Goal: Task Accomplishment & Management: Complete application form

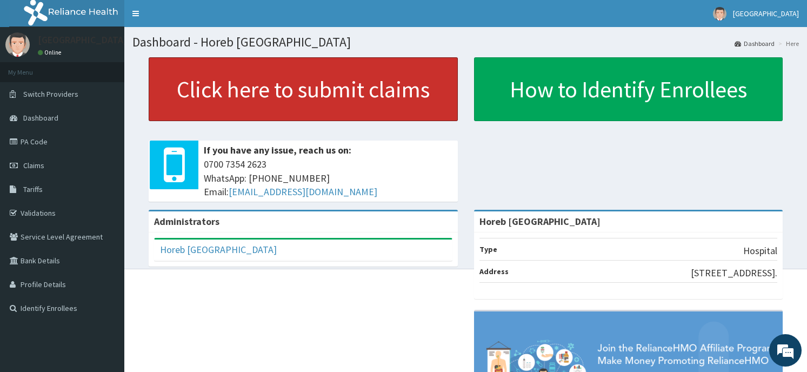
click at [361, 98] on link "Click here to submit claims" at bounding box center [303, 89] width 309 height 64
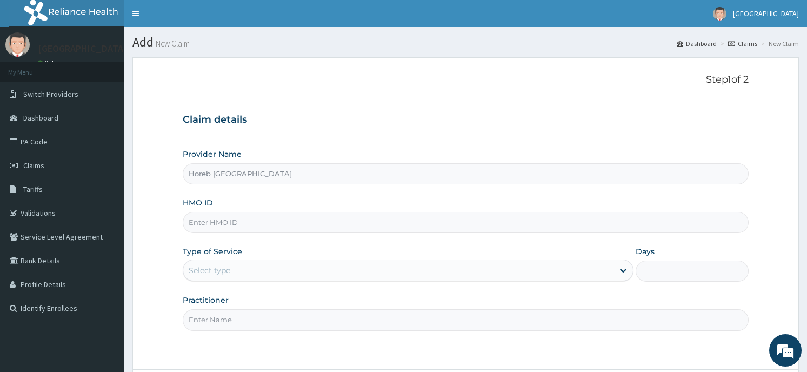
type input "Horeb [GEOGRAPHIC_DATA]"
click at [301, 223] on input "HMO ID" at bounding box center [465, 222] width 565 height 21
type input "RET/34614/A"
click at [258, 272] on div "Select type" at bounding box center [398, 270] width 430 height 17
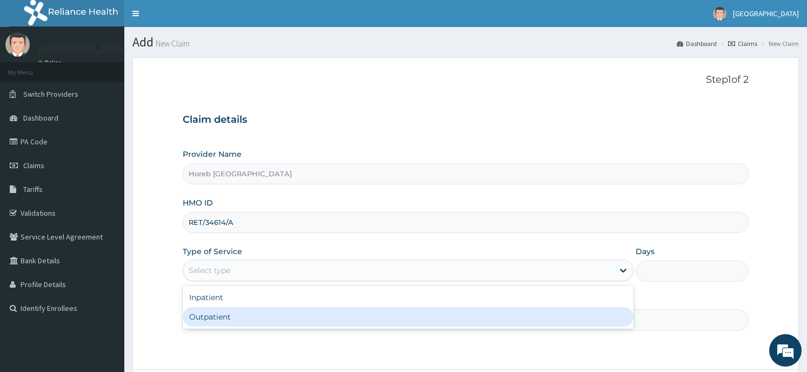
click at [247, 319] on div "Outpatient" at bounding box center [408, 316] width 451 height 19
type input "1"
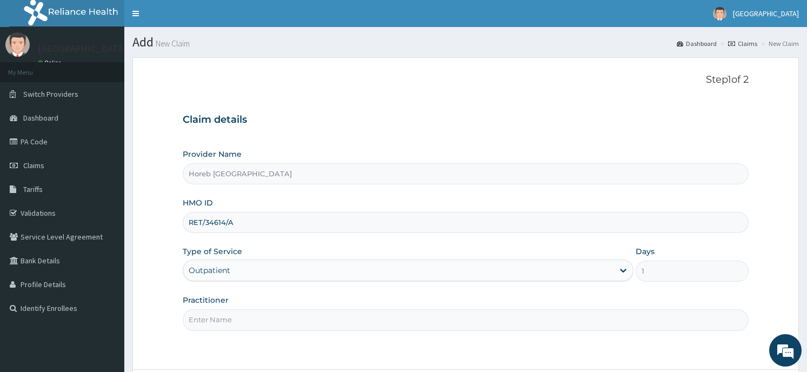
click at [234, 316] on input "Practitioner" at bounding box center [465, 319] width 565 height 21
type input "GENERAL"
click at [682, 346] on div "Step 1 of 2 Claim details Provider Name Horeb Consult Hospital HMO ID RET/34614…" at bounding box center [465, 213] width 565 height 279
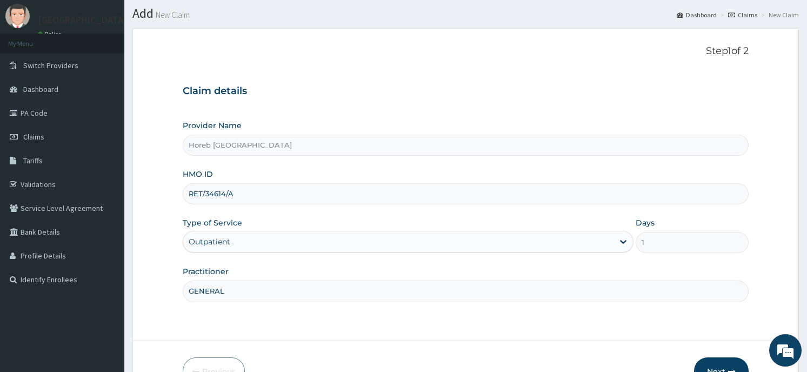
scroll to position [95, 0]
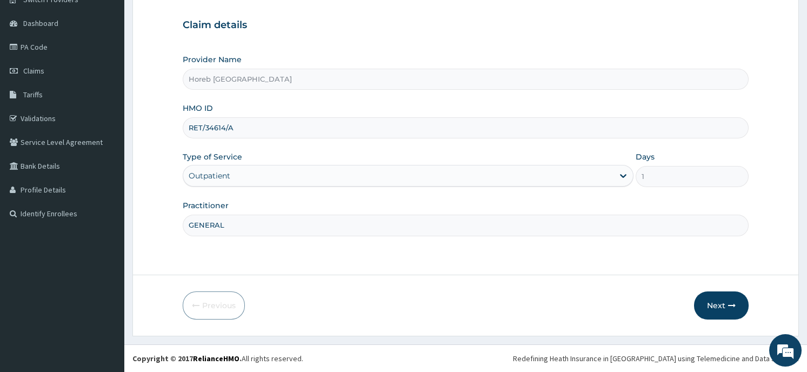
click at [722, 306] on button "Next" at bounding box center [721, 305] width 55 height 28
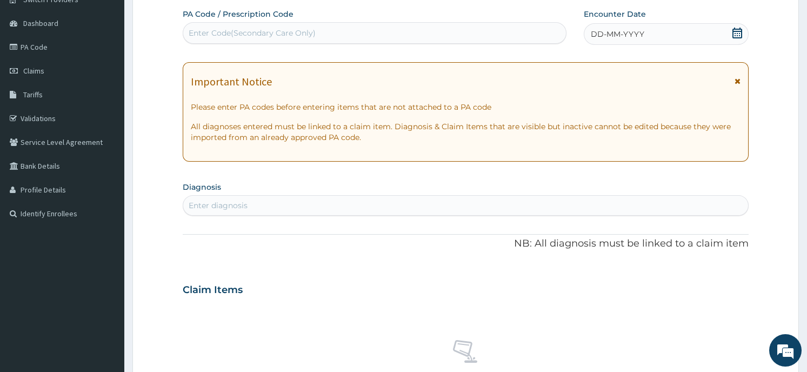
click at [734, 35] on icon at bounding box center [737, 33] width 11 height 11
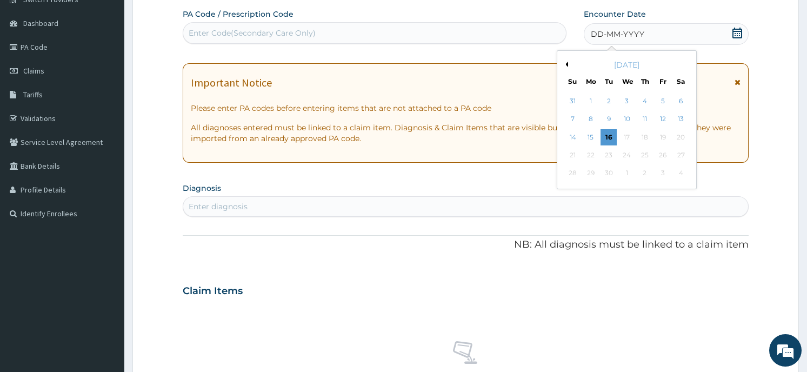
click at [566, 64] on button "Previous Month" at bounding box center [565, 64] width 5 height 5
click at [625, 139] on div "13" at bounding box center [627, 137] width 16 height 16
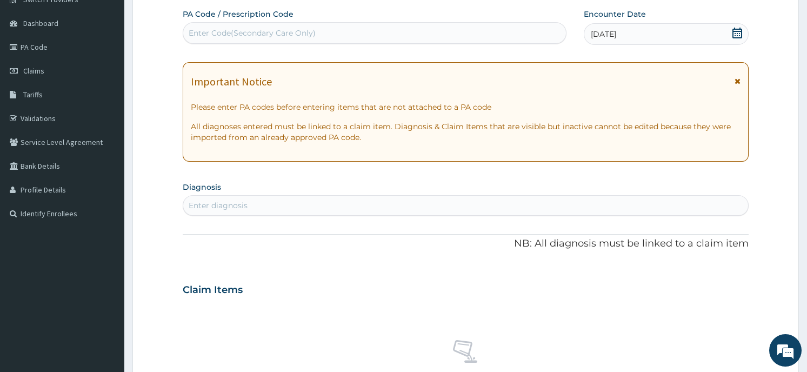
click at [233, 202] on div "Enter diagnosis" at bounding box center [218, 205] width 59 height 11
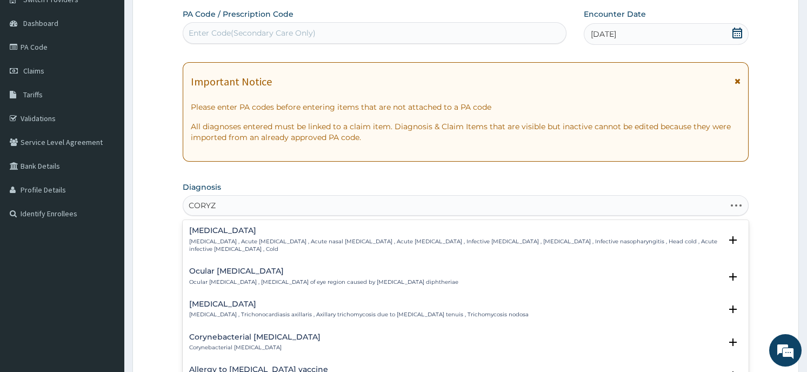
type input "CORYZA"
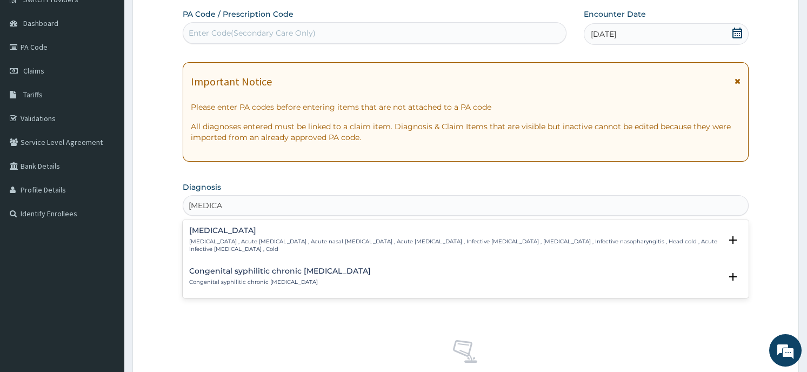
click at [231, 236] on div "Common cold Common cold , Acute coryza , Acute nasal catarrh , Acute rhinitis ,…" at bounding box center [454, 239] width 531 height 26
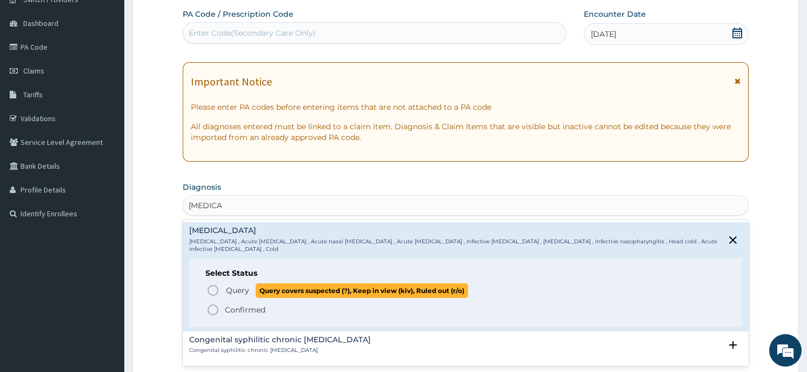
click at [261, 286] on span "Query covers suspected (?), Keep in view (kiv), Ruled out (r/o)" at bounding box center [362, 290] width 212 height 15
click at [261, 286] on div "Claim Items" at bounding box center [465, 287] width 565 height 28
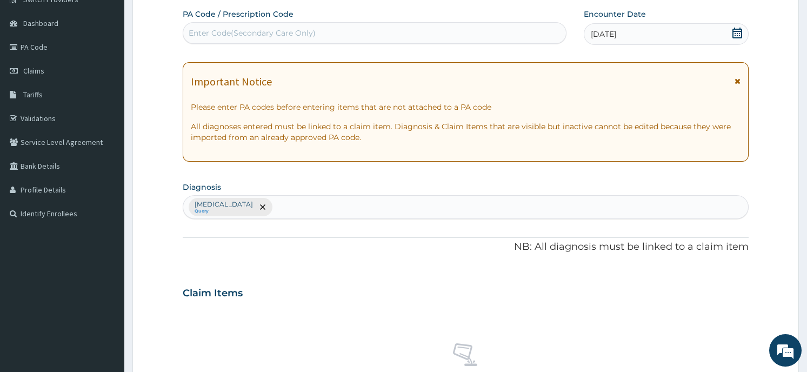
click at [279, 206] on div "Common cold Query" at bounding box center [465, 207] width 564 height 23
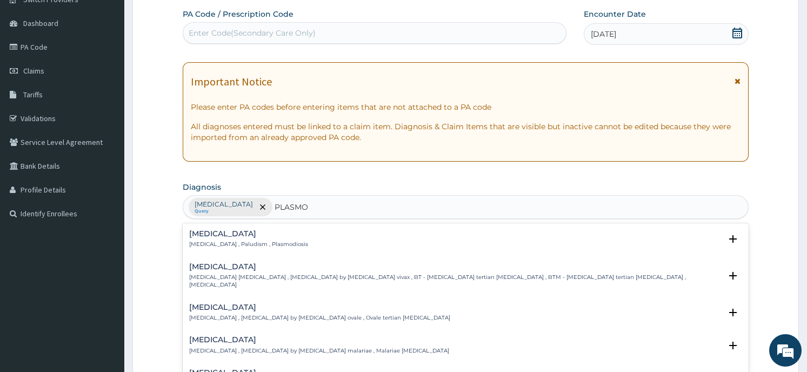
type input "PLASMOD"
click at [262, 239] on div "Malaria Malaria , Paludism , Plasmodiosis" at bounding box center [248, 239] width 119 height 19
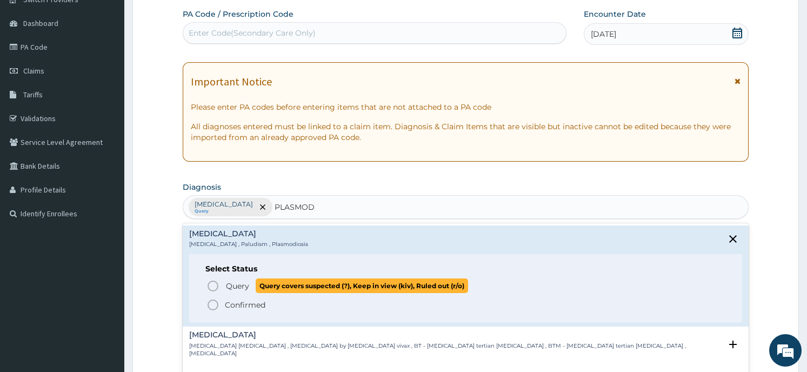
click at [332, 290] on span "Query covers suspected (?), Keep in view (kiv), Ruled out (r/o)" at bounding box center [362, 285] width 212 height 15
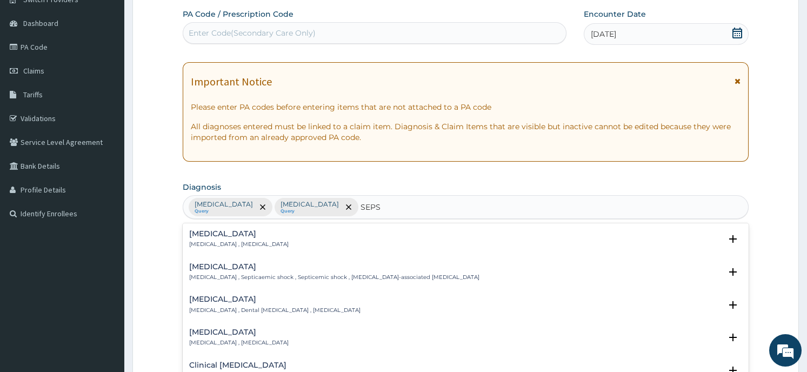
type input "SEPSI"
click at [344, 232] on div "Sepsis Systemic infection , Sepsis" at bounding box center [465, 239] width 552 height 19
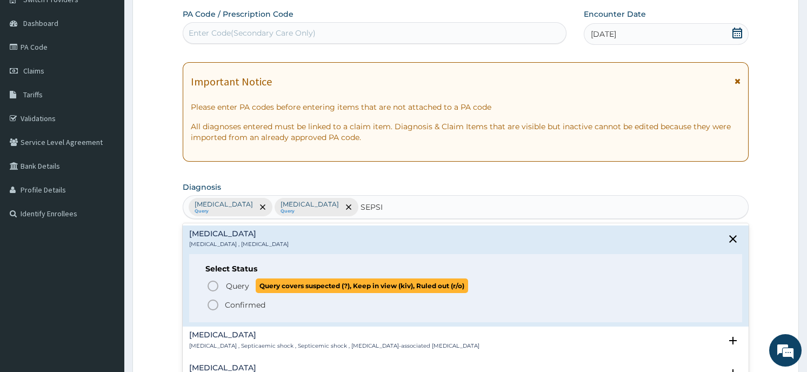
click at [294, 285] on span "Query covers suspected (?), Keep in view (kiv), Ruled out (r/o)" at bounding box center [362, 285] width 212 height 15
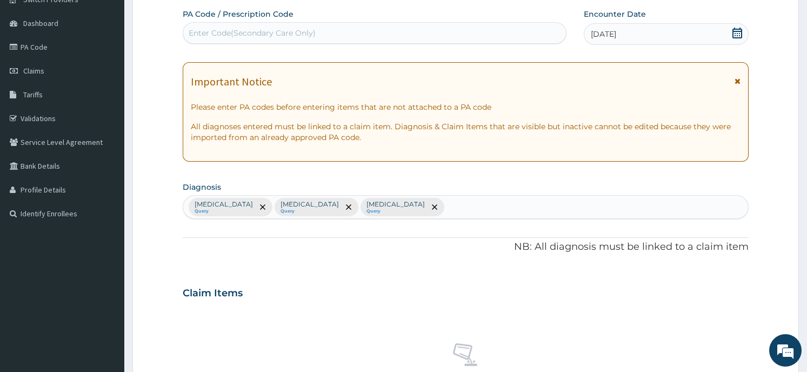
click at [376, 284] on div "Claim Items" at bounding box center [465, 291] width 565 height 28
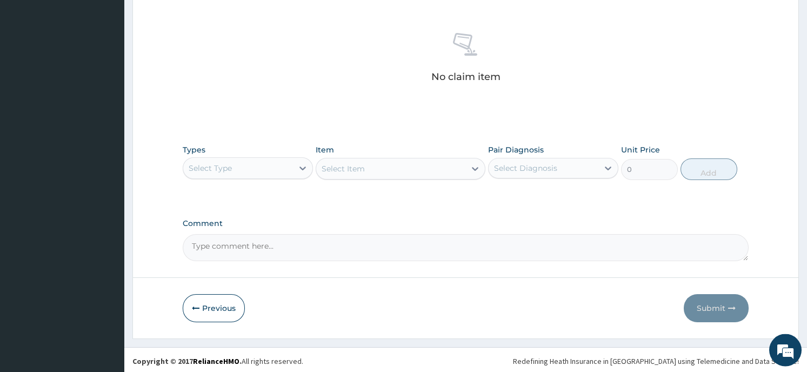
scroll to position [408, 0]
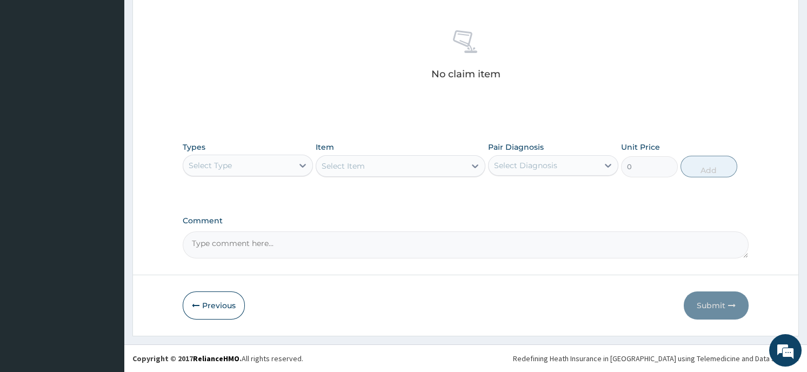
click at [264, 157] on div "Select Type" at bounding box center [238, 165] width 110 height 17
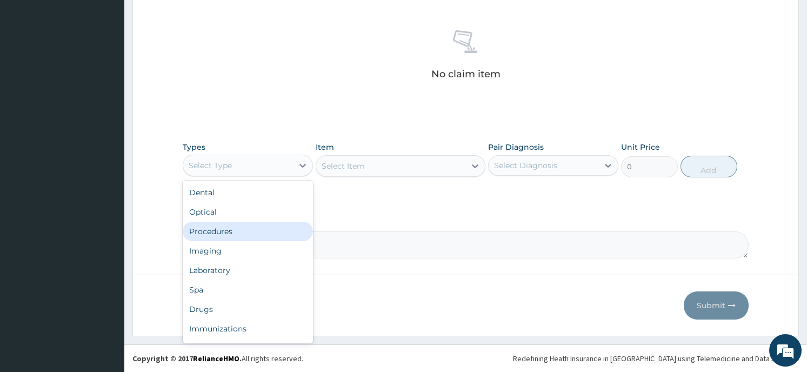
click at [216, 233] on div "Procedures" at bounding box center [248, 231] width 130 height 19
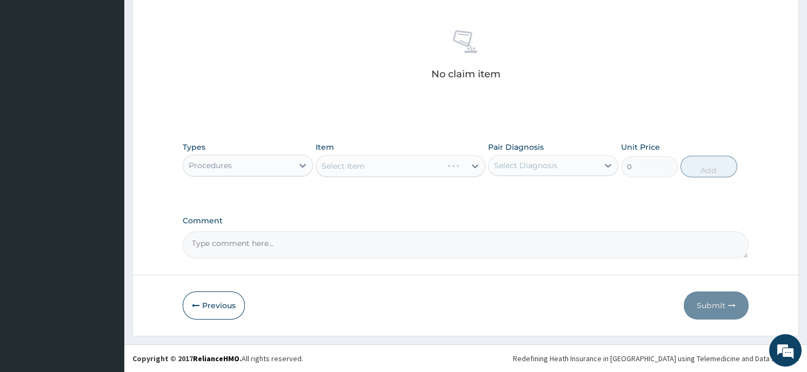
click at [373, 164] on div "Select Item" at bounding box center [401, 166] width 170 height 22
click at [459, 166] on div "Select Item" at bounding box center [401, 166] width 170 height 22
click at [472, 166] on icon at bounding box center [475, 166] width 11 height 11
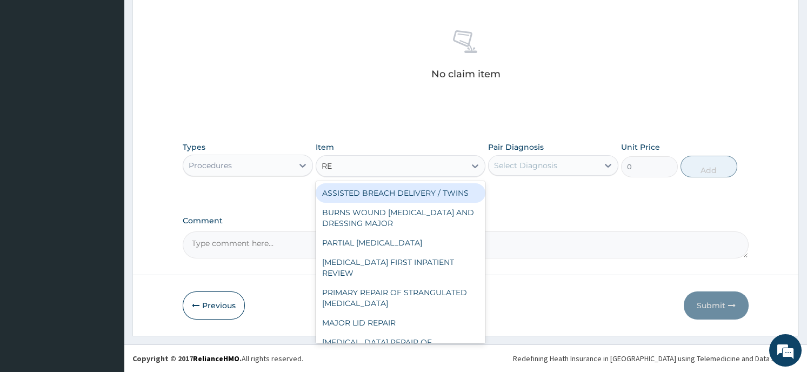
type input "REG"
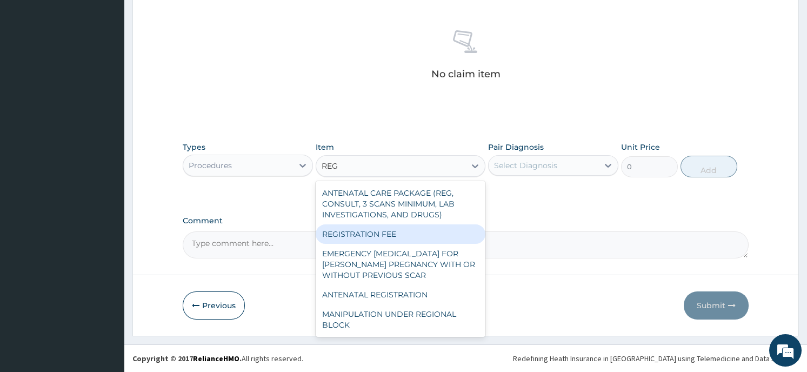
click at [415, 233] on div "REGISTRATION FEE" at bounding box center [401, 233] width 170 height 19
type input "2150"
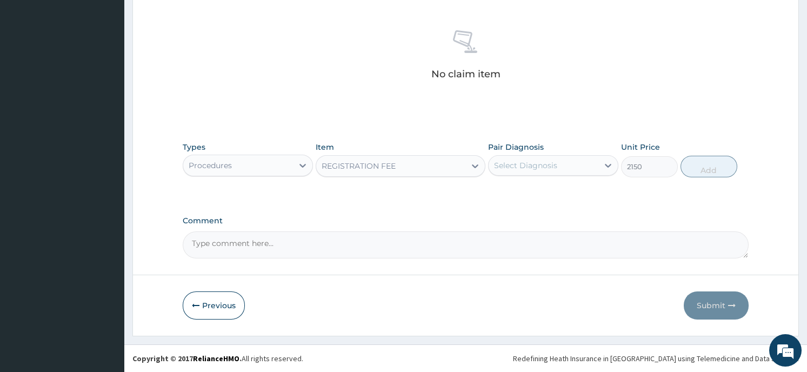
click at [571, 161] on div "Select Diagnosis" at bounding box center [544, 165] width 110 height 17
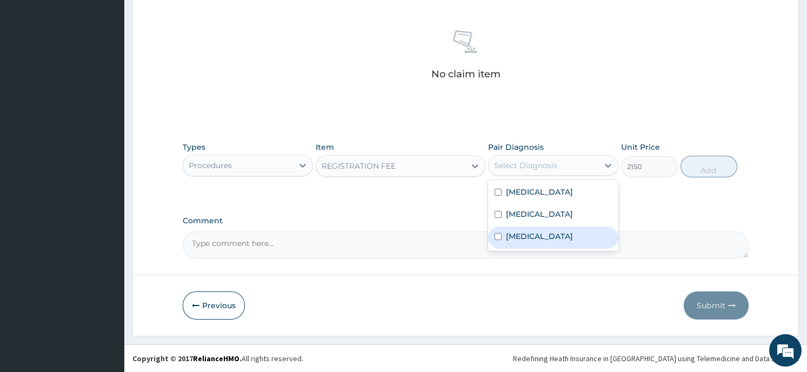
drag, startPoint x: 557, startPoint y: 217, endPoint x: 553, endPoint y: 233, distance: 16.5
click at [553, 233] on div "Common cold Malaria Sepsis" at bounding box center [553, 215] width 130 height 71
click at [553, 233] on div "Sepsis" at bounding box center [553, 237] width 130 height 22
checkbox input "true"
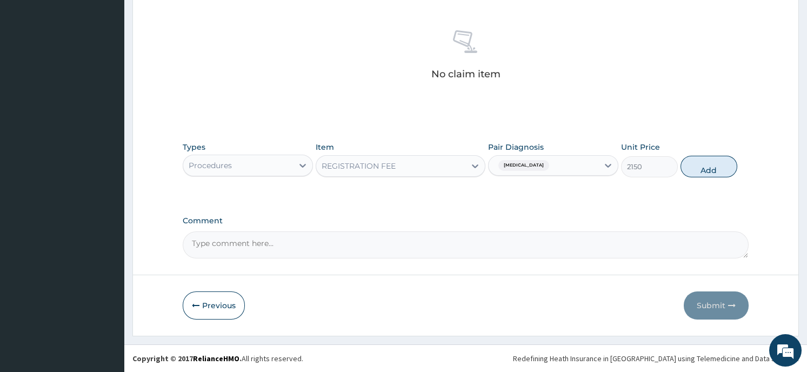
click at [702, 165] on button "Add" at bounding box center [708, 167] width 57 height 22
type input "0"
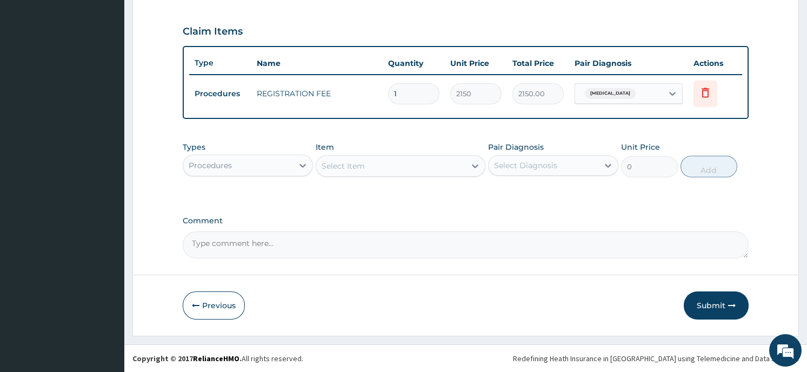
scroll to position [355, 0]
click at [408, 166] on div "Select Item" at bounding box center [390, 166] width 149 height 17
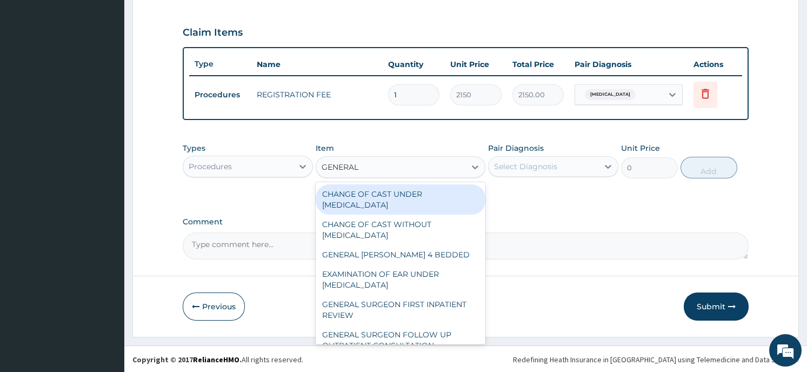
type input "GENERAL P"
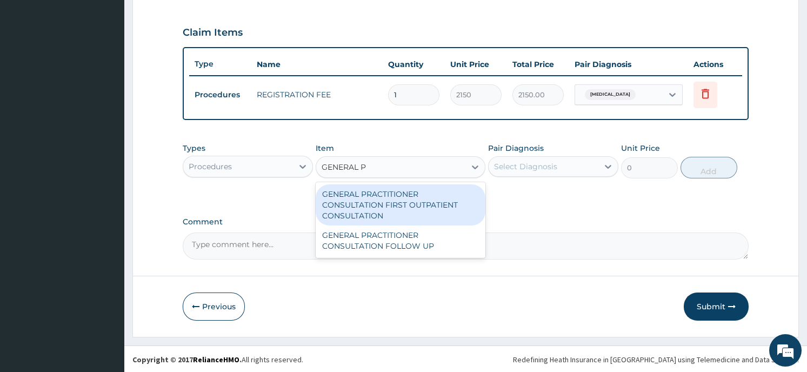
click at [398, 198] on div "GENERAL PRACTITIONER CONSULTATION FIRST OUTPATIENT CONSULTATION" at bounding box center [401, 204] width 170 height 41
type input "3547.5"
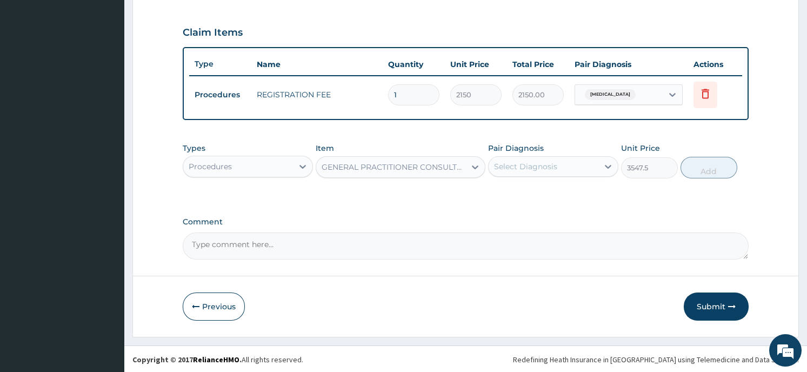
click at [536, 170] on div "Select Diagnosis" at bounding box center [525, 166] width 63 height 11
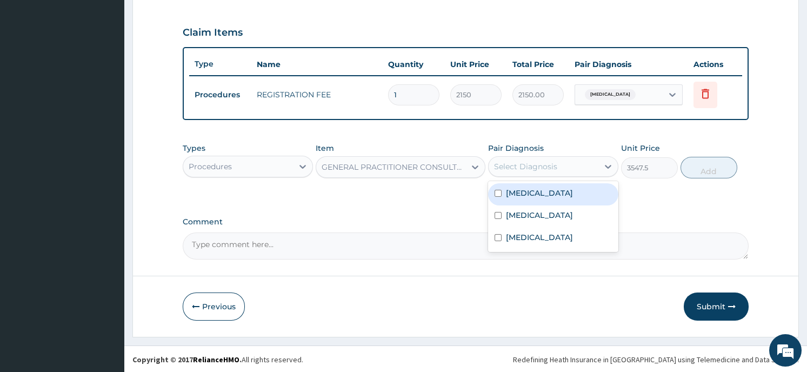
click at [537, 193] on label "Common cold" at bounding box center [539, 193] width 67 height 11
checkbox input "true"
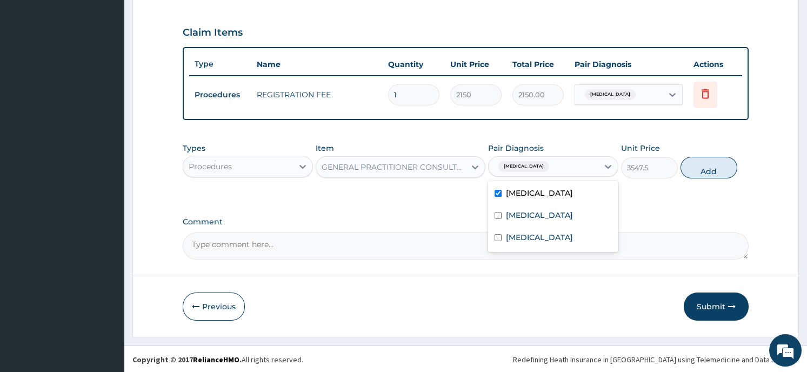
click at [698, 169] on button "Add" at bounding box center [708, 168] width 57 height 22
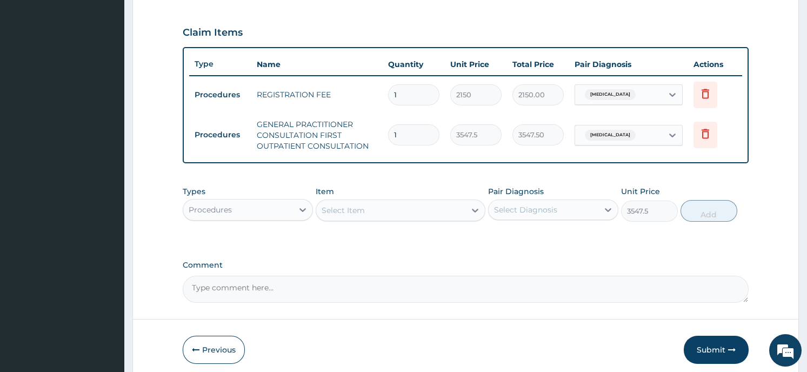
type input "0"
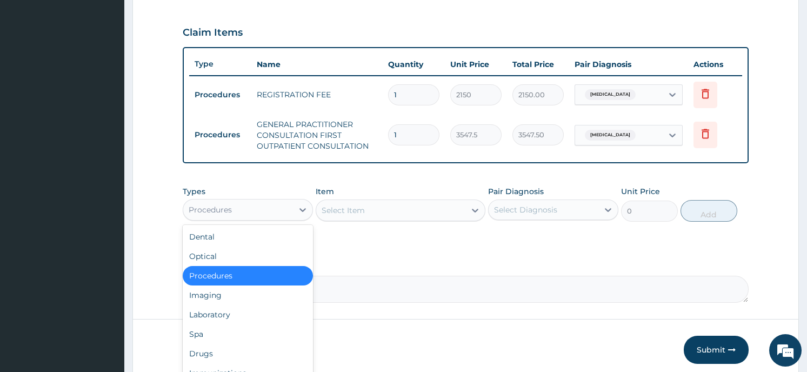
click at [289, 209] on div "Procedures" at bounding box center [238, 209] width 110 height 17
click at [264, 310] on div "Laboratory" at bounding box center [248, 314] width 130 height 19
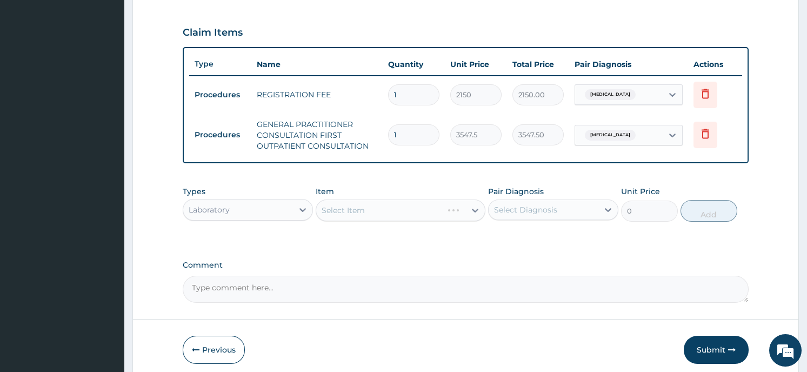
click at [415, 211] on div "Select Item" at bounding box center [401, 210] width 170 height 22
click at [446, 211] on div "Select Item" at bounding box center [390, 210] width 149 height 17
click at [462, 210] on div "Select Item" at bounding box center [390, 210] width 149 height 17
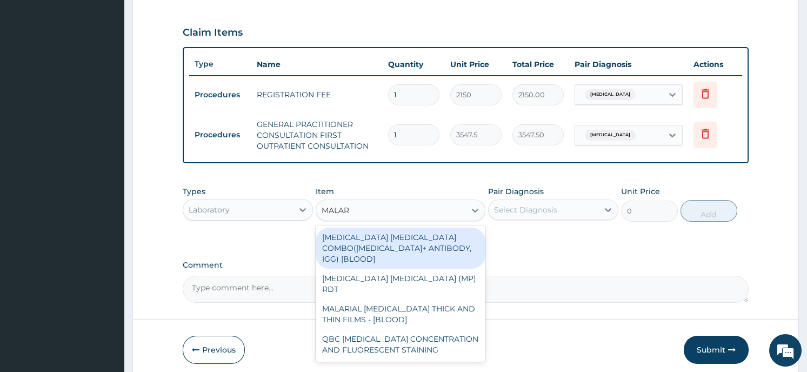
type input "MALARI"
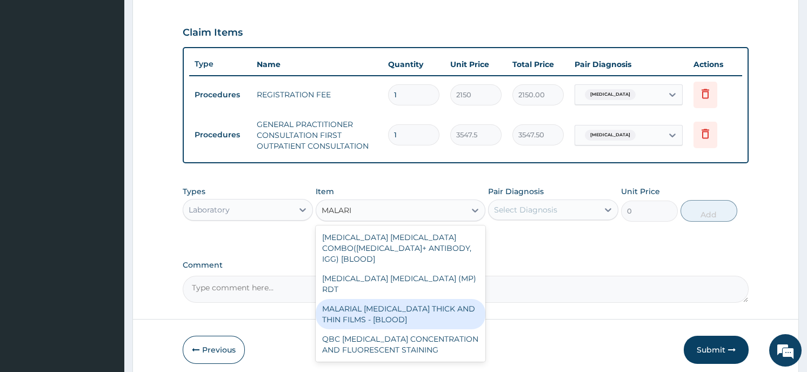
click at [443, 299] on div "MALARIAL PARASITE THICK AND THIN FILMS - [BLOOD]" at bounding box center [401, 314] width 170 height 30
type input "1612.5"
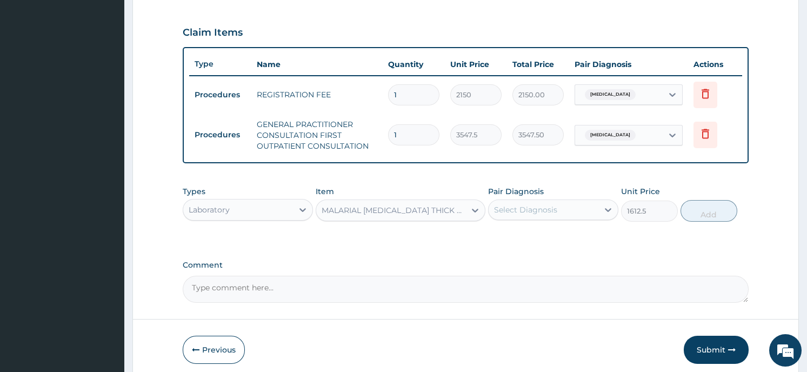
click at [589, 209] on div "Select Diagnosis" at bounding box center [544, 209] width 110 height 17
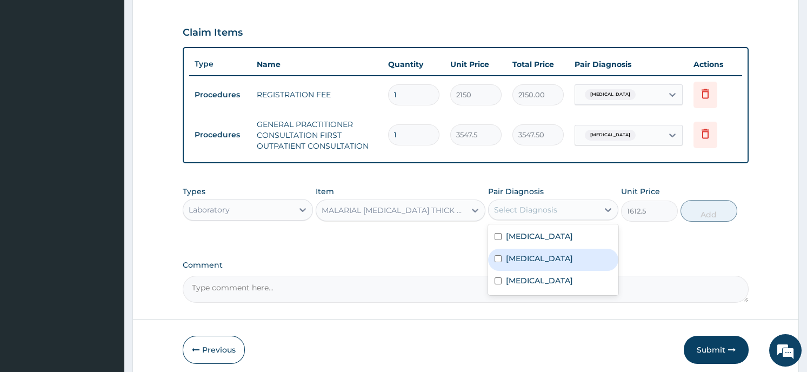
click at [580, 259] on div "Malaria" at bounding box center [553, 260] width 130 height 22
checkbox input "true"
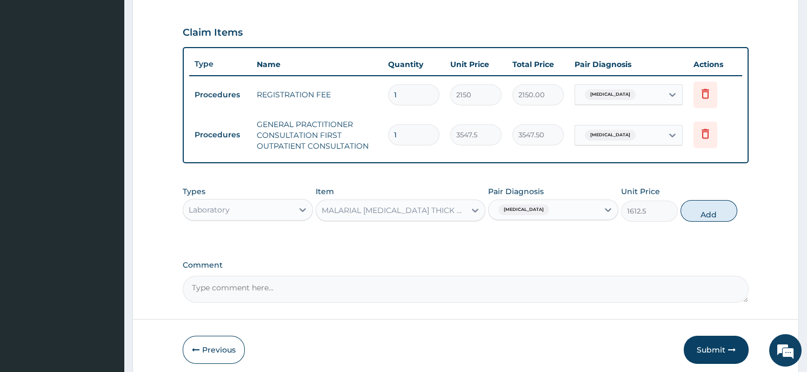
click at [703, 202] on button "Add" at bounding box center [708, 211] width 57 height 22
type input "0"
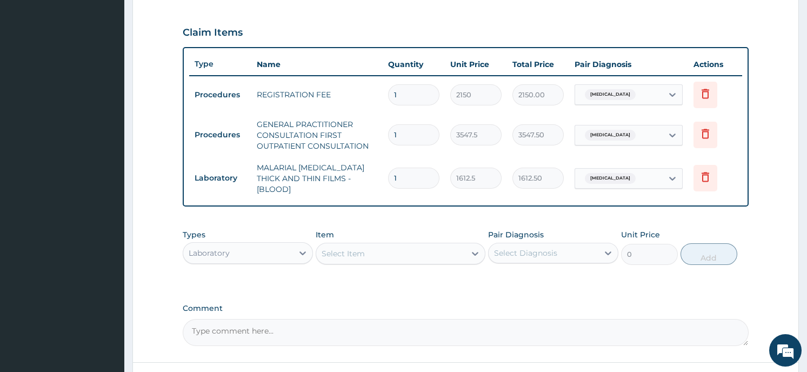
click at [392, 247] on div "Select Item" at bounding box center [390, 253] width 149 height 17
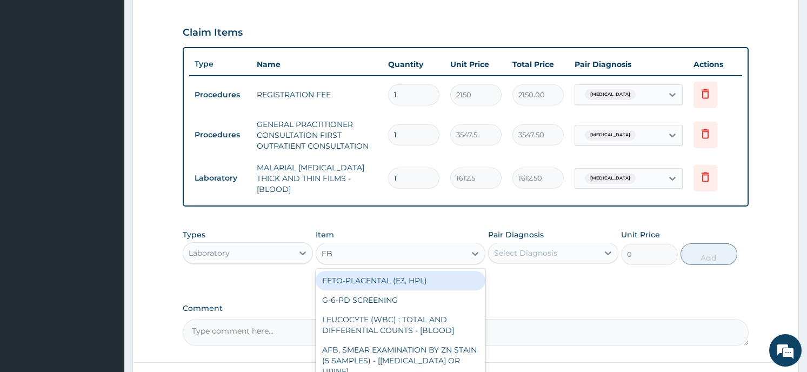
type input "FBC"
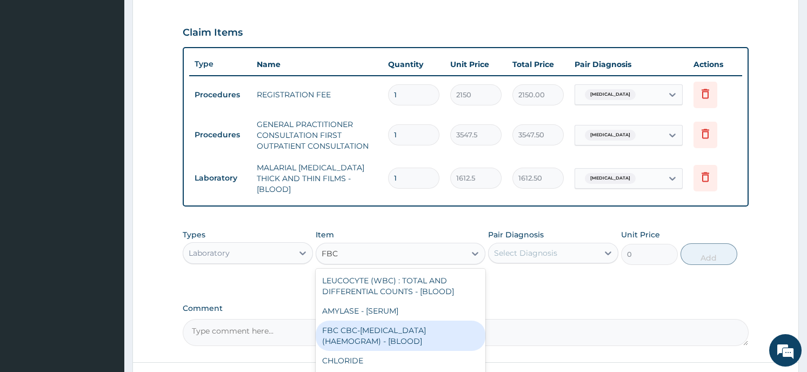
click at [354, 328] on div "FBC CBC-COMPLETE BLOOD COUNT (HAEMOGRAM) - [BLOOD]" at bounding box center [401, 336] width 170 height 30
type input "4300"
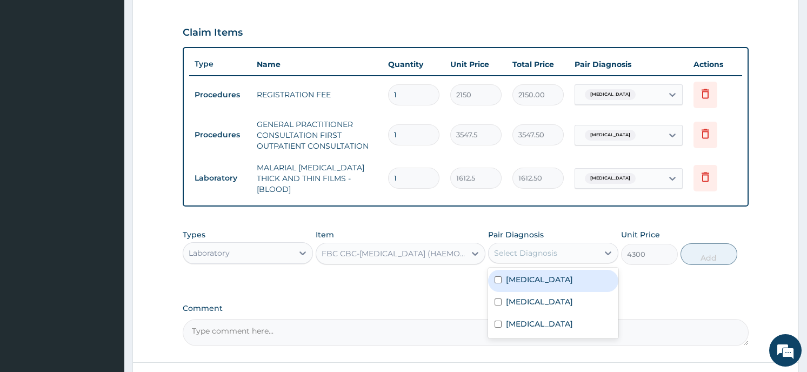
click at [549, 248] on div "Select Diagnosis" at bounding box center [525, 253] width 63 height 11
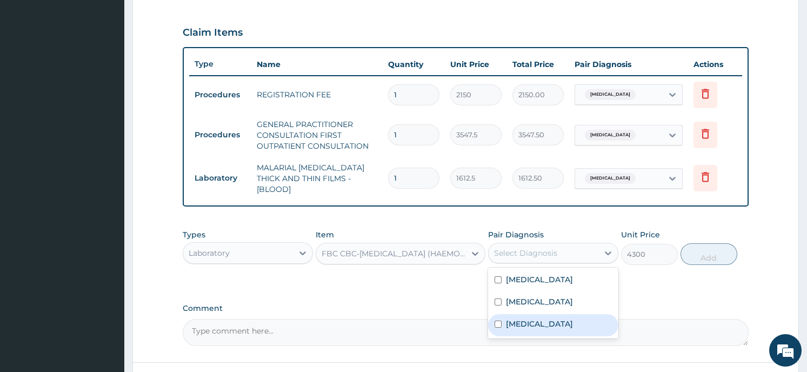
click at [542, 314] on div "Sepsis" at bounding box center [553, 325] width 130 height 22
checkbox input "true"
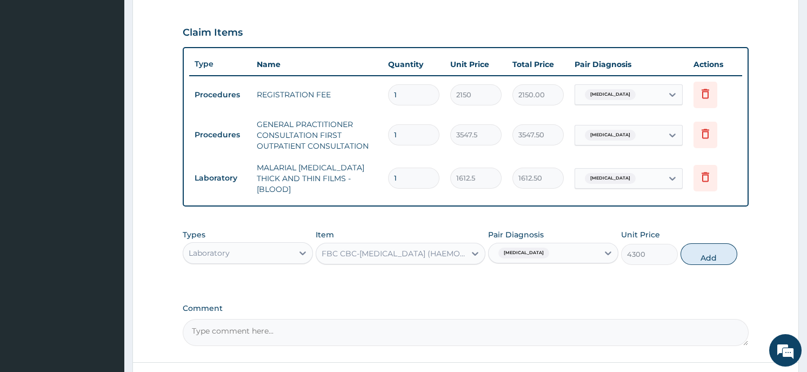
click at [712, 243] on button "Add" at bounding box center [708, 254] width 57 height 22
type input "0"
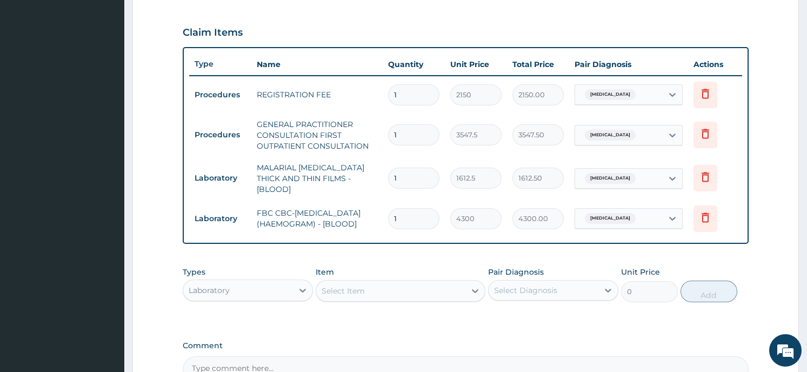
click at [337, 291] on div "Select Item" at bounding box center [343, 290] width 43 height 11
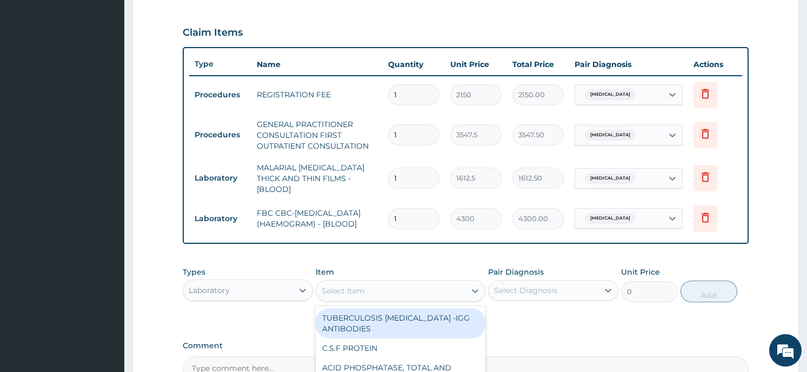
click at [267, 290] on div "Laboratory" at bounding box center [238, 290] width 110 height 17
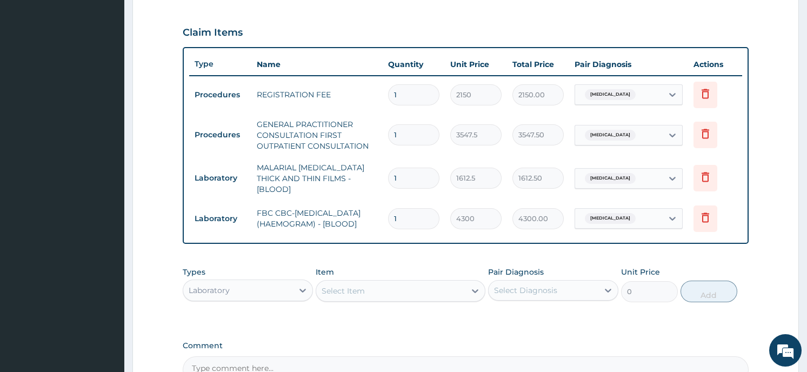
click at [150, 272] on form "Step 2 of 2 PA Code / Prescription Code Enter Code(Secondary Care Only) Encount…" at bounding box center [465, 81] width 666 height 758
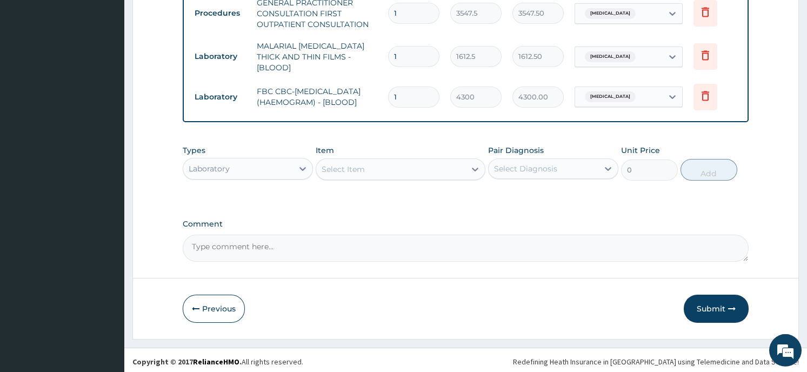
scroll to position [479, 0]
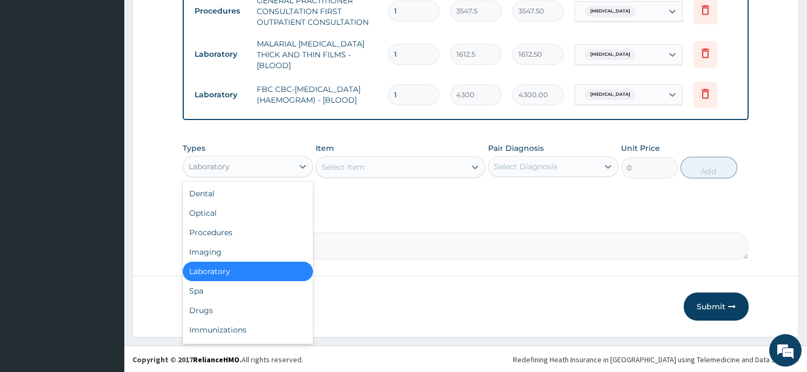
click at [279, 170] on div "Laboratory" at bounding box center [238, 166] width 110 height 17
click at [241, 310] on div "Drugs" at bounding box center [248, 310] width 130 height 19
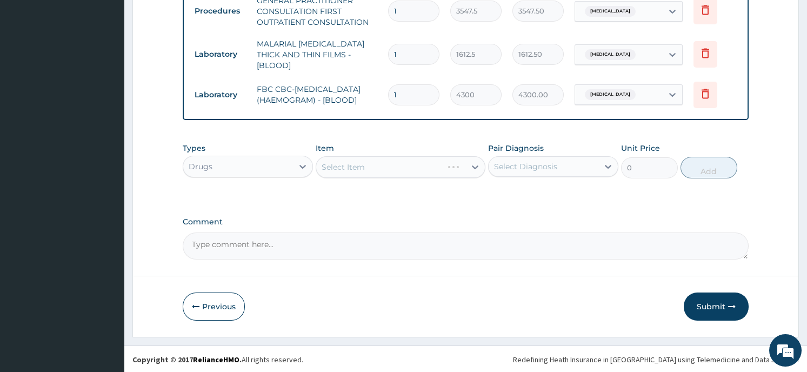
click at [363, 164] on div "Select Item" at bounding box center [401, 167] width 170 height 22
click at [468, 164] on div "Select Item" at bounding box center [401, 167] width 170 height 22
click at [468, 169] on div at bounding box center [474, 166] width 19 height 19
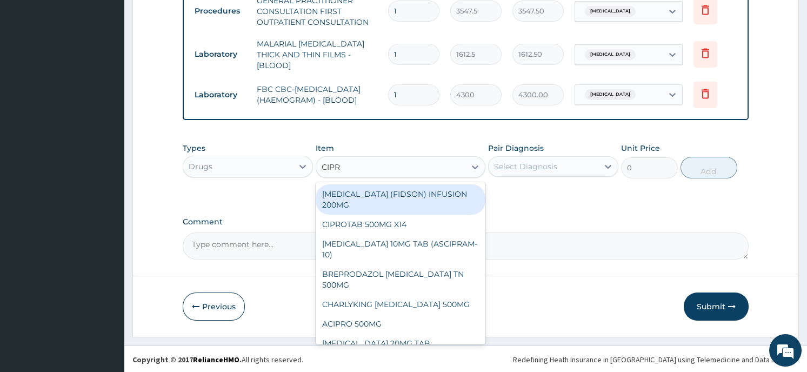
type input "CIPRO"
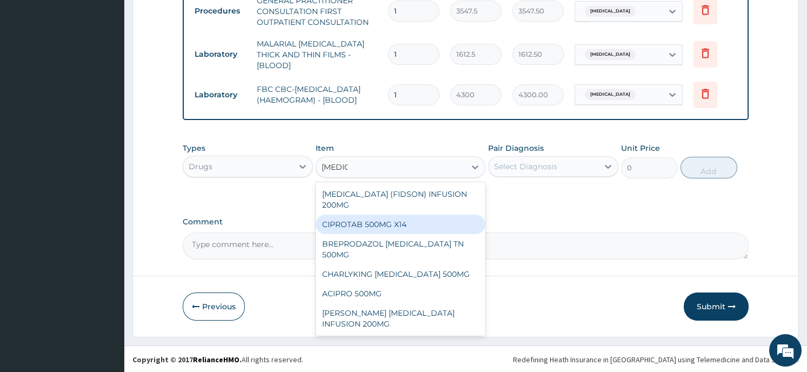
click at [409, 215] on div "CIPROTAB 500MG X14" at bounding box center [401, 224] width 170 height 19
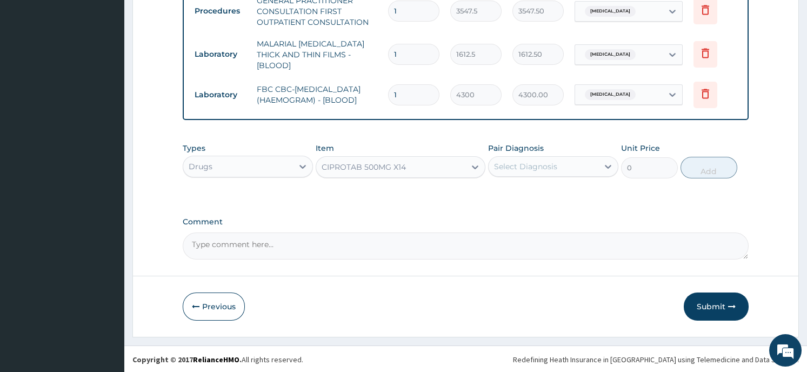
type input "290.25"
click at [596, 170] on div "Select Diagnosis" at bounding box center [544, 166] width 110 height 17
click at [582, 250] on textarea "Comment" at bounding box center [465, 245] width 565 height 27
click at [604, 165] on icon at bounding box center [608, 166] width 11 height 11
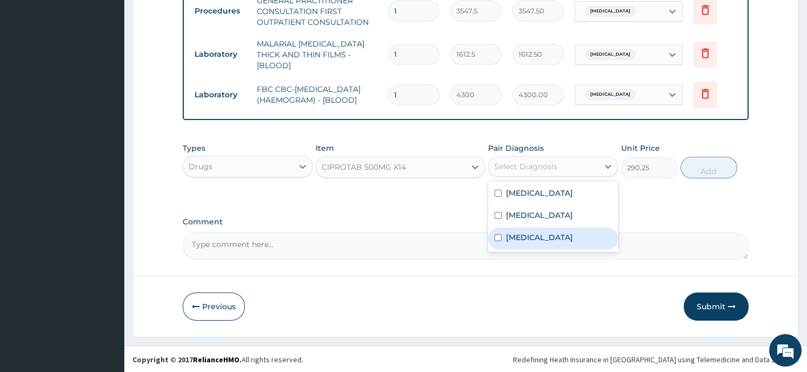
click at [496, 237] on input "checkbox" at bounding box center [498, 237] width 7 height 7
checkbox input "true"
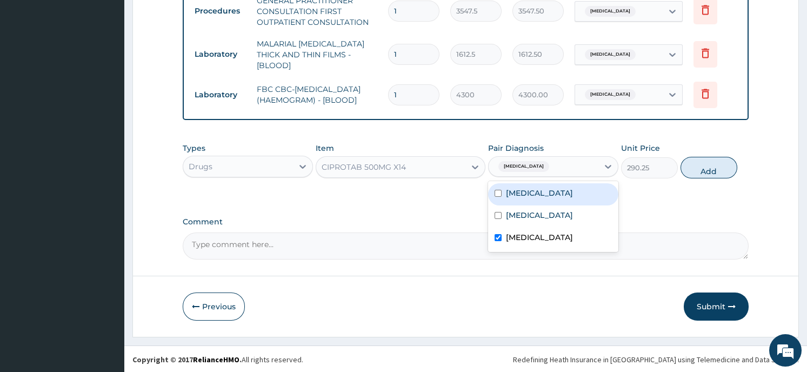
click at [708, 165] on button "Add" at bounding box center [708, 168] width 57 height 22
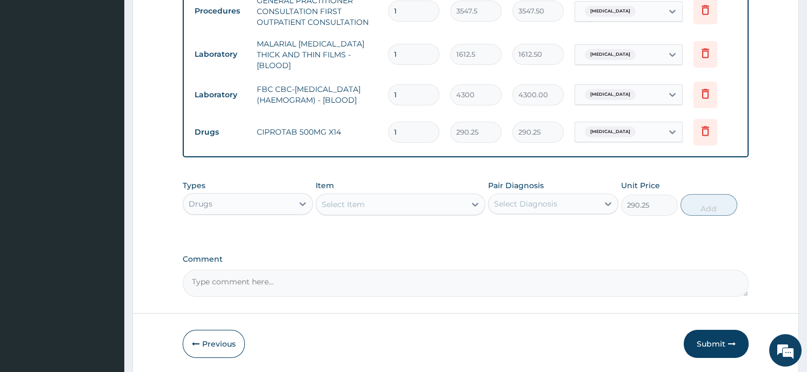
type input "0"
type input "10"
type input "2902.50"
type input "10"
click at [342, 204] on div "Select Item" at bounding box center [343, 204] width 43 height 11
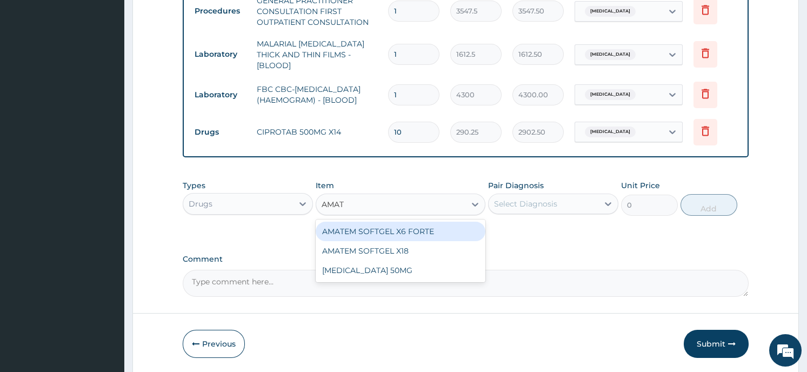
type input "AMATE"
click at [336, 231] on div "AMATEM SOFTGEL X6 FORTE" at bounding box center [401, 231] width 170 height 19
click at [336, 231] on div "Types Drugs Item option CIPROTAB 500MG X14, selected. option AMATEM SOFTGEL X6 …" at bounding box center [465, 206] width 565 height 63
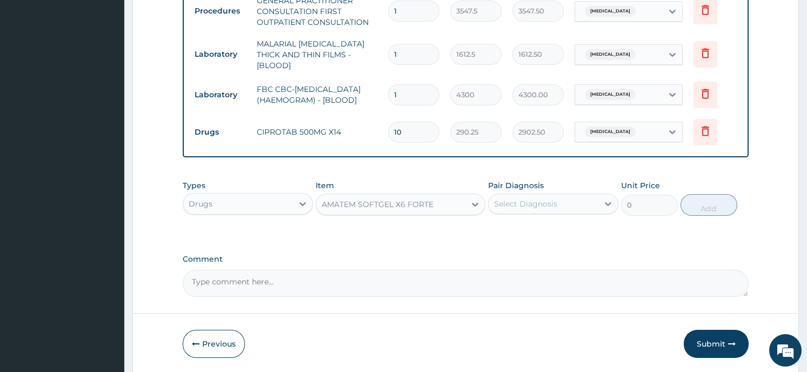
type input "430"
click at [545, 212] on div "Select Diagnosis" at bounding box center [553, 203] width 130 height 21
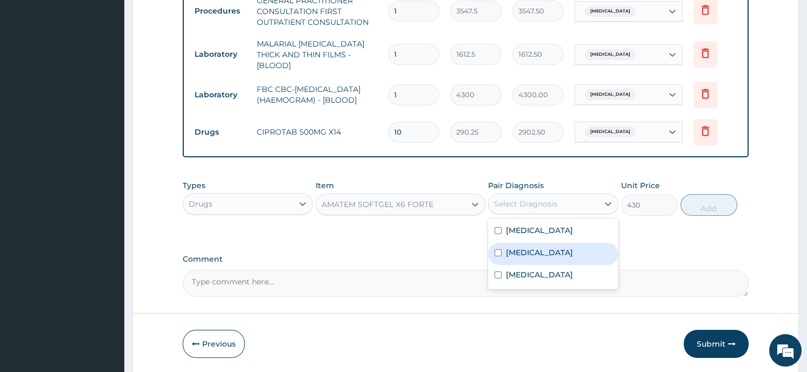
click at [543, 252] on div "Malaria" at bounding box center [553, 254] width 130 height 22
checkbox input "true"
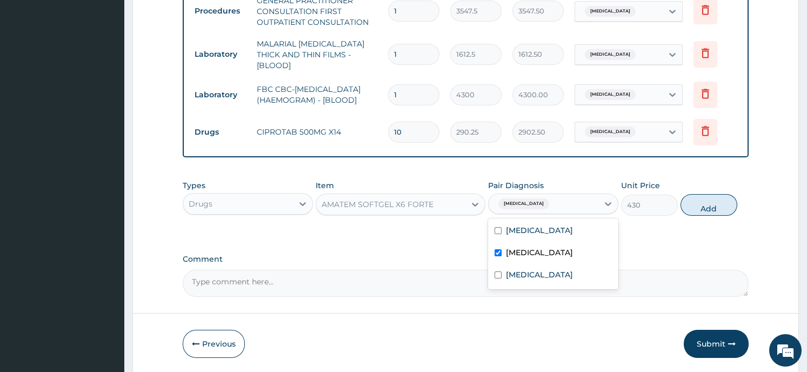
click at [700, 198] on button "Add" at bounding box center [708, 205] width 57 height 22
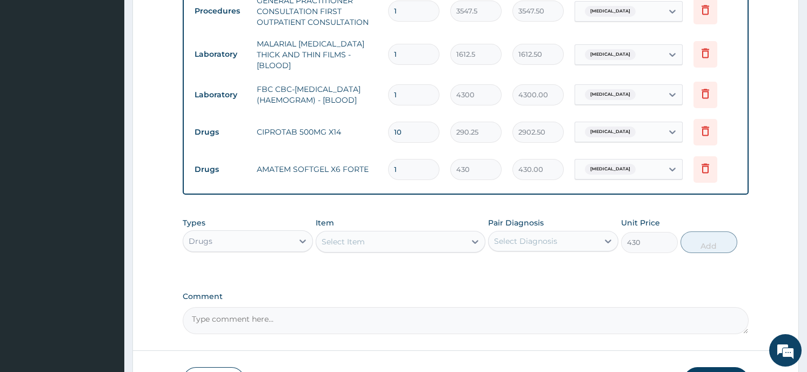
type input "0"
type input "0.00"
type input "6"
type input "2580.00"
type input "6"
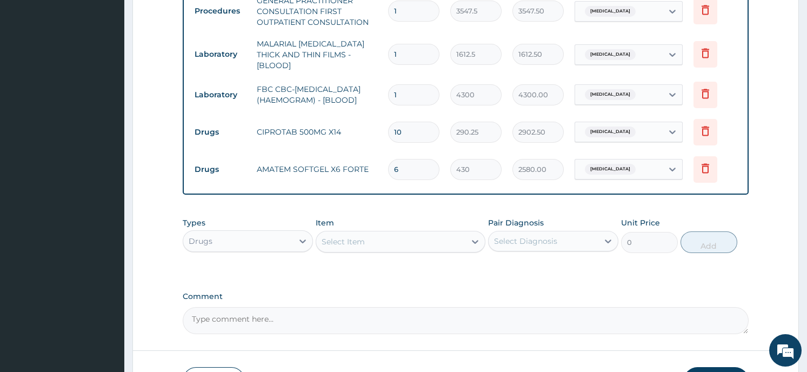
click at [371, 243] on div "Select Item" at bounding box center [390, 241] width 149 height 17
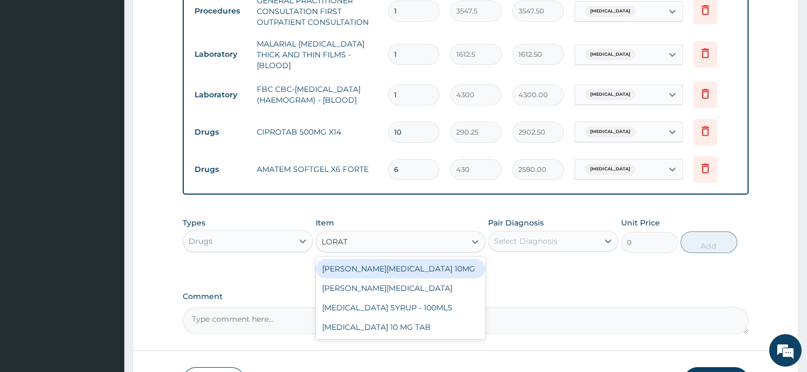
type input "LORATY"
click at [371, 264] on div "LORATYN LORATADINE 10MG" at bounding box center [401, 268] width 170 height 19
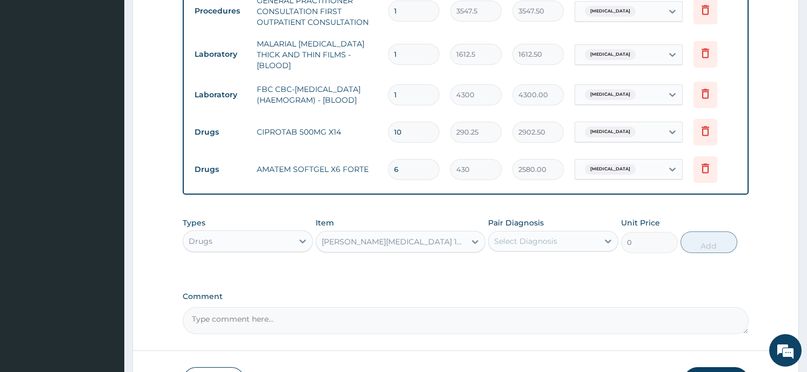
type input "80.625"
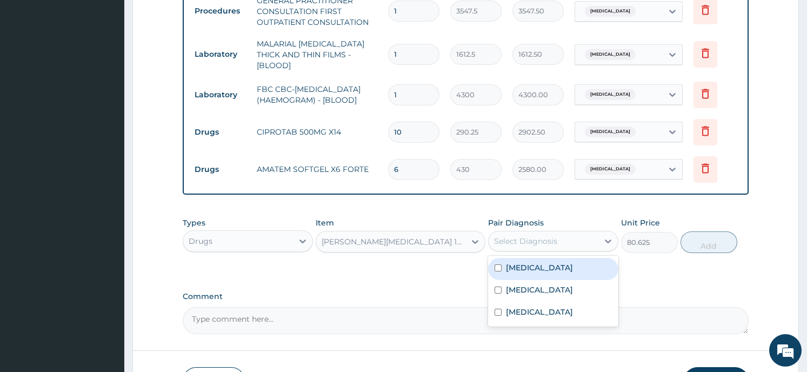
click at [575, 239] on div "Select Diagnosis" at bounding box center [544, 240] width 110 height 17
click at [560, 264] on div "Common cold" at bounding box center [553, 269] width 130 height 22
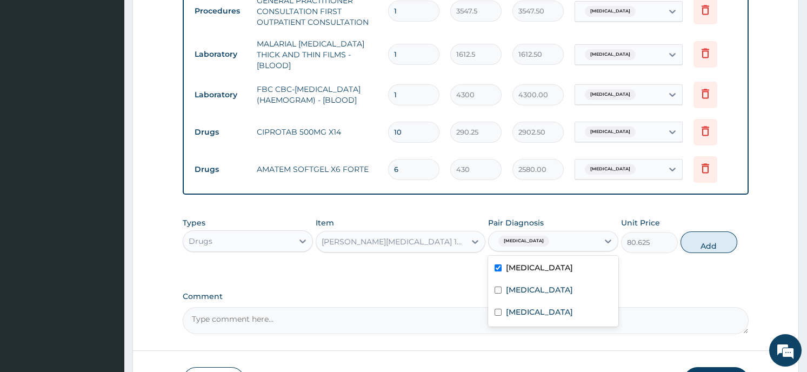
checkbox input "true"
click at [710, 245] on button "Add" at bounding box center [708, 242] width 57 height 22
type input "0"
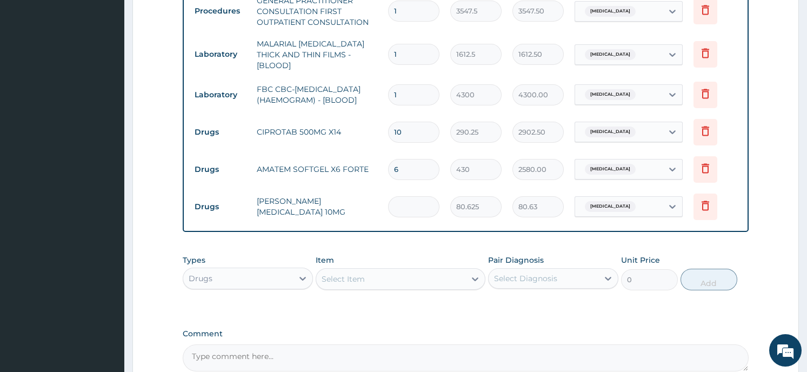
type input "0.00"
type input "7"
type input "564.38"
type input "7"
click at [769, 243] on form "Step 2 of 2 PA Code / Prescription Code Enter Code(Secondary Care Only) Encount…" at bounding box center [465, 13] width 666 height 870
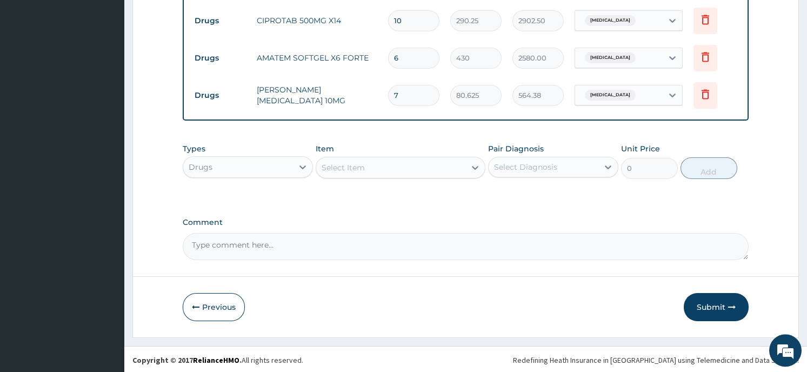
scroll to position [591, 0]
click at [248, 169] on div "Drugs" at bounding box center [238, 166] width 110 height 17
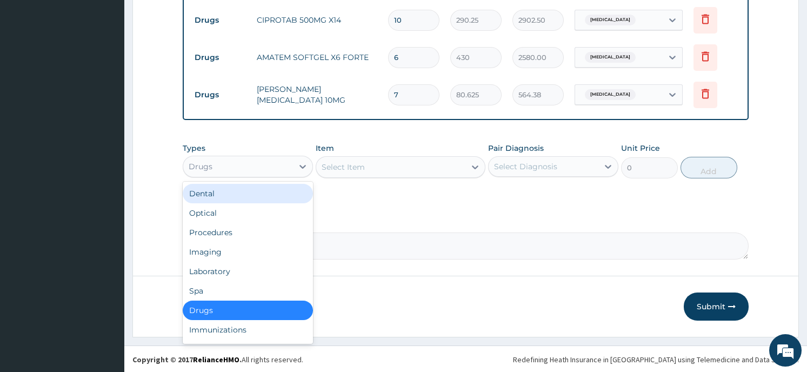
click at [382, 169] on div "Select Item" at bounding box center [390, 166] width 149 height 17
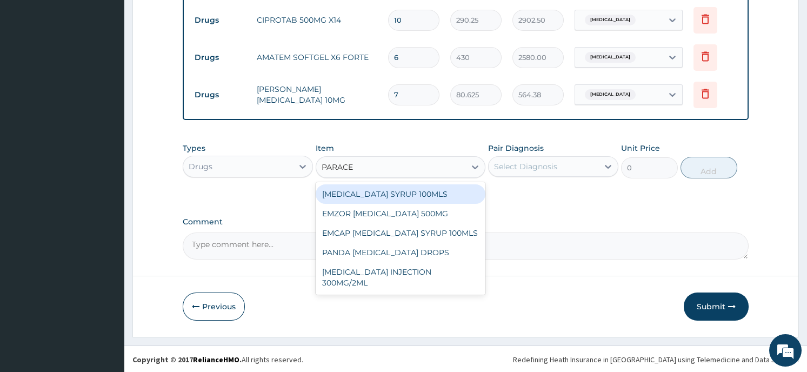
type input "PARACET"
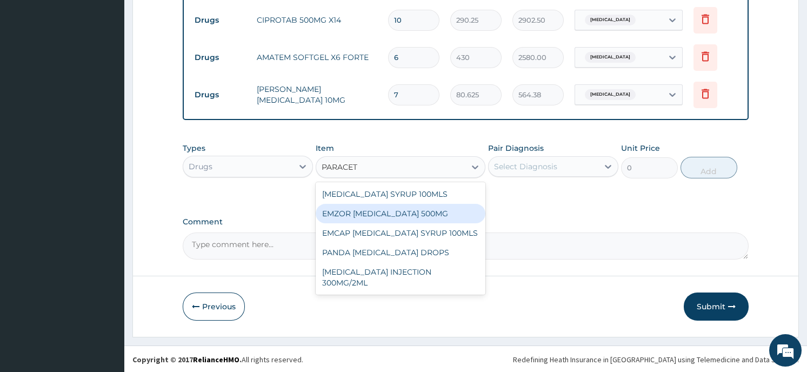
click at [377, 213] on div "EMZOR PARACETAMOL 500MG" at bounding box center [401, 213] width 170 height 19
type input "21.5"
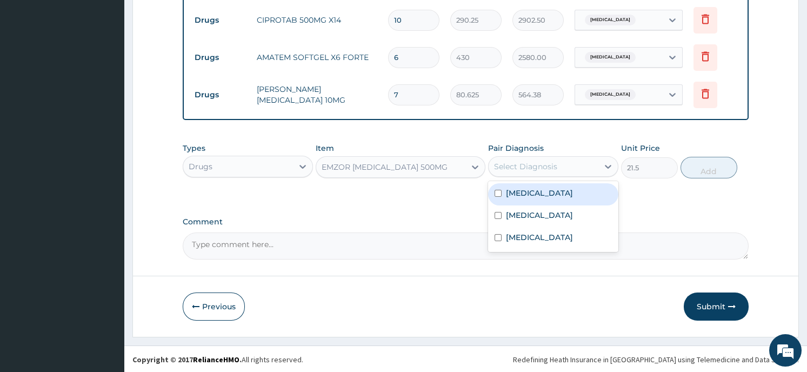
click at [543, 164] on div "Select Diagnosis" at bounding box center [525, 166] width 63 height 11
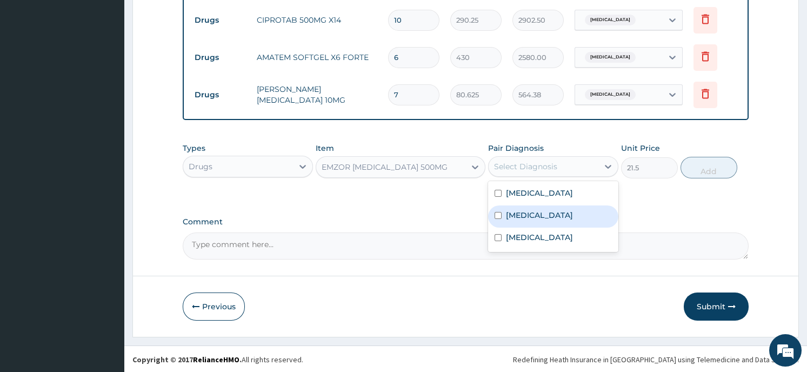
click at [540, 212] on div "Malaria" at bounding box center [553, 216] width 130 height 22
checkbox input "true"
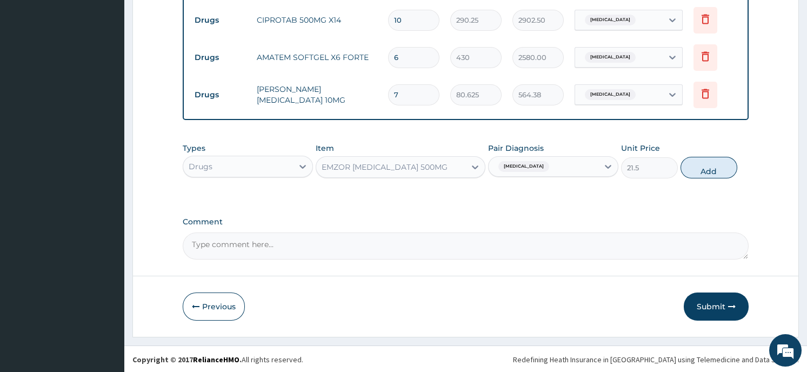
click at [697, 169] on button "Add" at bounding box center [708, 168] width 57 height 22
type input "0"
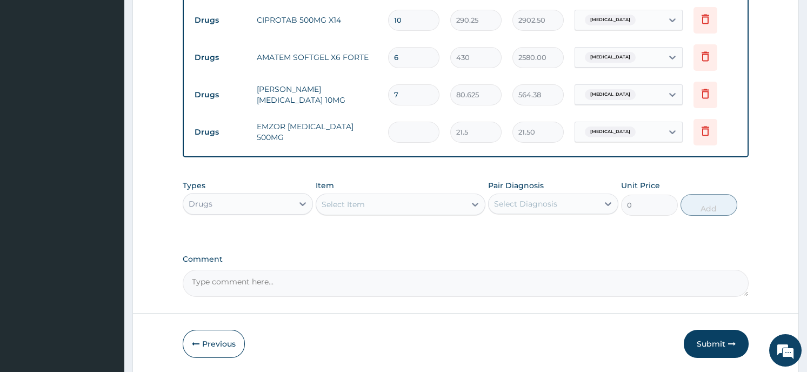
type input "0.00"
type input "3"
type input "64.50"
type input "30"
type input "645.00"
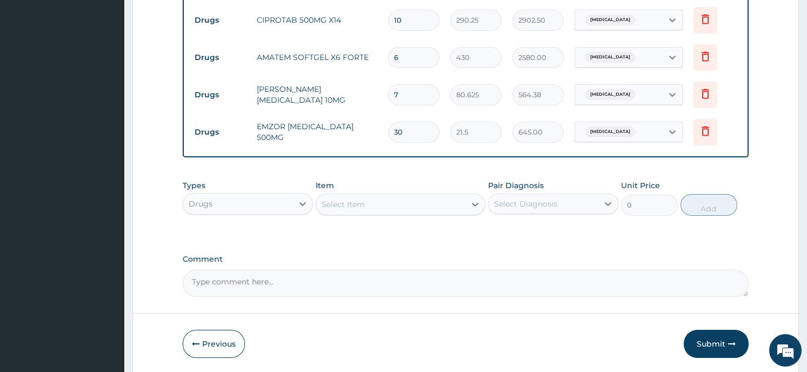
type input "30"
click at [711, 331] on button "Submit" at bounding box center [716, 344] width 65 height 28
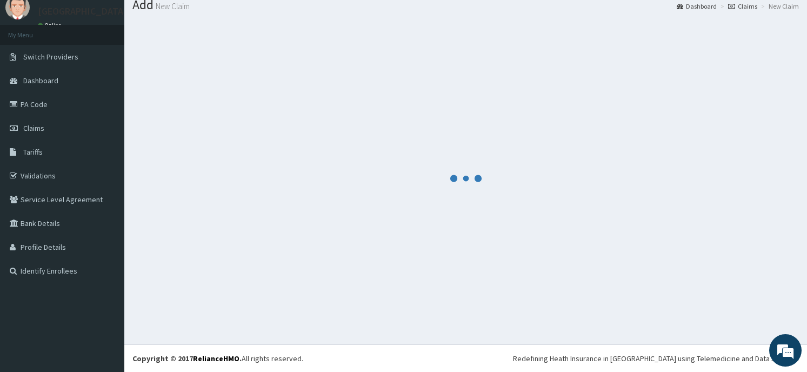
scroll to position [37, 0]
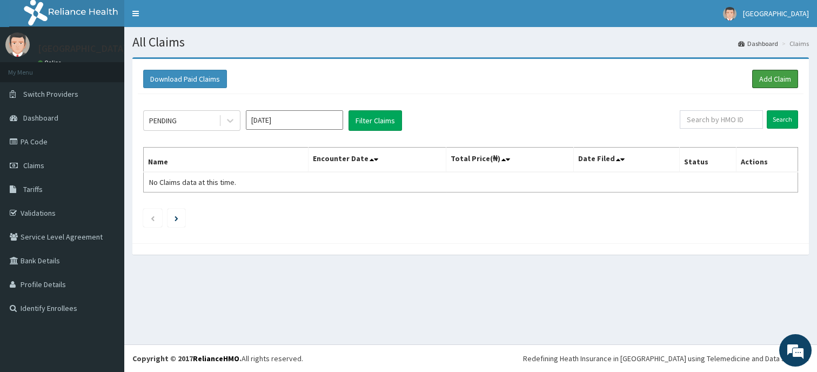
click at [772, 74] on link "Add Claim" at bounding box center [775, 79] width 46 height 18
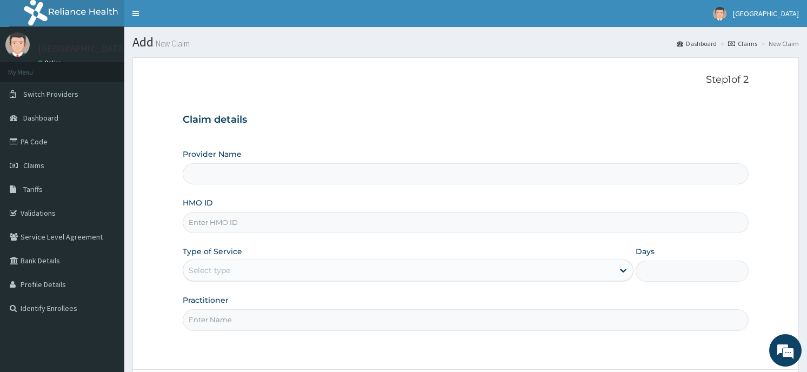
type input "Horeb [GEOGRAPHIC_DATA]"
click at [248, 227] on input "HMO ID" at bounding box center [465, 222] width 565 height 21
type input "CYU/10429/A"
click at [263, 270] on div "Select type" at bounding box center [398, 270] width 430 height 17
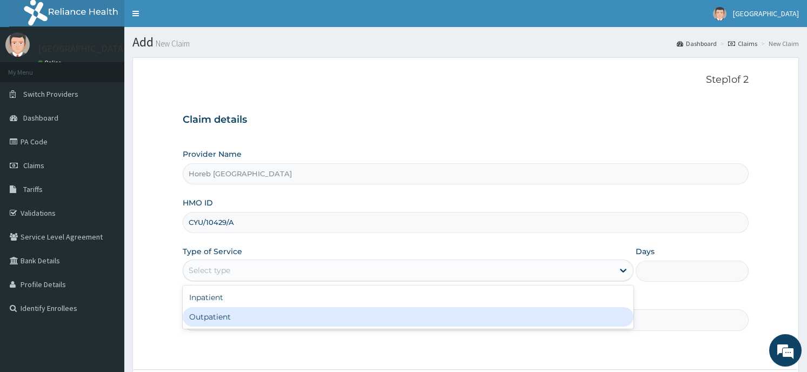
click at [259, 321] on div "Outpatient" at bounding box center [408, 316] width 451 height 19
type input "1"
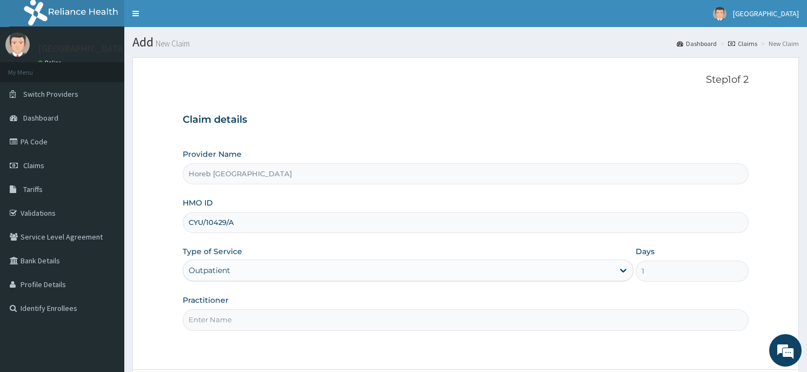
click at [283, 314] on input "Practitioner" at bounding box center [465, 319] width 565 height 21
type input "GENERAL"
click at [642, 348] on div "Step 1 of 2 Claim details Provider Name Horeb Consult Hospital HMO ID CYU/10429…" at bounding box center [465, 213] width 565 height 279
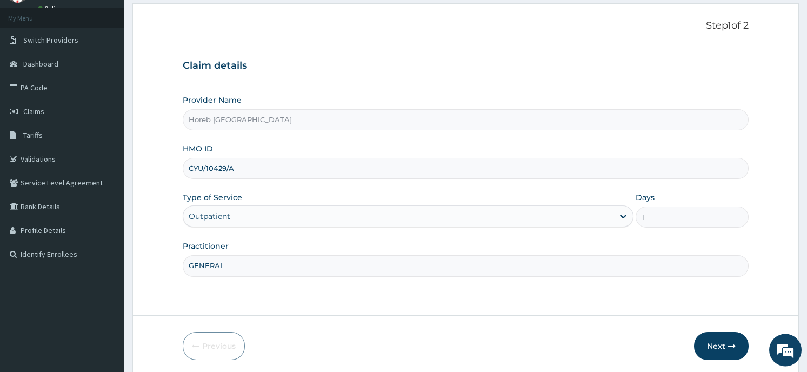
scroll to position [95, 0]
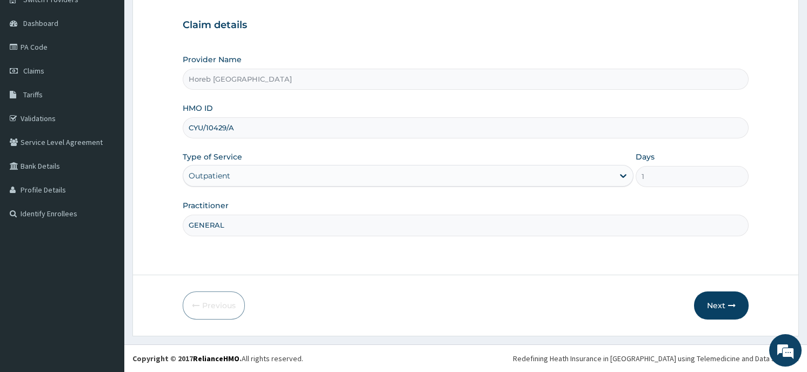
click at [715, 302] on button "Next" at bounding box center [721, 305] width 55 height 28
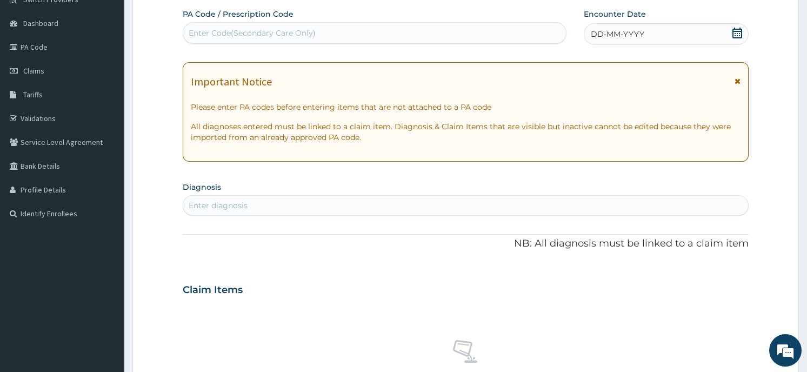
click at [685, 30] on div "DD-MM-YYYY" at bounding box center [666, 34] width 164 height 22
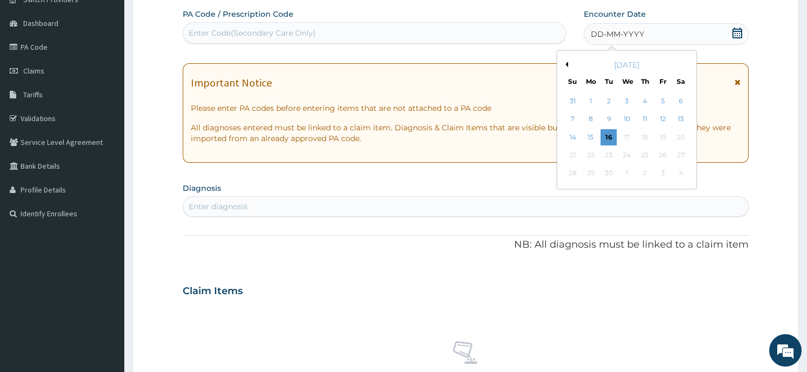
click at [563, 63] on button "Previous Month" at bounding box center [565, 64] width 5 height 5
click at [682, 135] on div "16" at bounding box center [681, 137] width 16 height 16
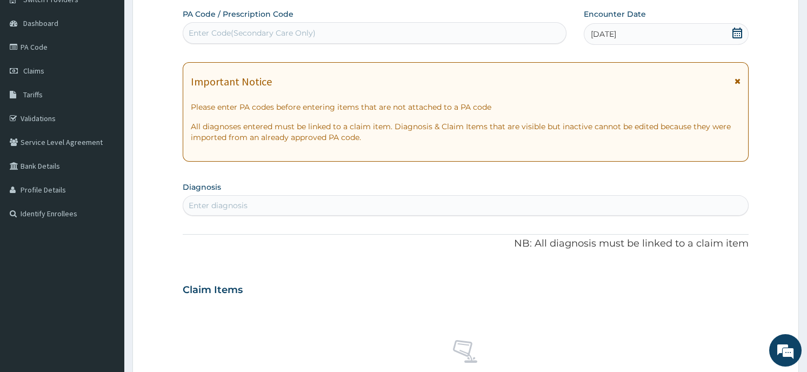
click at [760, 72] on form "Step 2 of 2 PA Code / Prescription Code Enter Code(Secondary Care Only) Encount…" at bounding box center [465, 304] width 666 height 683
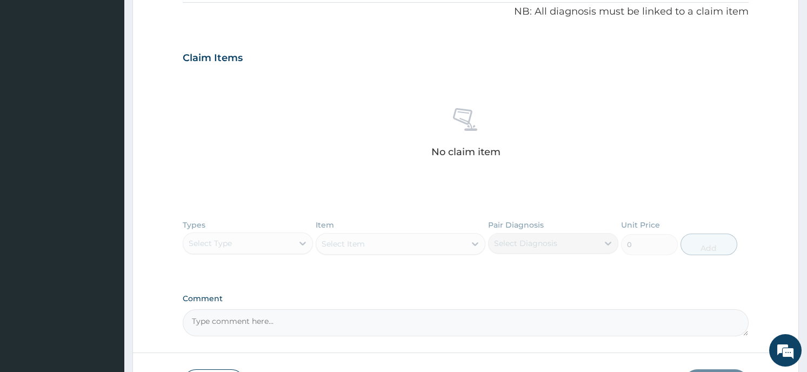
scroll to position [355, 0]
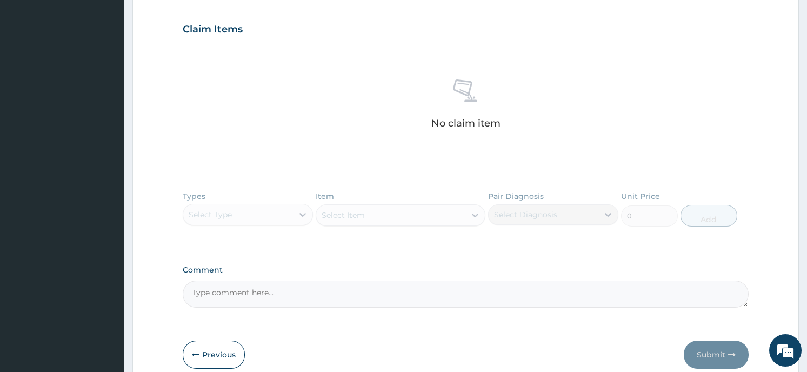
click at [215, 350] on button "Previous" at bounding box center [214, 355] width 62 height 28
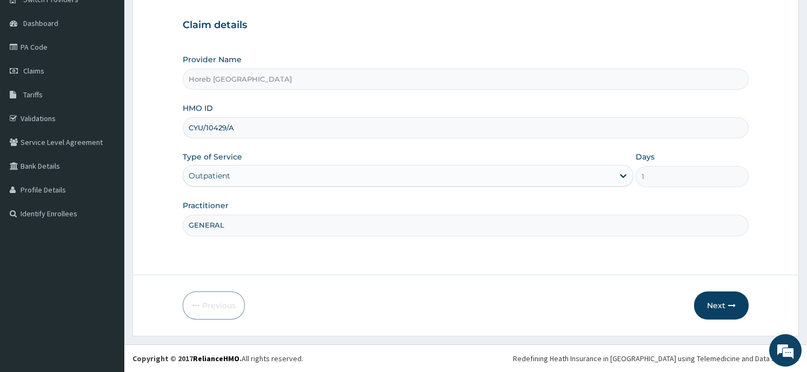
scroll to position [95, 0]
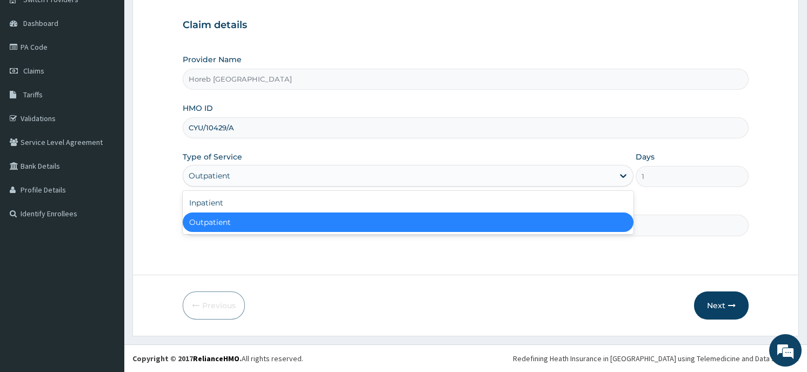
click at [291, 175] on div "Outpatient" at bounding box center [398, 175] width 430 height 17
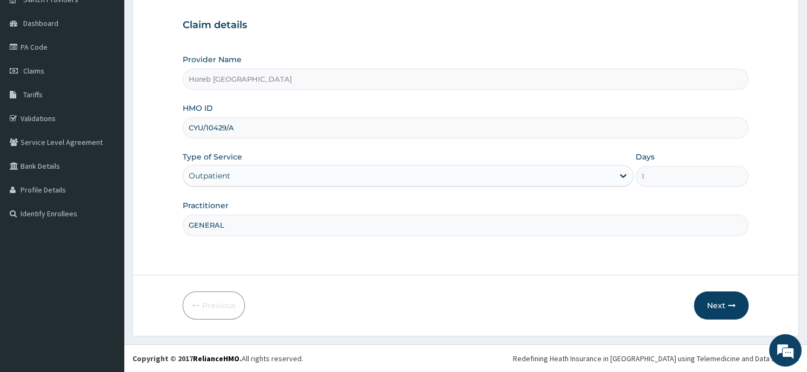
click at [291, 175] on div "Outpatient" at bounding box center [398, 175] width 430 height 17
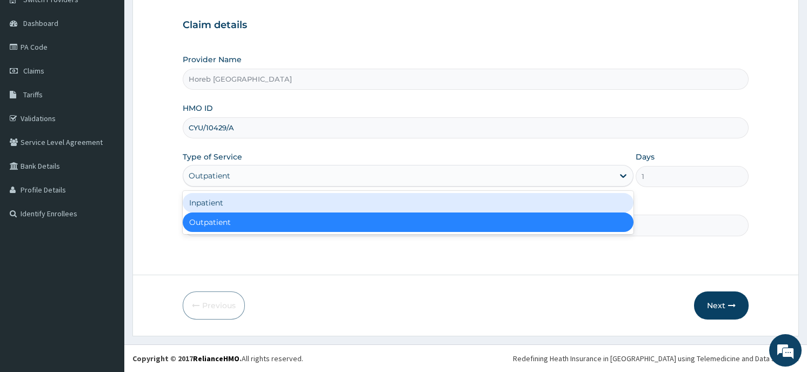
click at [282, 202] on div "Inpatient" at bounding box center [408, 202] width 451 height 19
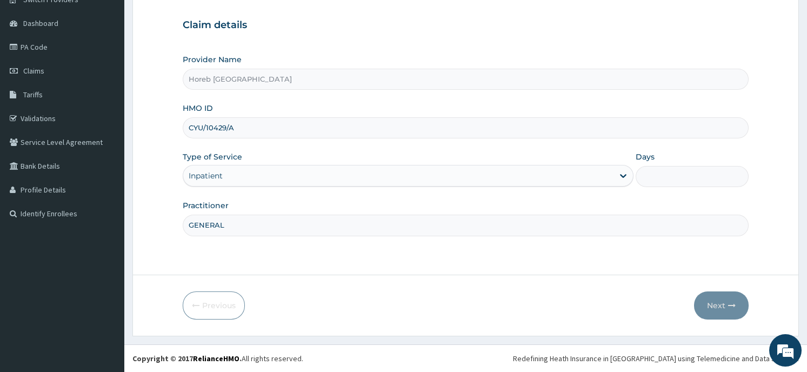
click at [655, 174] on input "Days" at bounding box center [692, 176] width 112 height 21
type input "2"
click at [718, 302] on button "Next" at bounding box center [721, 305] width 55 height 28
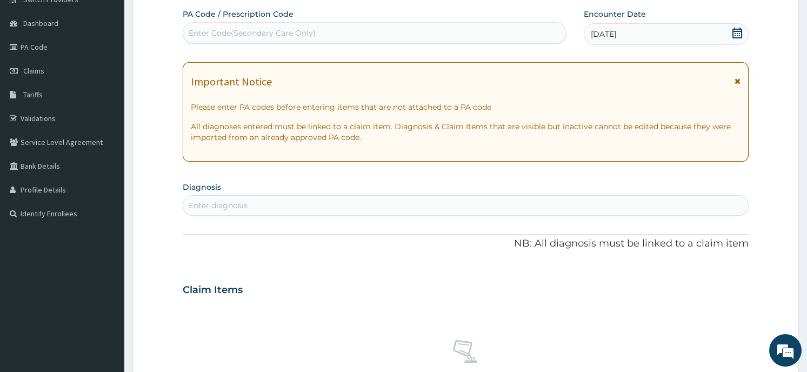
click at [398, 31] on div "Enter Code(Secondary Care Only)" at bounding box center [374, 32] width 383 height 17
type input "PA/COOE97"
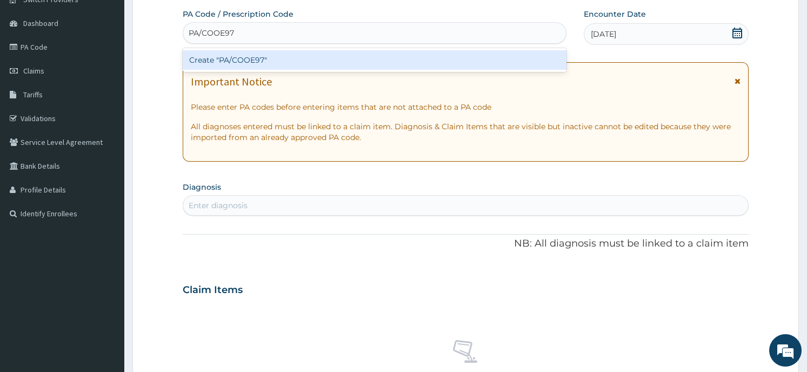
click at [270, 61] on div "Create "PA/COOE97"" at bounding box center [375, 59] width 384 height 19
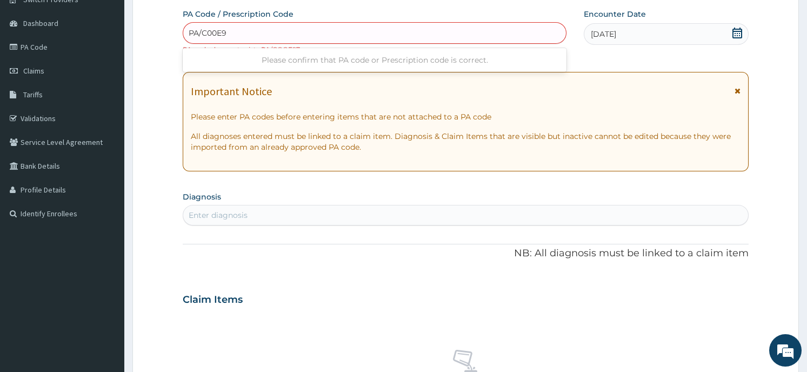
type input "PA/C00E97"
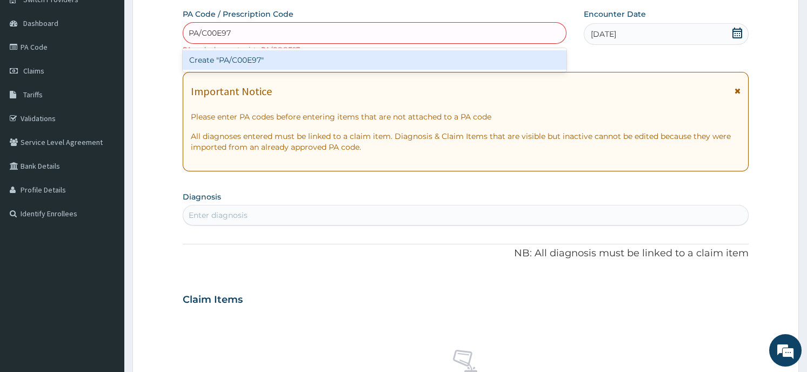
click at [248, 59] on div "Create "PA/C00E97"" at bounding box center [375, 59] width 384 height 19
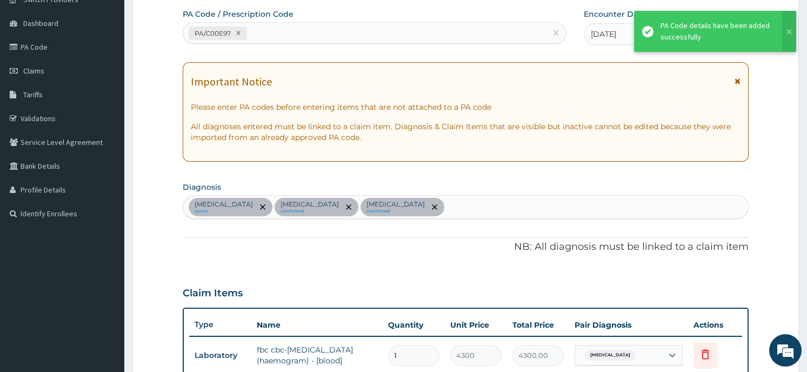
scroll to position [248, 0]
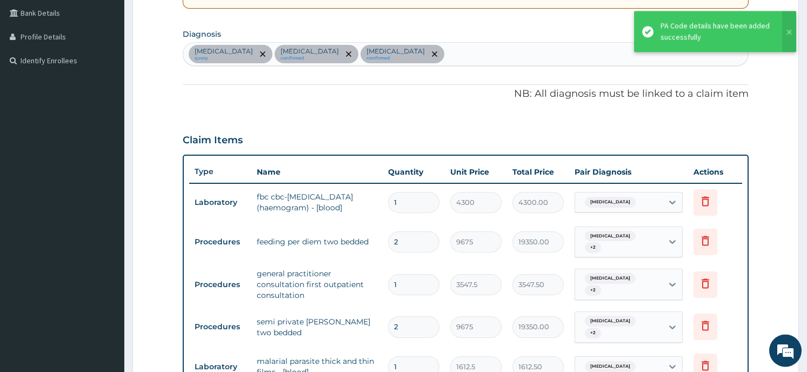
click at [356, 111] on div "PA Code / Prescription Code PA/C00E97 Encounter Date 16-08-2025 Important Notic…" at bounding box center [465, 194] width 565 height 676
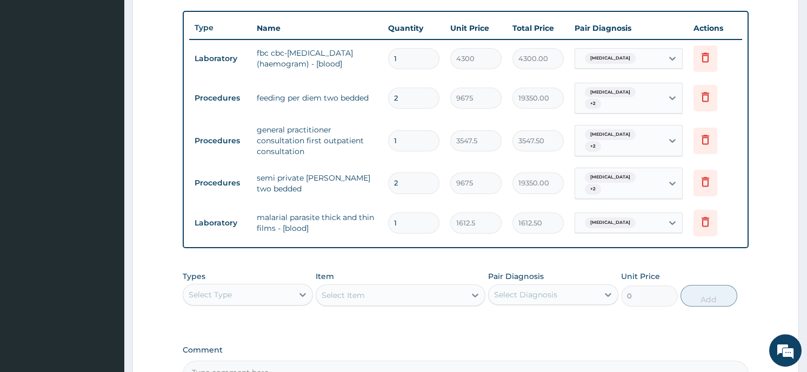
scroll to position [392, 0]
click at [779, 248] on form "Step 2 of 2 PA Code / Prescription Code PA/C00E97 Encounter Date 16-08-2025 Imp…" at bounding box center [465, 64] width 666 height 799
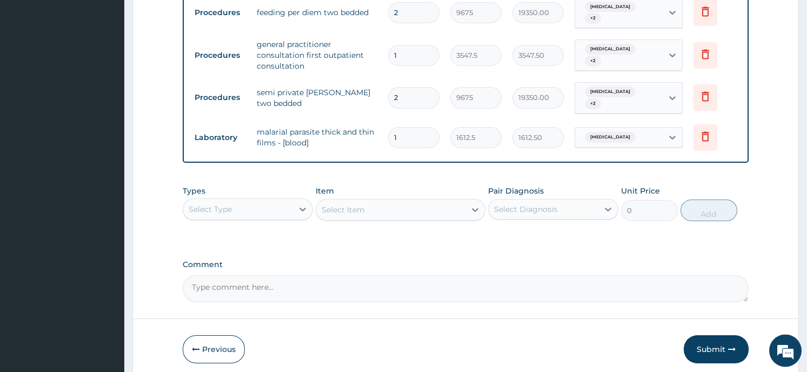
scroll to position [515, 0]
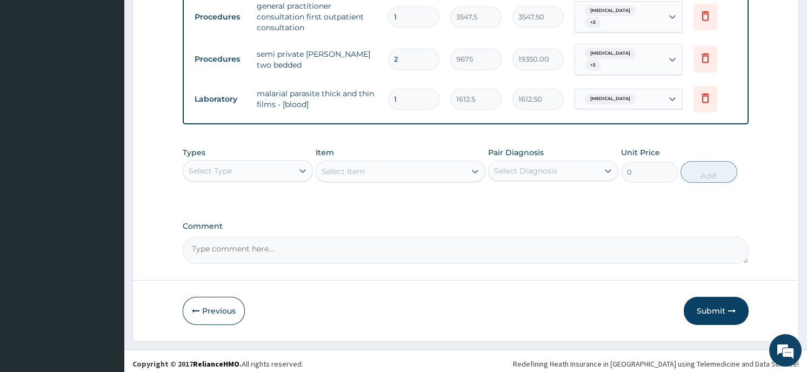
click at [263, 162] on div "Select Type" at bounding box center [238, 170] width 110 height 17
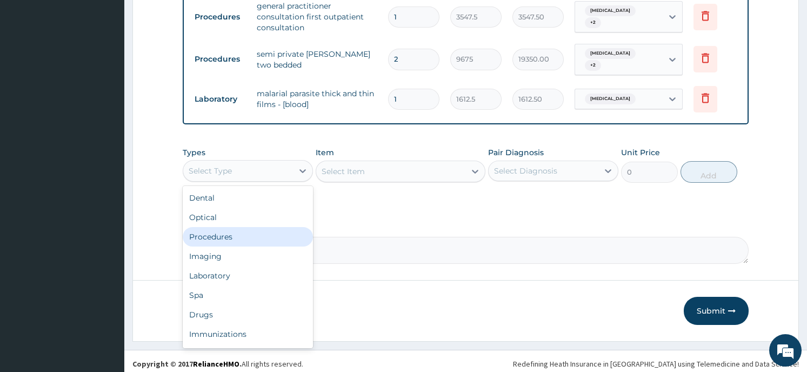
click at [244, 228] on div "Procedures" at bounding box center [248, 236] width 130 height 19
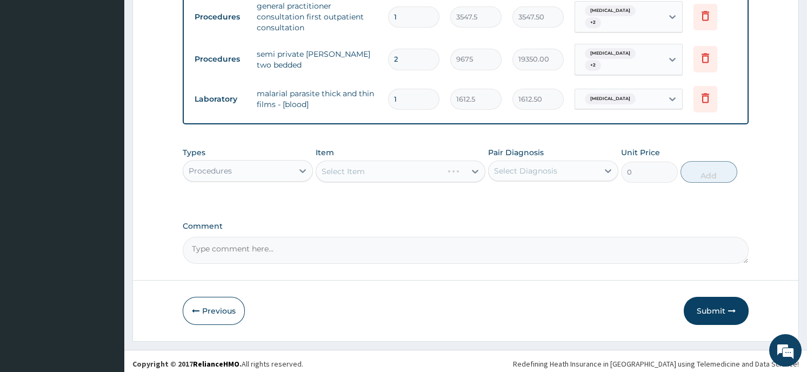
click at [381, 164] on div "Select Item" at bounding box center [401, 172] width 170 height 22
click at [471, 166] on div "Select Item" at bounding box center [401, 172] width 170 height 22
click at [466, 165] on div "Select Item" at bounding box center [401, 172] width 170 height 22
click at [476, 166] on div "Select Item" at bounding box center [401, 172] width 170 height 22
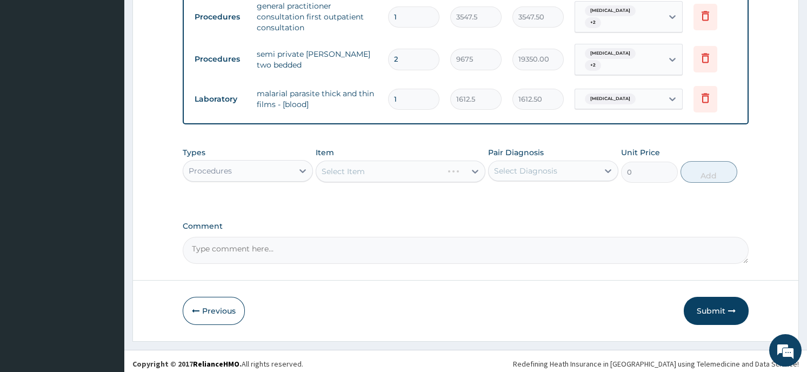
click at [476, 166] on div "Select Item" at bounding box center [401, 172] width 170 height 22
click at [469, 163] on div "Select Item" at bounding box center [401, 172] width 170 height 22
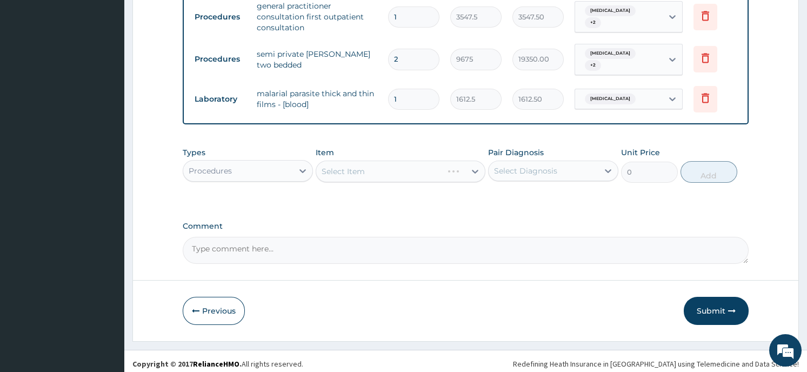
click at [469, 163] on div "Select Item" at bounding box center [401, 172] width 170 height 22
click at [452, 165] on div "Select Item" at bounding box center [401, 172] width 170 height 22
click at [469, 171] on div "Select Item" at bounding box center [401, 172] width 170 height 22
drag, startPoint x: 469, startPoint y: 171, endPoint x: 470, endPoint y: 162, distance: 9.2
click at [470, 162] on div "Select Item" at bounding box center [401, 172] width 170 height 22
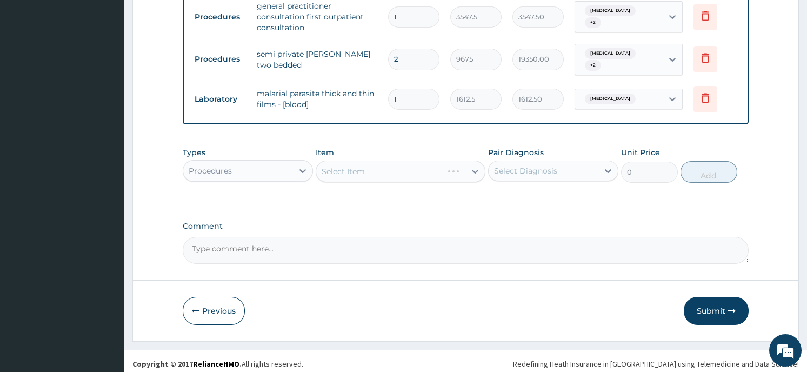
click at [470, 162] on div "Select Item" at bounding box center [401, 172] width 170 height 22
click at [480, 162] on div "Select Item" at bounding box center [401, 172] width 170 height 22
drag, startPoint x: 480, startPoint y: 162, endPoint x: 465, endPoint y: 164, distance: 15.2
click at [465, 164] on div "Select Item" at bounding box center [401, 172] width 170 height 22
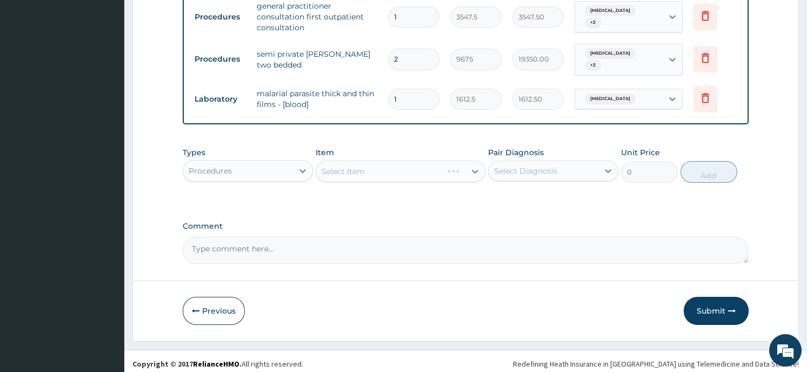
click at [465, 164] on div "Select Item" at bounding box center [401, 172] width 170 height 22
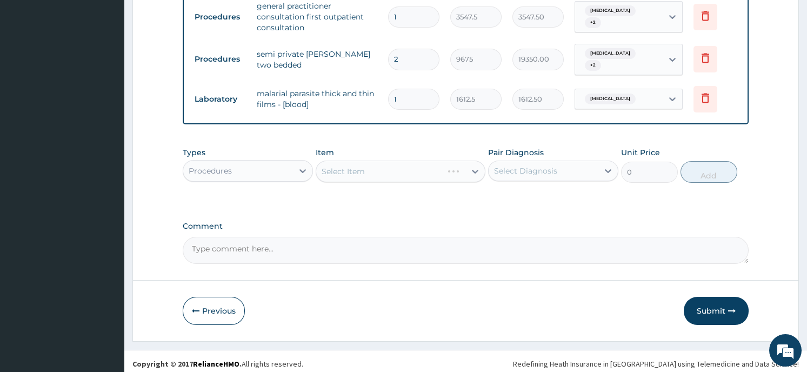
click at [465, 164] on div "Select Item" at bounding box center [401, 172] width 170 height 22
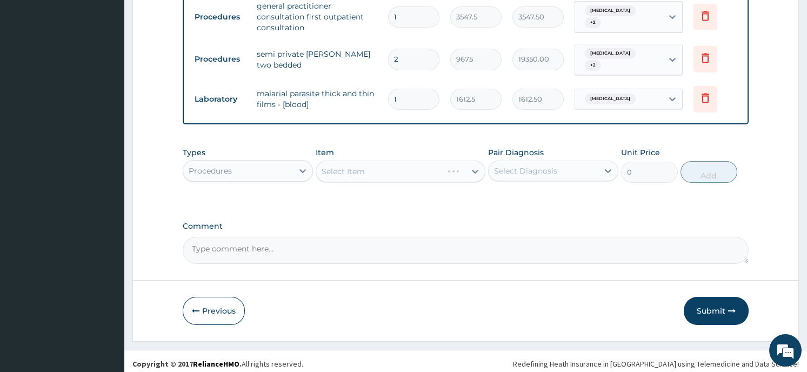
click at [465, 164] on div "Select Item" at bounding box center [401, 172] width 170 height 22
click at [470, 165] on div "Select Item" at bounding box center [401, 172] width 170 height 22
click at [477, 165] on div "Select Item" at bounding box center [401, 172] width 170 height 22
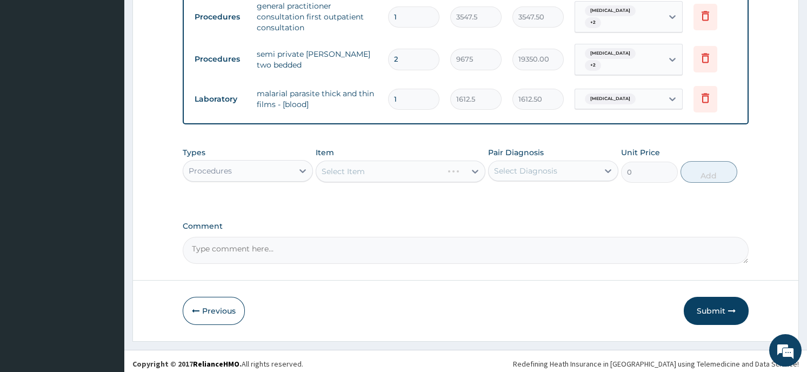
click at [477, 165] on div "Select Item" at bounding box center [401, 172] width 170 height 22
drag, startPoint x: 477, startPoint y: 165, endPoint x: 352, endPoint y: 172, distance: 125.1
click at [352, 172] on div "Select Item" at bounding box center [401, 172] width 170 height 22
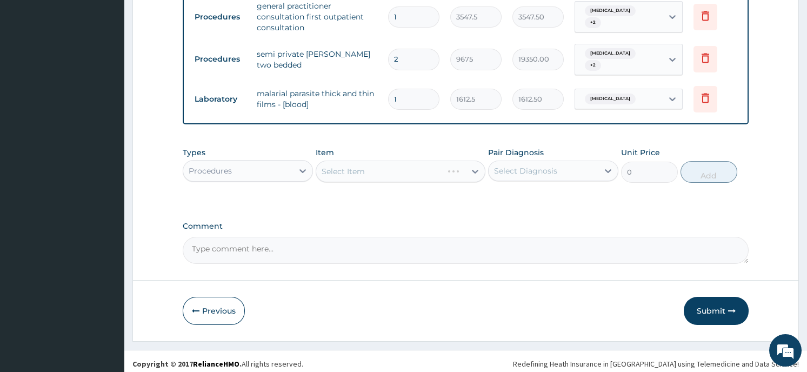
click at [352, 172] on div "Select Item" at bounding box center [401, 172] width 170 height 22
click at [443, 171] on div "Select Item" at bounding box center [401, 172] width 170 height 22
click at [465, 162] on div "Select Item" at bounding box center [401, 172] width 170 height 22
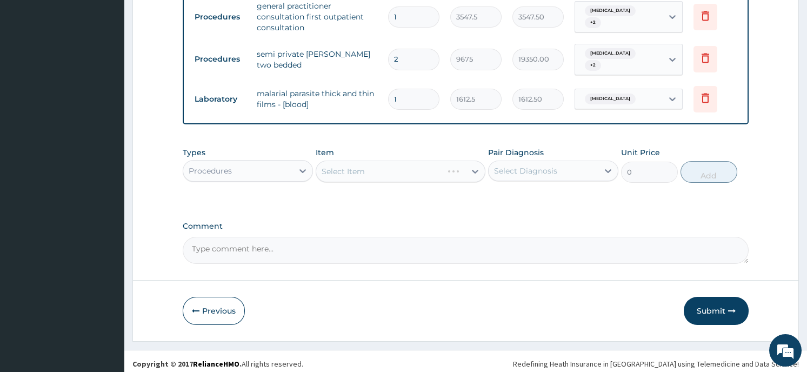
click at [465, 162] on div "Select Item" at bounding box center [401, 172] width 170 height 22
drag, startPoint x: 465, startPoint y: 162, endPoint x: 570, endPoint y: 160, distance: 104.3
click at [570, 160] on div "Types Procedures Item Select Item Pair Diagnosis Select Diagnosis Unit Price 0 …" at bounding box center [465, 165] width 565 height 46
click at [596, 165] on div "Select Diagnosis" at bounding box center [544, 170] width 110 height 17
click at [460, 170] on div "Select Item" at bounding box center [401, 172] width 170 height 22
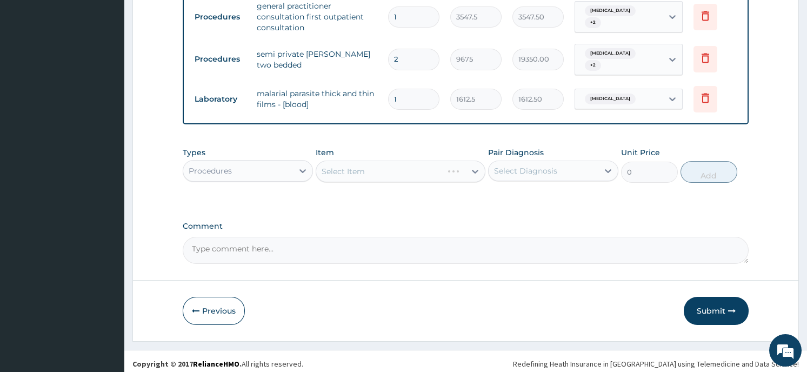
click at [466, 164] on div "Select Item" at bounding box center [401, 172] width 170 height 22
click at [466, 168] on div "Select Item" at bounding box center [401, 172] width 170 height 22
click at [462, 153] on div "Item Select Item" at bounding box center [401, 165] width 170 height 36
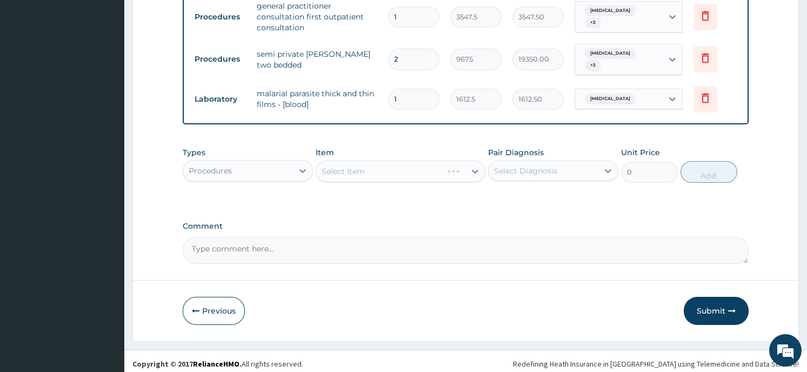
click at [451, 166] on div "Select Item" at bounding box center [401, 172] width 170 height 22
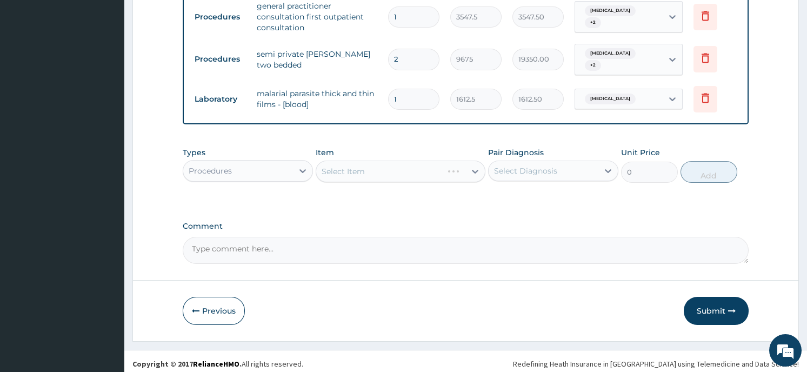
click at [473, 168] on div "Select Item" at bounding box center [401, 172] width 170 height 22
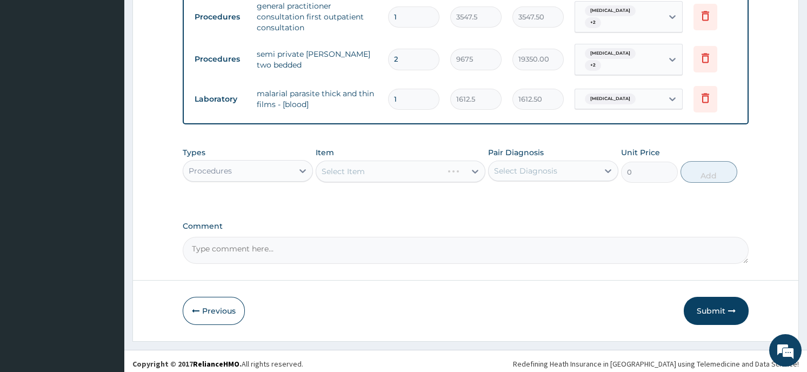
click at [473, 168] on div "Select Item" at bounding box center [401, 172] width 170 height 22
click at [478, 162] on div "Select Item" at bounding box center [401, 172] width 170 height 22
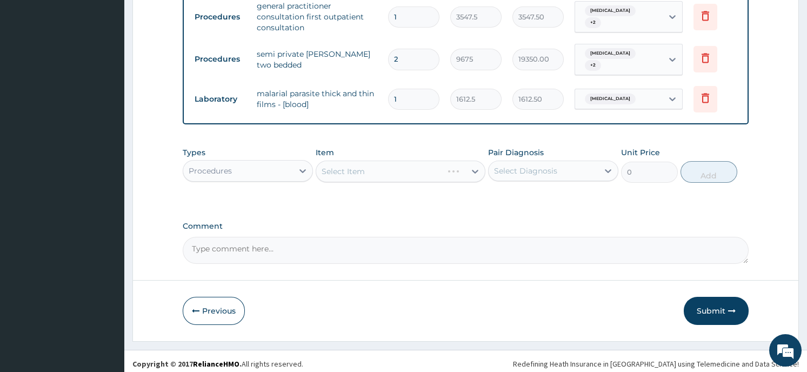
click at [471, 161] on div "Select Item" at bounding box center [401, 172] width 170 height 22
click at [476, 166] on div "Select Item" at bounding box center [401, 172] width 170 height 22
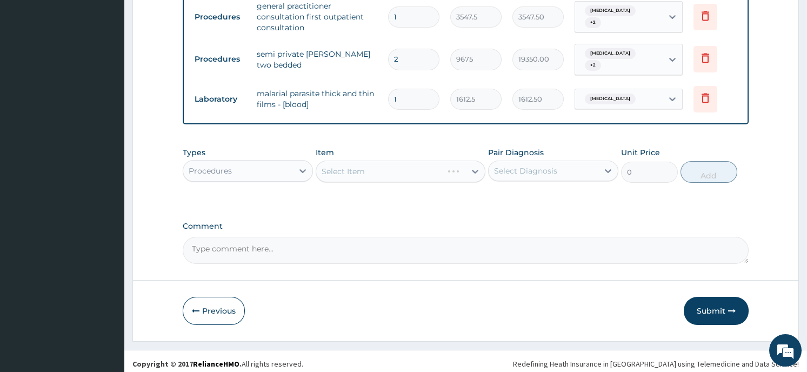
click at [476, 166] on div "Select Item" at bounding box center [401, 172] width 170 height 22
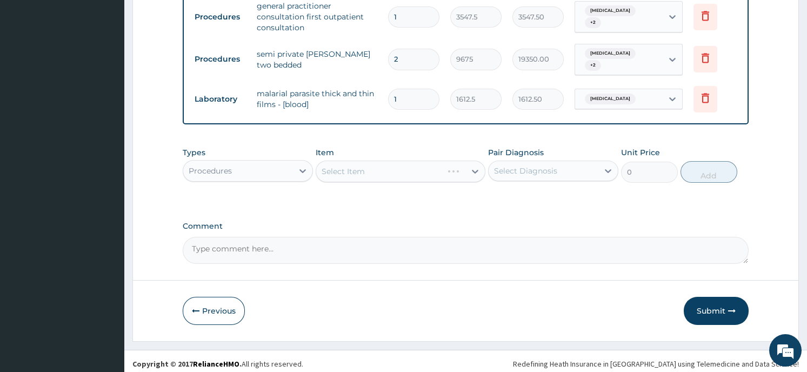
click at [469, 164] on div "Select Item" at bounding box center [401, 172] width 170 height 22
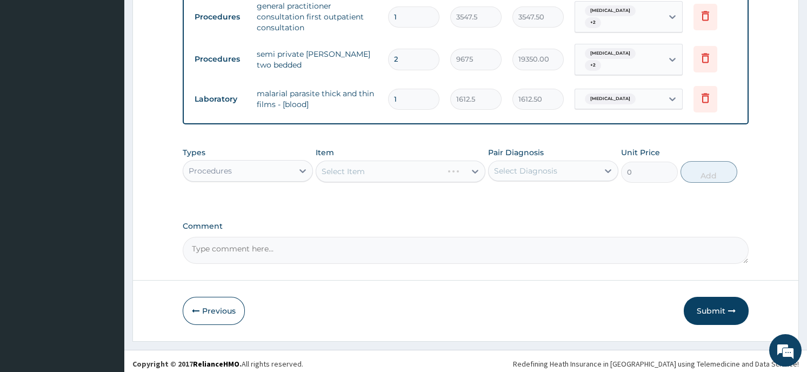
click at [223, 302] on button "Previous" at bounding box center [214, 311] width 62 height 28
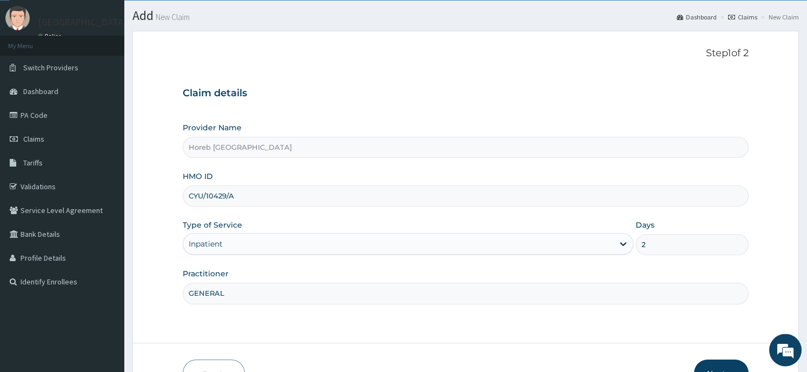
scroll to position [0, 0]
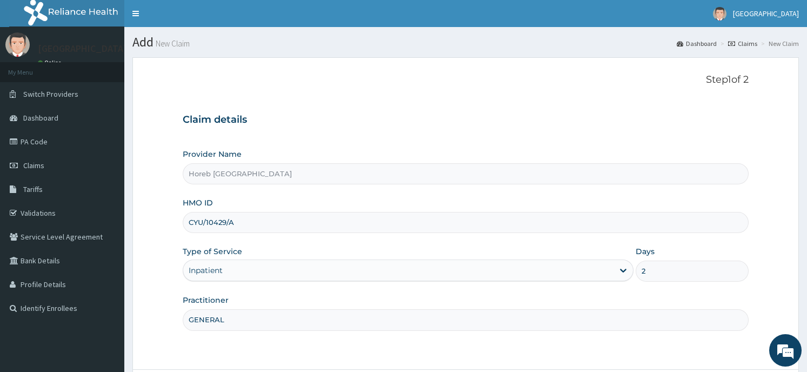
click at [283, 79] on p "Step 1 of 2" at bounding box center [465, 80] width 565 height 12
click at [295, 217] on input "HMO ID" at bounding box center [465, 222] width 565 height 21
click at [248, 238] on div "Provider Name Horeb Consult Hospital HMO ID CYU/10429 Type of Service Select ty…" at bounding box center [465, 240] width 565 height 182
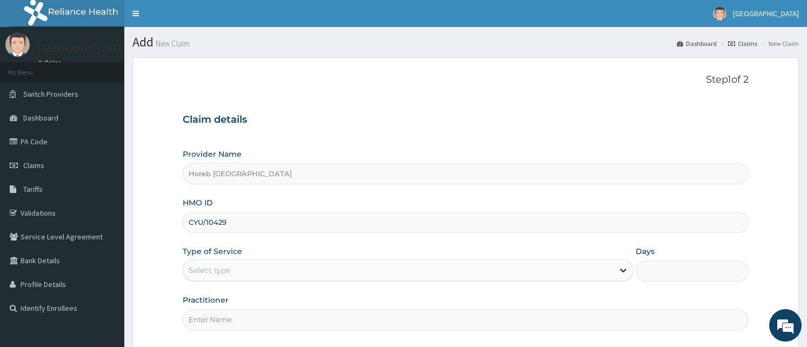
click at [233, 224] on input "CYU/10429" at bounding box center [465, 222] width 565 height 21
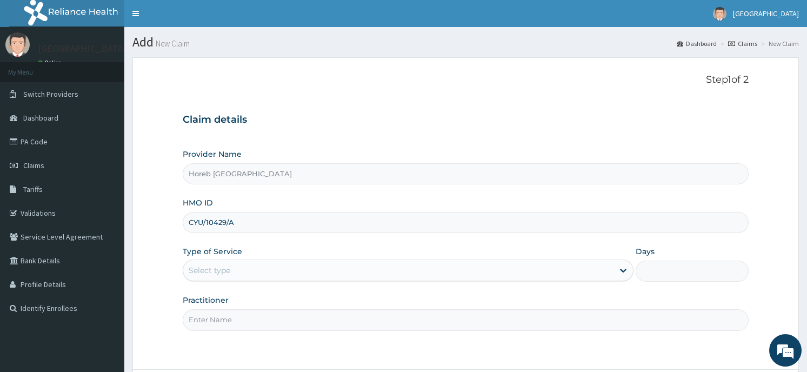
type input "CYU/10429/A"
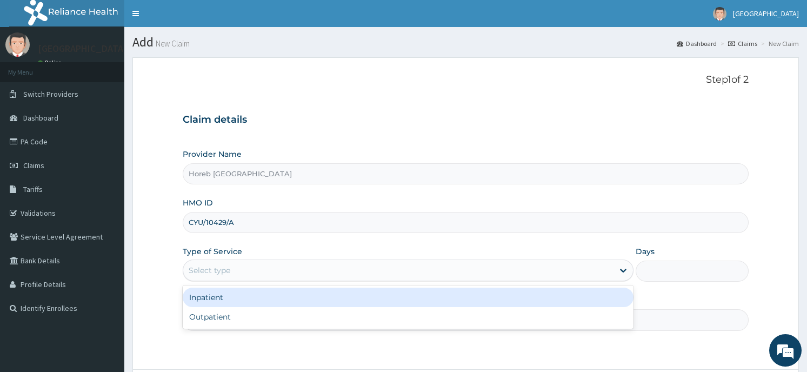
click at [233, 278] on div "Select type" at bounding box center [398, 270] width 430 height 17
click at [250, 301] on div "Inpatient" at bounding box center [408, 297] width 451 height 19
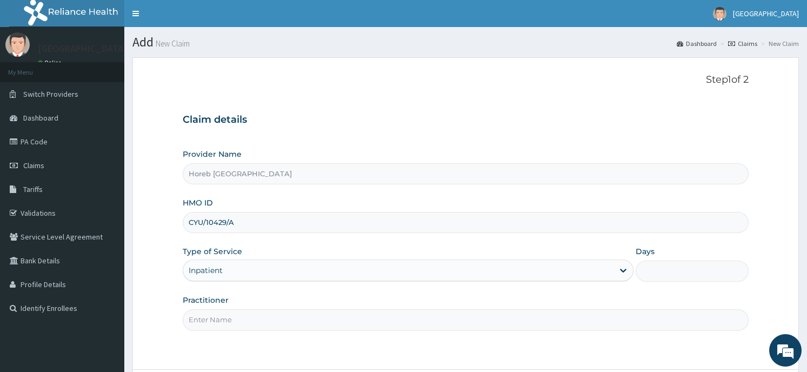
click at [323, 325] on input "Practitioner" at bounding box center [465, 319] width 565 height 21
type input "GENERAL"
click at [560, 368] on form "Step 1 of 2 Claim details Provider Name Horeb Consult Hospital HMO ID CYU/10429…" at bounding box center [465, 243] width 666 height 373
click at [646, 350] on div "Step 1 of 2 Claim details Provider Name Horeb Consult Hospital HMO ID CYU/10429…" at bounding box center [465, 213] width 565 height 279
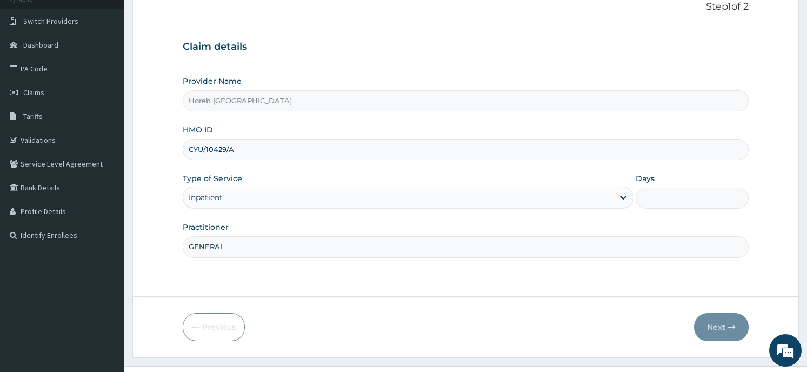
scroll to position [95, 0]
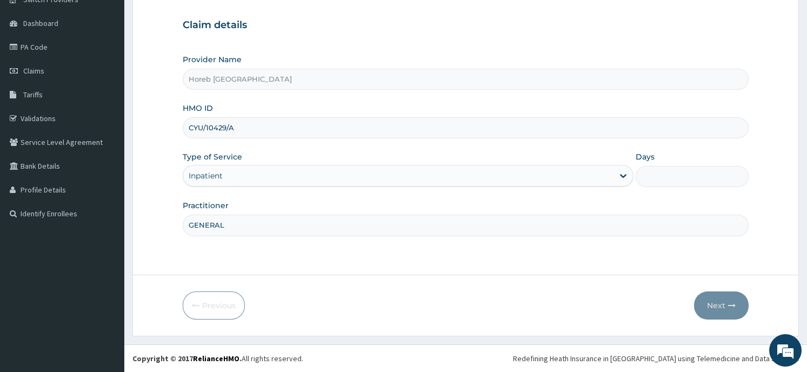
click at [650, 173] on input "Days" at bounding box center [692, 176] width 112 height 21
type input "2"
click at [716, 313] on button "Next" at bounding box center [721, 305] width 55 height 28
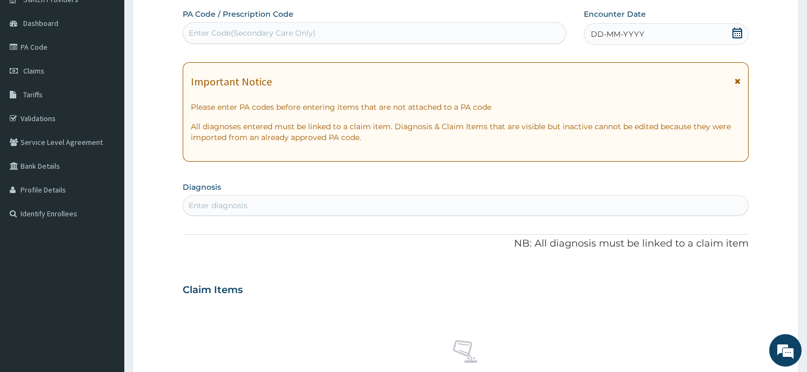
click at [736, 28] on icon at bounding box center [737, 33] width 11 height 11
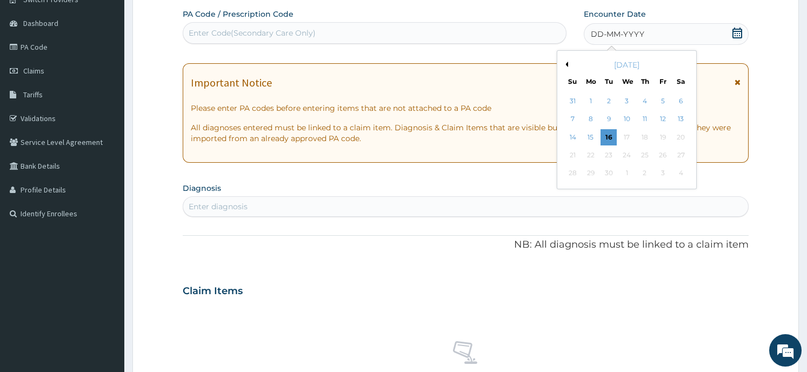
click at [388, 31] on div "Enter Code(Secondary Care Only)" at bounding box center [374, 32] width 383 height 17
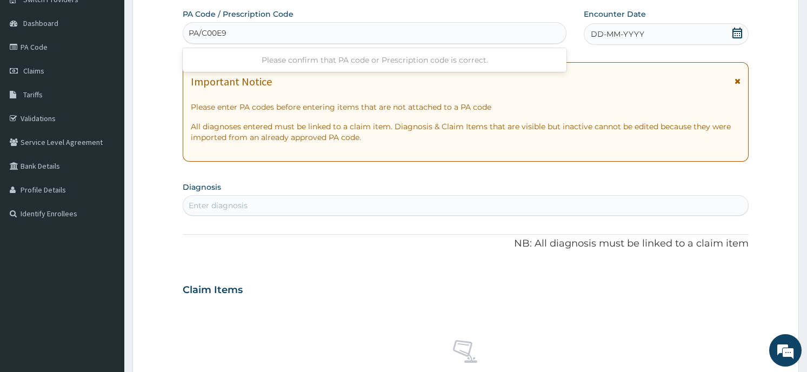
type input "PA/C00E97"
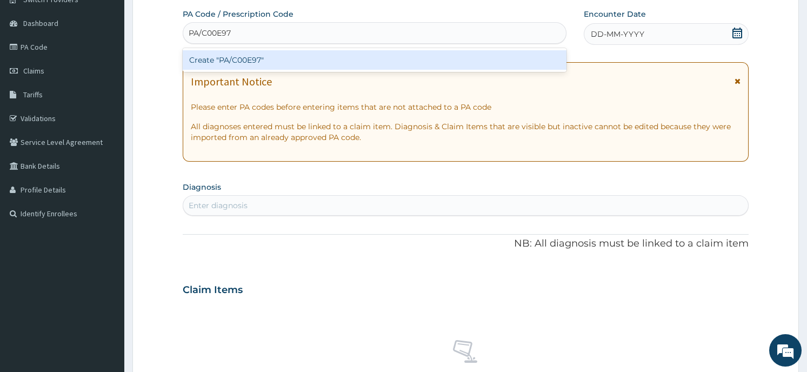
click at [261, 63] on div "Create "PA/C00E97"" at bounding box center [375, 59] width 384 height 19
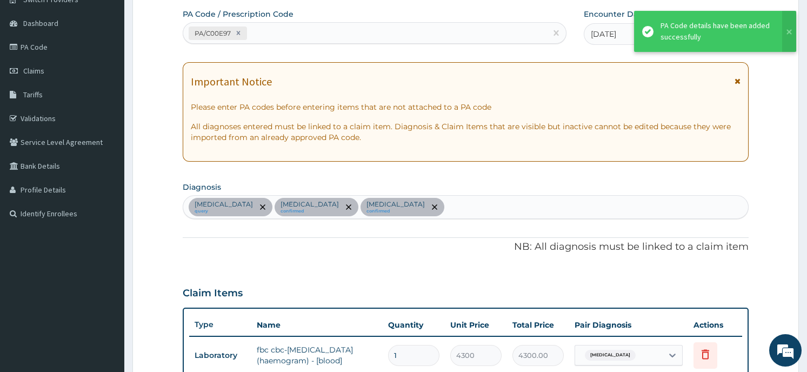
scroll to position [248, 0]
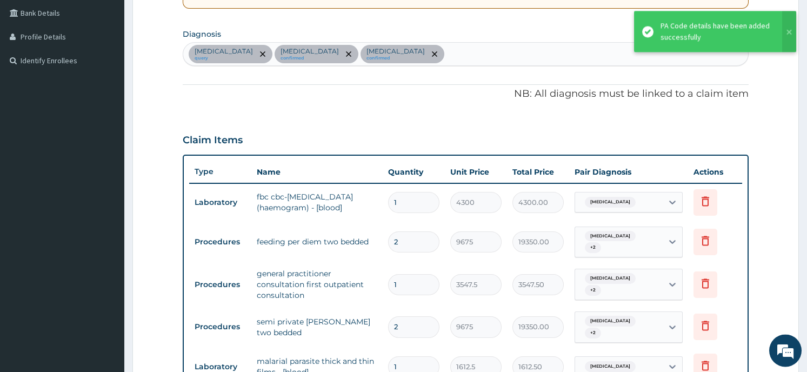
click at [157, 270] on form "Step 2 of 2 PA Code / Prescription Code PA/C00E97 Encounter Date 16-08-2025 Imp…" at bounding box center [465, 209] width 666 height 799
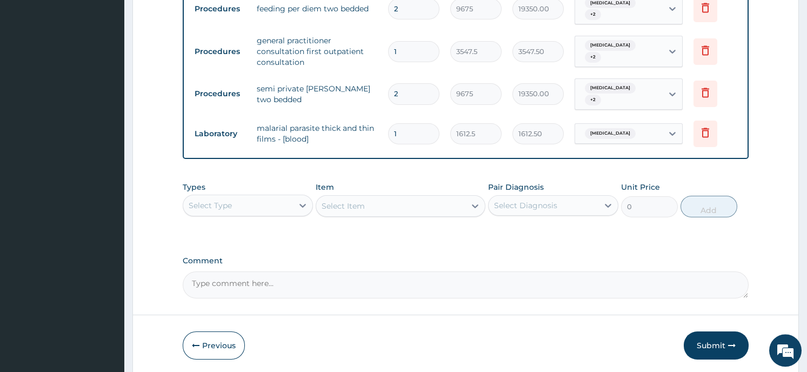
scroll to position [515, 0]
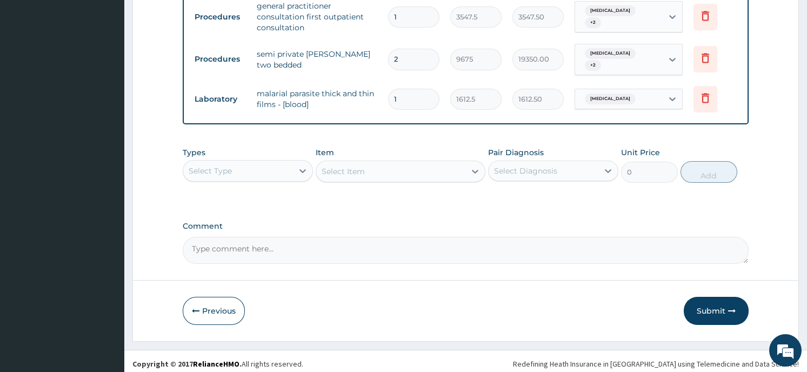
click at [244, 162] on div "Select Type" at bounding box center [238, 170] width 110 height 17
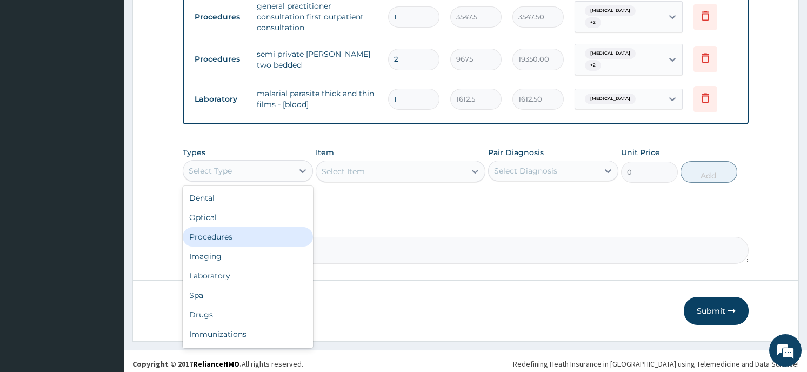
click at [236, 227] on div "Procedures" at bounding box center [248, 236] width 130 height 19
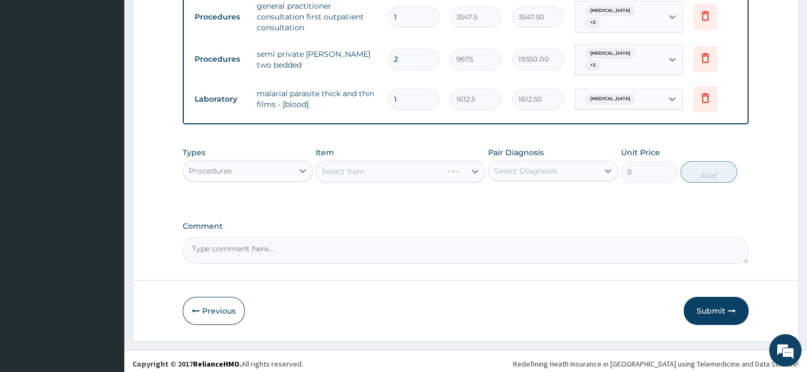
click at [356, 163] on div "Select Item" at bounding box center [401, 172] width 170 height 22
click at [469, 165] on div "Select Item" at bounding box center [401, 172] width 170 height 22
click at [466, 162] on div at bounding box center [474, 171] width 19 height 19
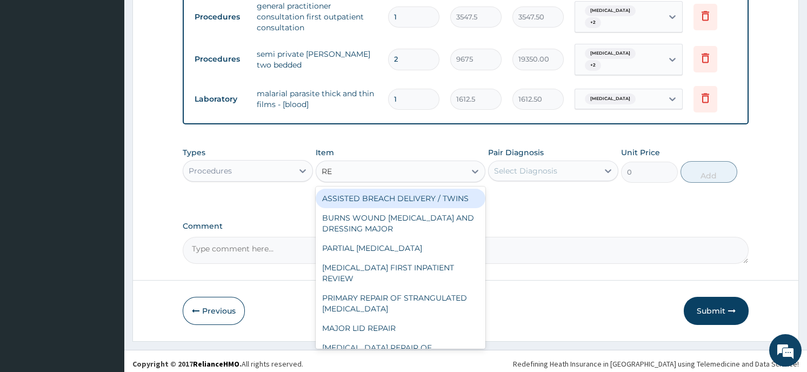
type input "REG"
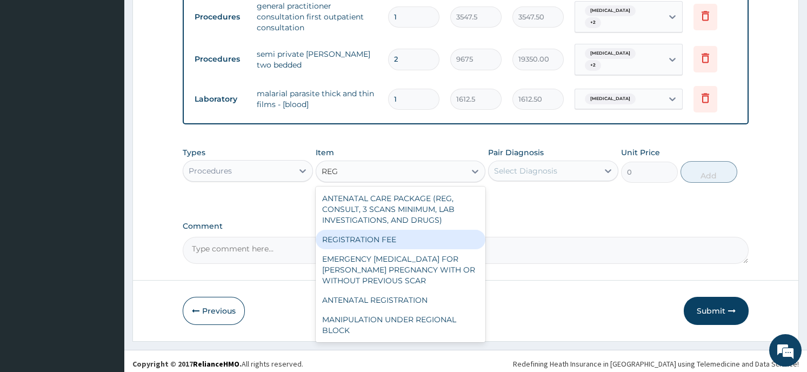
click at [443, 230] on div "REGISTRATION FEE" at bounding box center [401, 239] width 170 height 19
type input "2150"
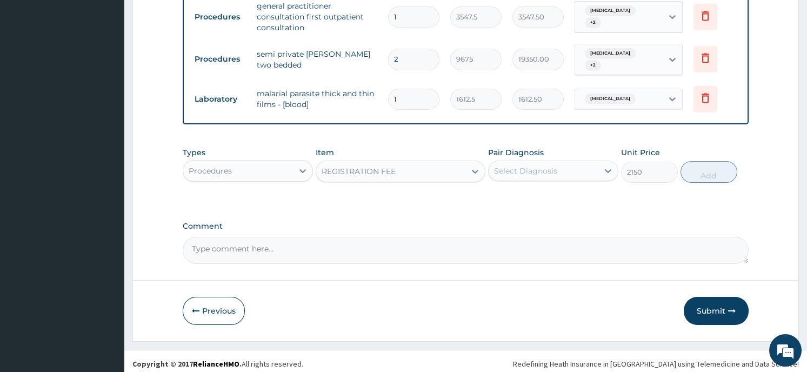
click at [545, 165] on div "Select Diagnosis" at bounding box center [525, 170] width 63 height 11
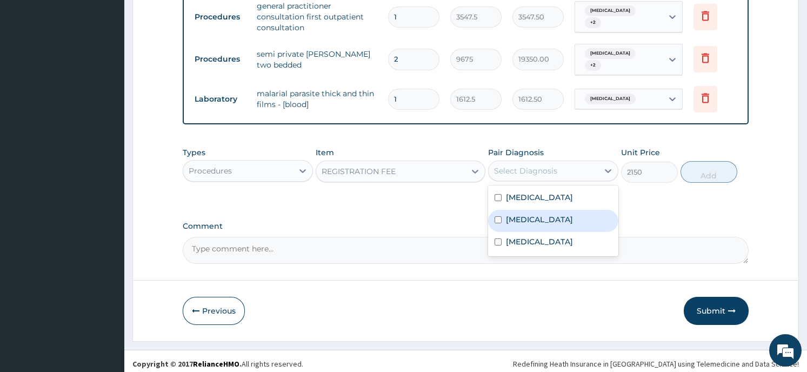
click at [545, 215] on label "Adrenal cortical hypofunction" at bounding box center [539, 219] width 67 height 11
checkbox input "true"
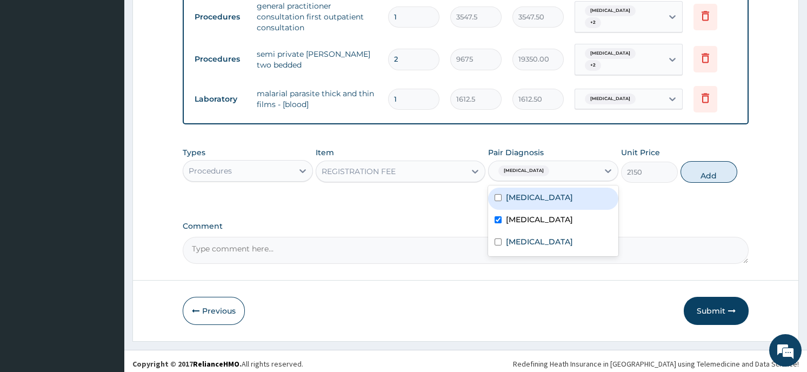
click at [720, 167] on button "Add" at bounding box center [708, 172] width 57 height 22
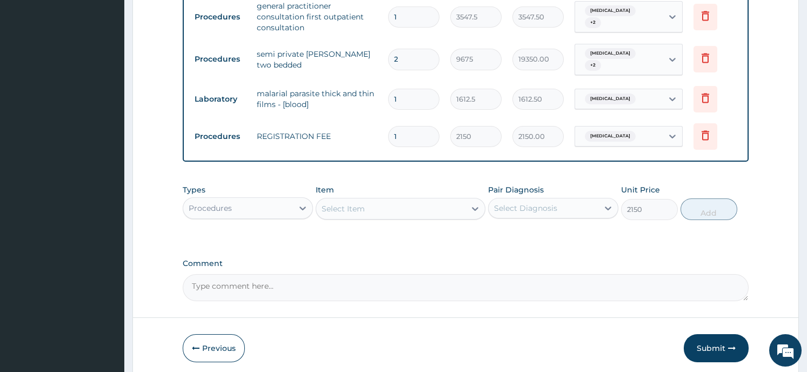
type input "0"
click at [268, 199] on div "Procedures" at bounding box center [238, 207] width 110 height 17
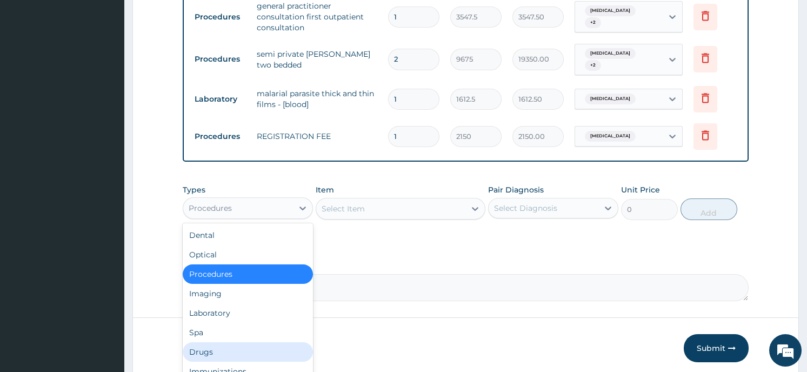
click at [235, 346] on div "Drugs" at bounding box center [248, 351] width 130 height 19
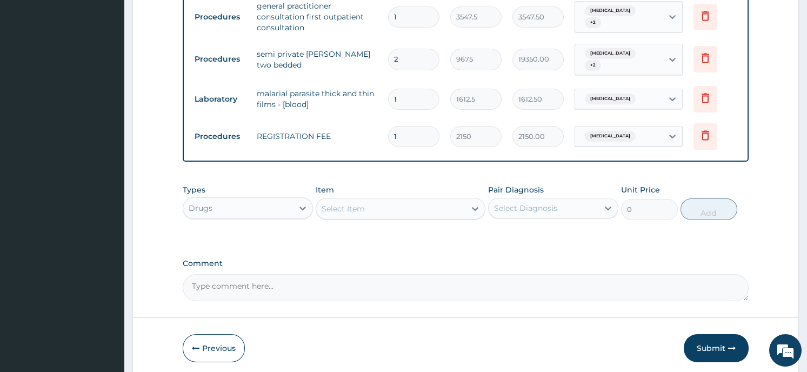
click at [445, 208] on div "Select Item" at bounding box center [390, 208] width 149 height 17
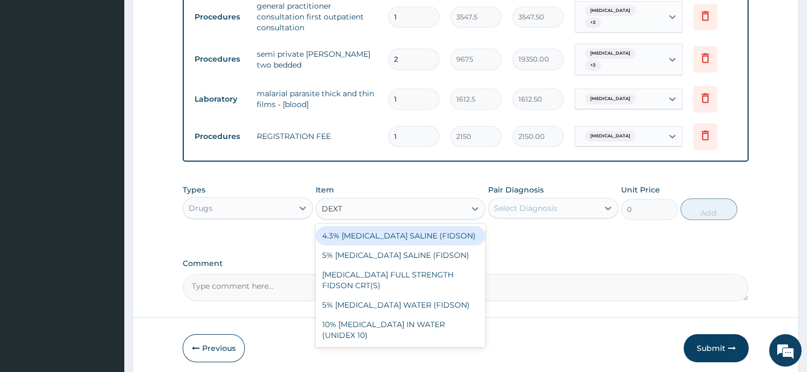
type input "DEXTR"
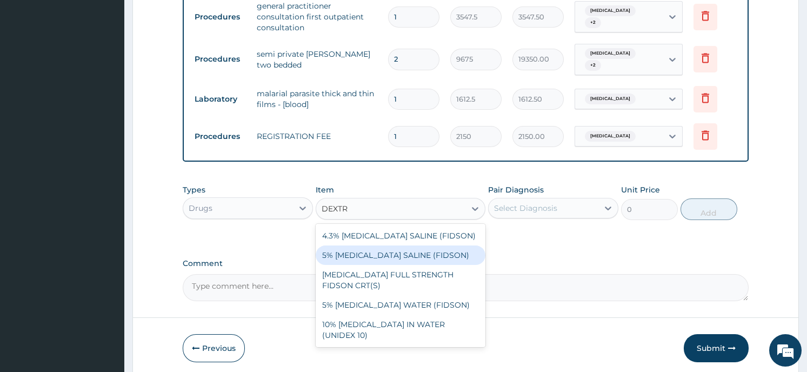
click at [399, 250] on div "5% DEXTROSE SALINE (FIDSON)" at bounding box center [401, 254] width 170 height 19
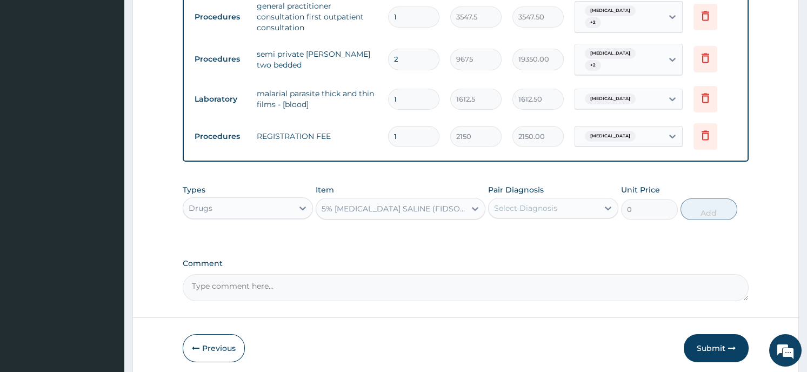
type input "1612.5"
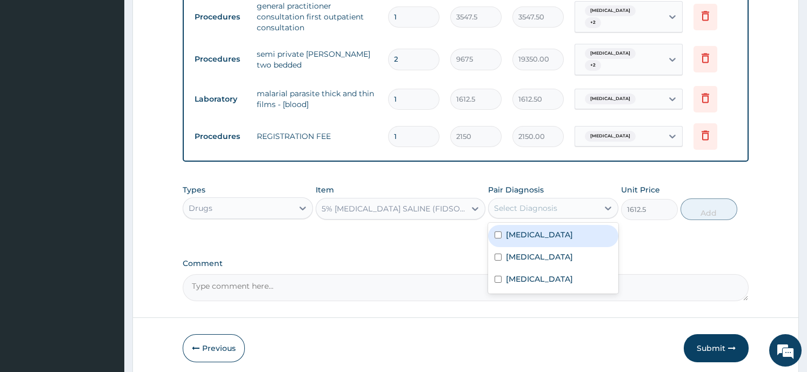
click at [504, 203] on div "Select Diagnosis" at bounding box center [525, 208] width 63 height 11
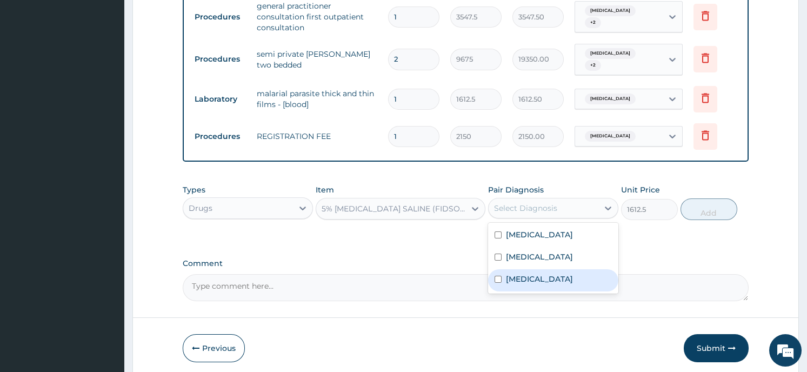
click at [523, 284] on label "Falciparum malaria" at bounding box center [539, 278] width 67 height 11
checkbox input "true"
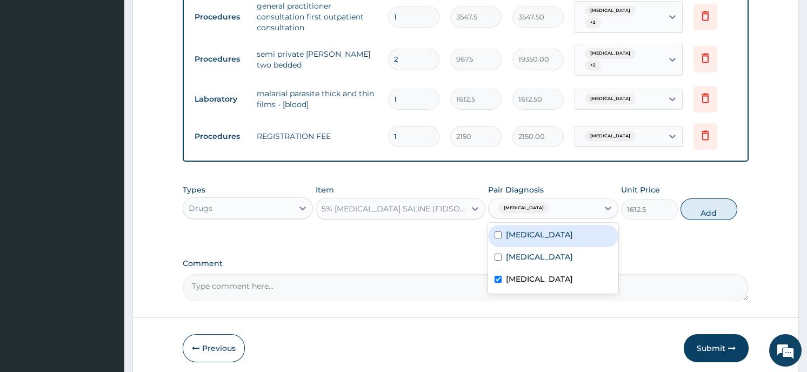
click at [497, 231] on input "checkbox" at bounding box center [498, 234] width 7 height 7
checkbox input "true"
click at [705, 205] on button "Add" at bounding box center [708, 209] width 57 height 22
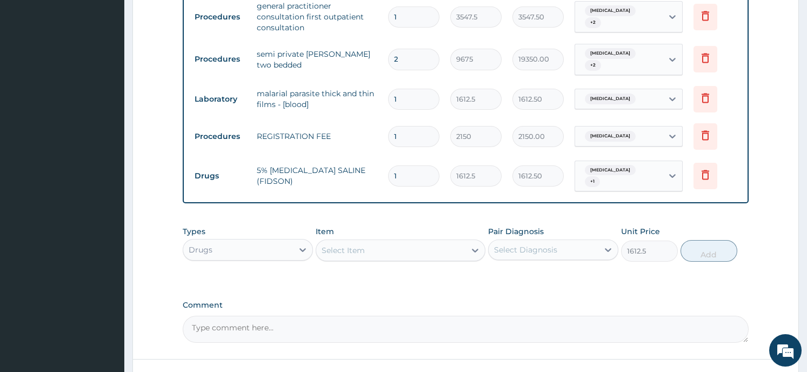
type input "0"
click at [463, 245] on div "Select Item" at bounding box center [390, 250] width 149 height 17
click at [402, 170] on input "1" at bounding box center [413, 175] width 51 height 21
type input "0.00"
type input "2"
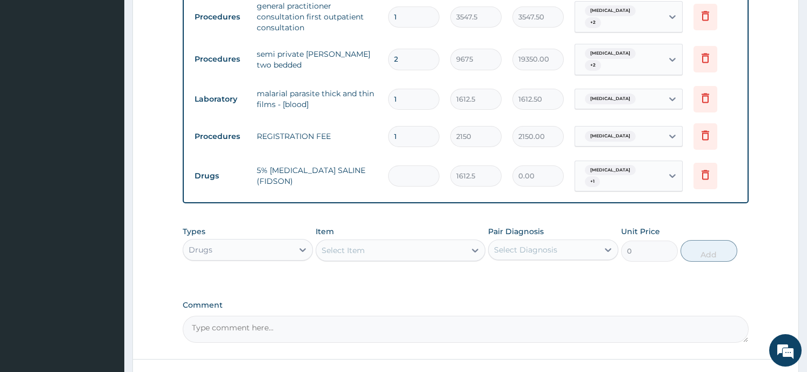
type input "3225.00"
type input "2"
click at [388, 247] on div "Select Item" at bounding box center [390, 250] width 149 height 17
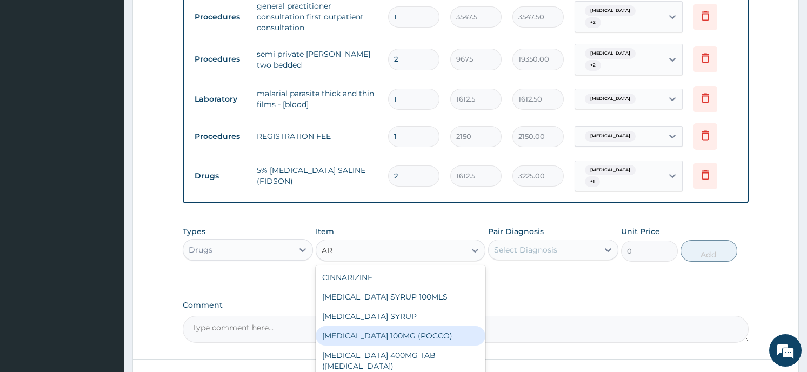
type input "A"
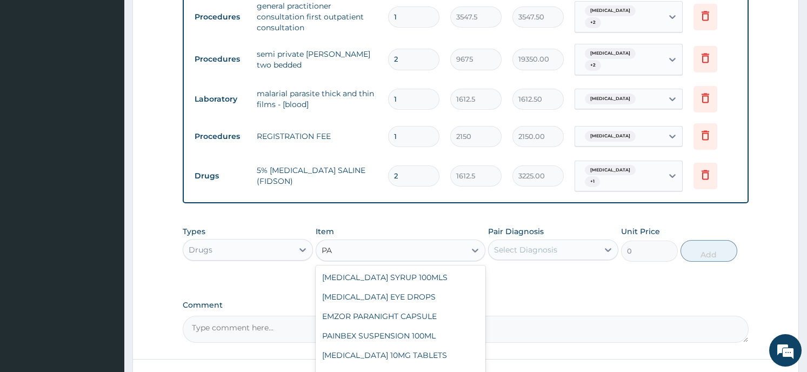
type input "P"
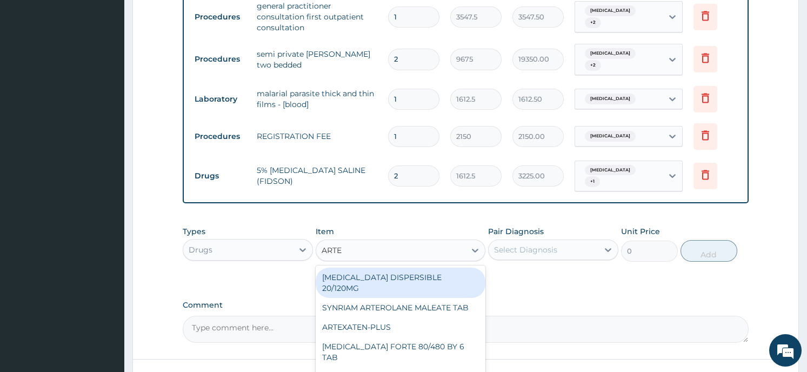
type input "ARTEM"
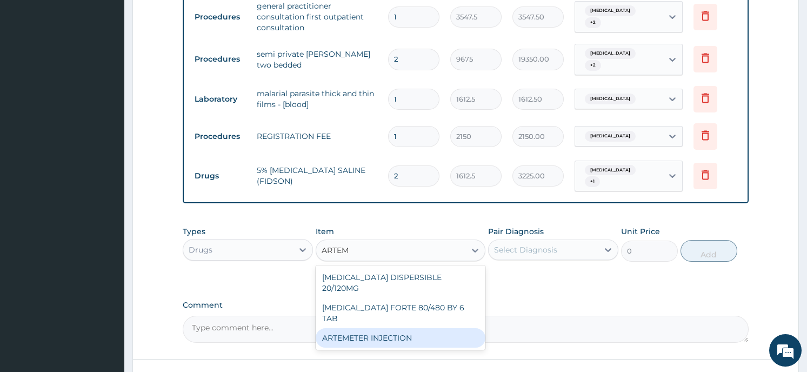
click at [371, 328] on div "ARTEMETER INJECTION" at bounding box center [401, 337] width 170 height 19
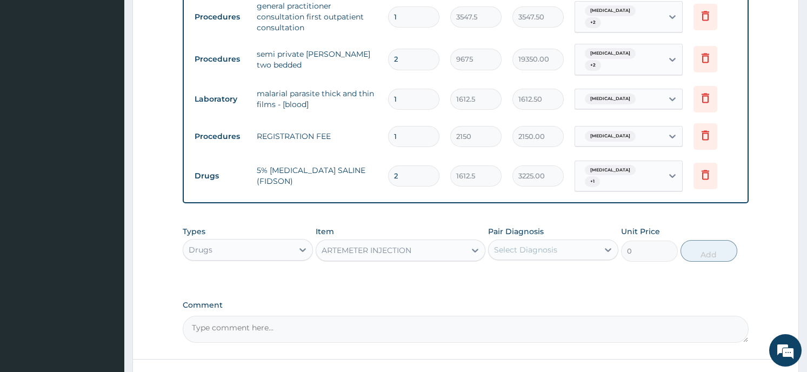
type input "860"
click at [596, 244] on div "Select Diagnosis" at bounding box center [544, 249] width 110 height 17
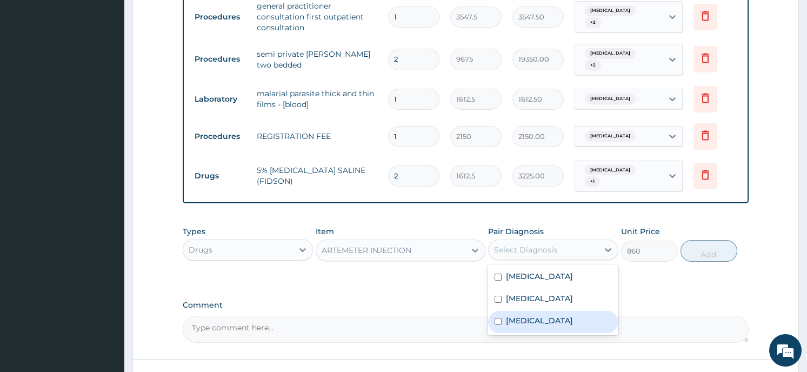
click at [568, 324] on label "Falciparum malaria" at bounding box center [539, 320] width 67 height 11
checkbox input "true"
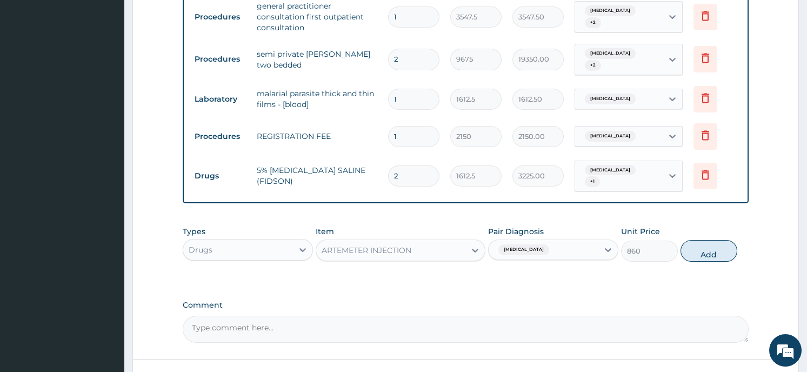
click at [702, 245] on button "Add" at bounding box center [708, 251] width 57 height 22
type input "0"
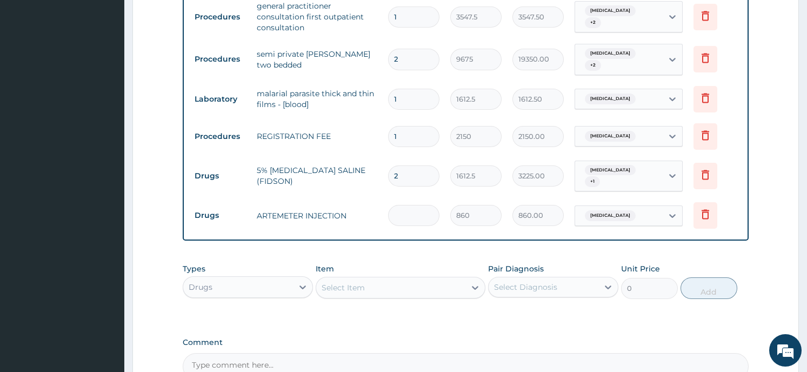
type input "0.00"
type input "6"
type input "5160.00"
type input "6"
click at [363, 285] on div "Select Item" at bounding box center [343, 287] width 43 height 11
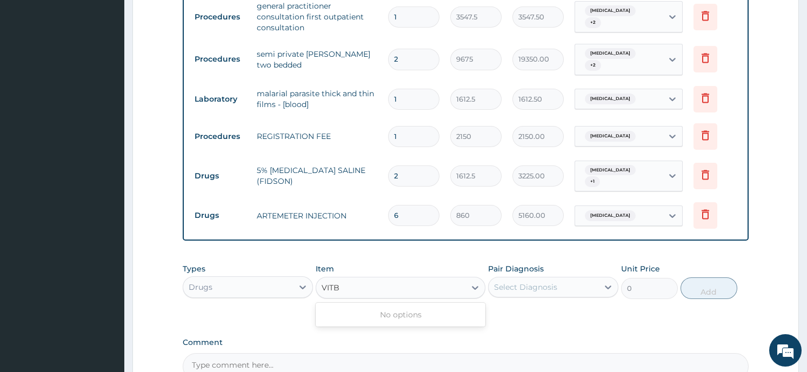
type input "VIT B"
click at [466, 281] on div at bounding box center [474, 287] width 19 height 19
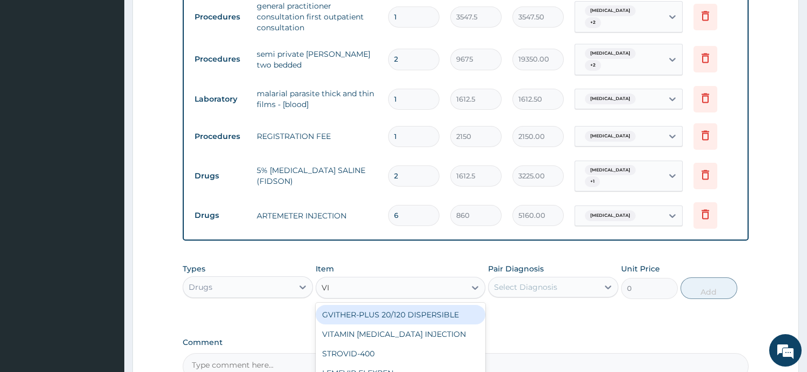
type input "VIT"
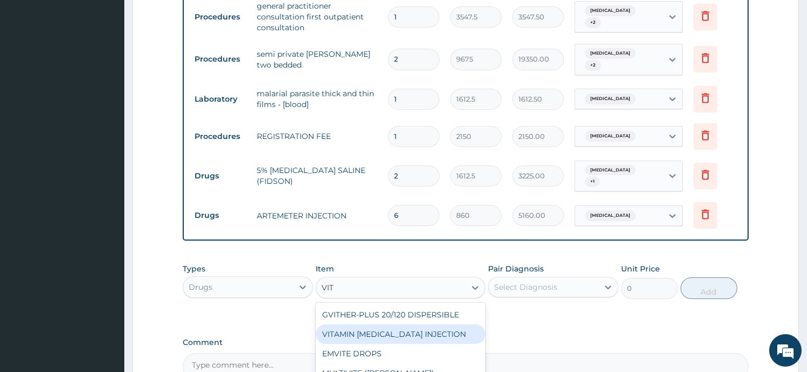
click at [439, 327] on div "VITAMIN B COMPLEX INJECTION" at bounding box center [401, 333] width 170 height 19
type input "129"
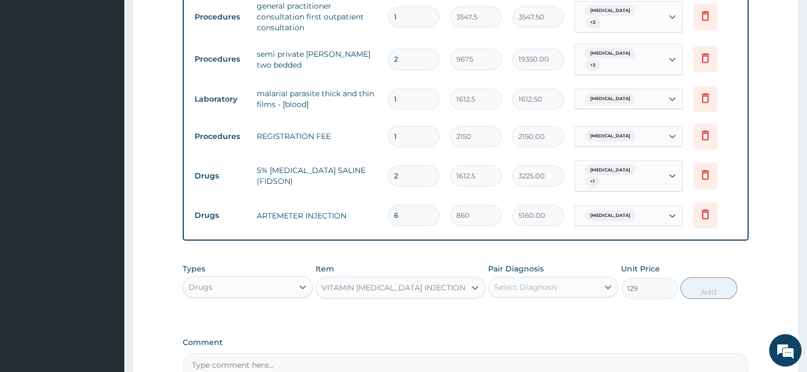
click at [602, 281] on div at bounding box center [607, 286] width 19 height 19
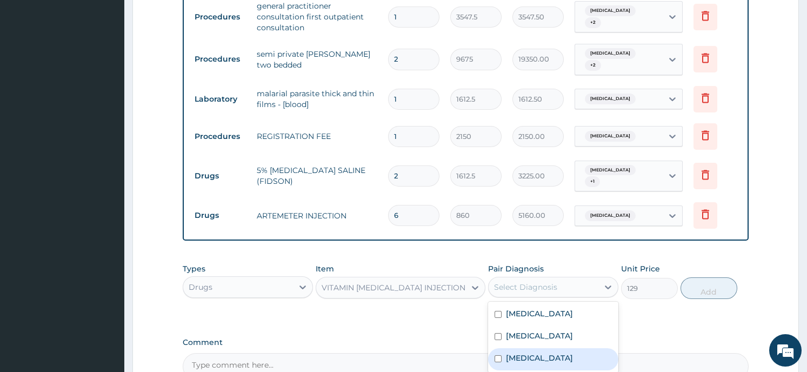
click at [576, 357] on div "Falciparum malaria" at bounding box center [553, 359] width 130 height 22
checkbox input "true"
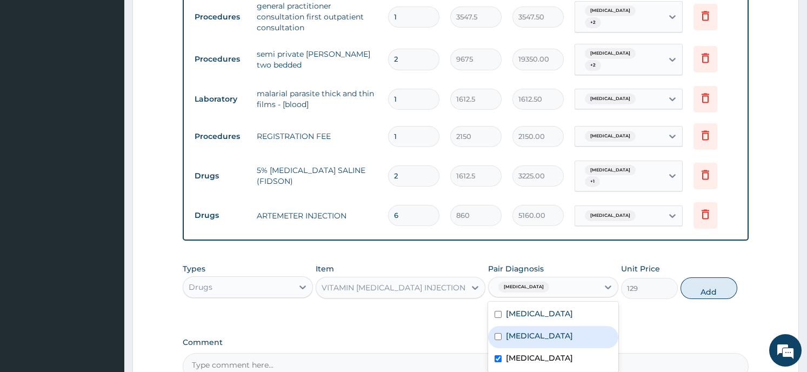
click at [698, 284] on button "Add" at bounding box center [708, 288] width 57 height 22
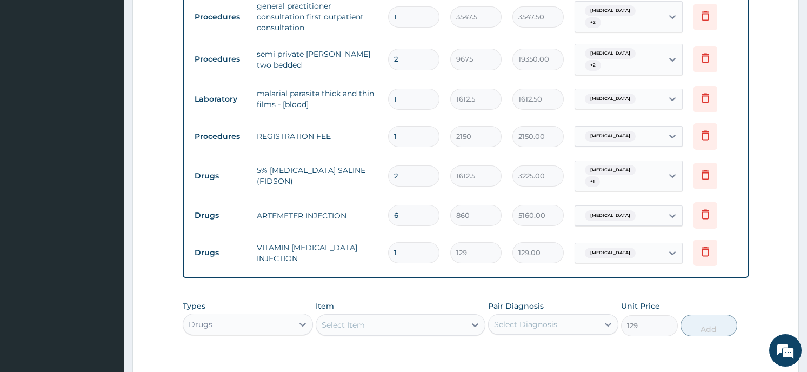
type input "0"
type input "0.00"
type input "3"
type input "387.00"
type input "3"
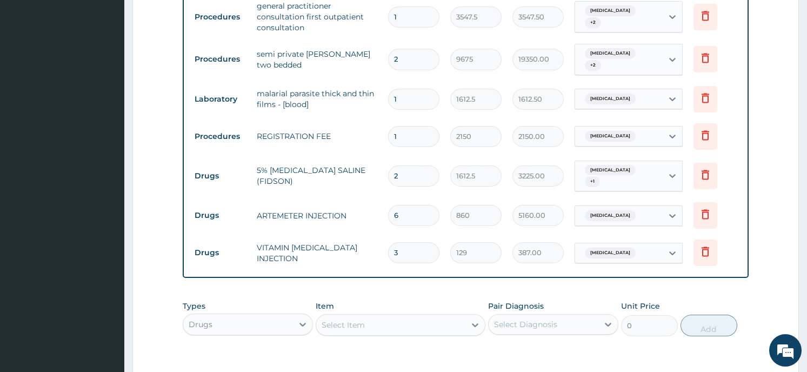
click at [379, 322] on div "Select Item" at bounding box center [390, 324] width 149 height 17
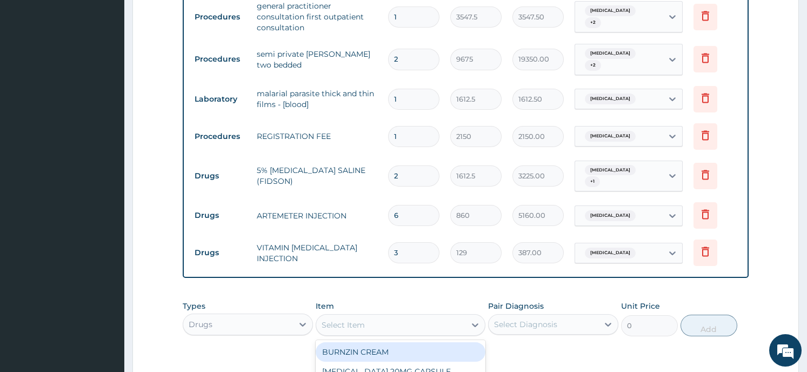
click at [172, 242] on form "Step 2 of 2 PA Code / Prescription Code PA/C00E97 Encounter Date 16-08-2025 Imp…" at bounding box center [465, 18] width 666 height 953
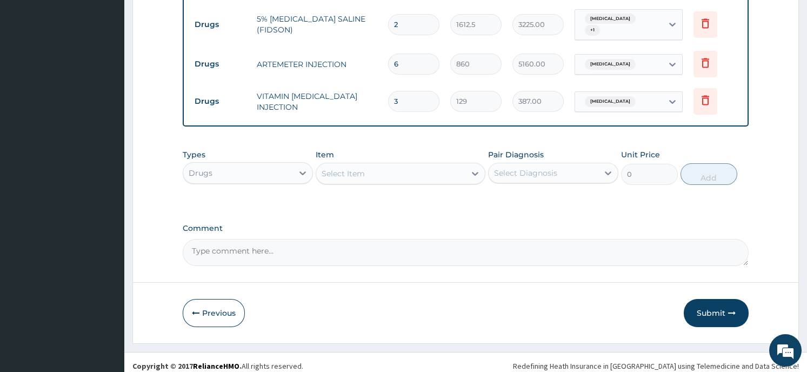
scroll to position [669, 0]
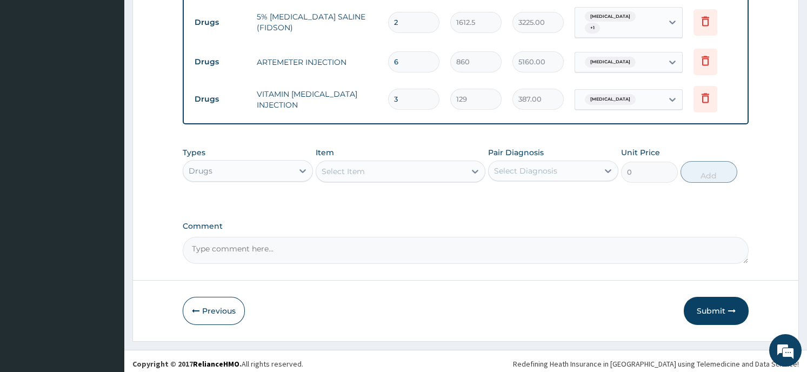
click at [395, 165] on div "Select Item" at bounding box center [390, 171] width 149 height 17
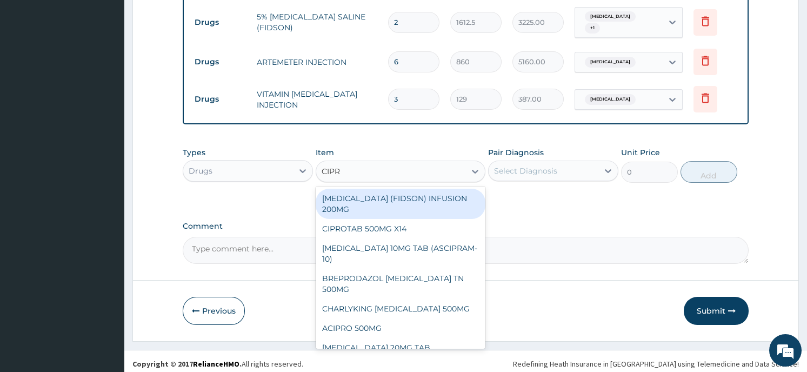
type input "CIPRO"
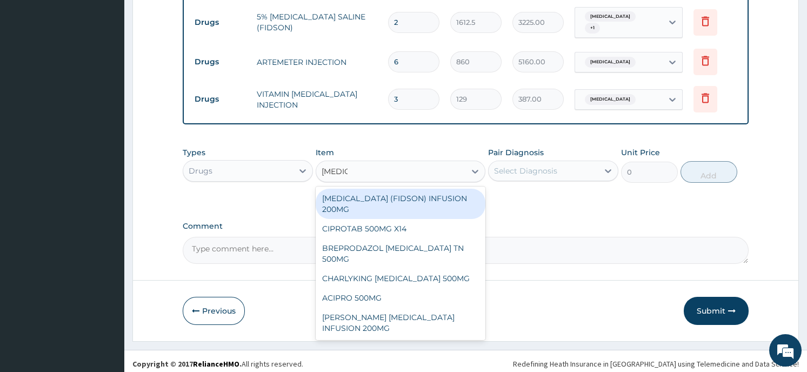
click at [393, 191] on div "CIPRO (FIDSON) INFUSION 200MG" at bounding box center [401, 204] width 170 height 30
type input "1075"
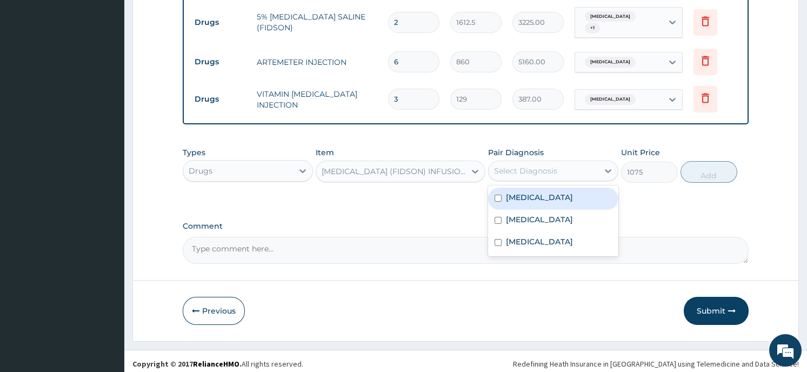
click at [540, 165] on div "Select Diagnosis" at bounding box center [525, 170] width 63 height 11
click at [532, 193] on div "Sepsis" at bounding box center [553, 199] width 130 height 22
checkbox input "true"
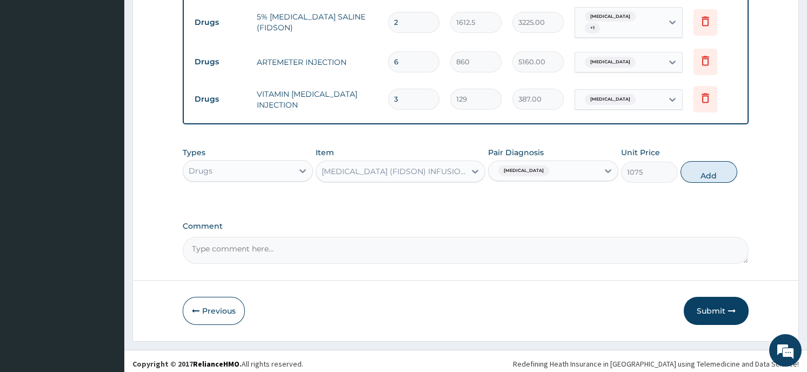
click at [707, 170] on button "Add" at bounding box center [708, 172] width 57 height 22
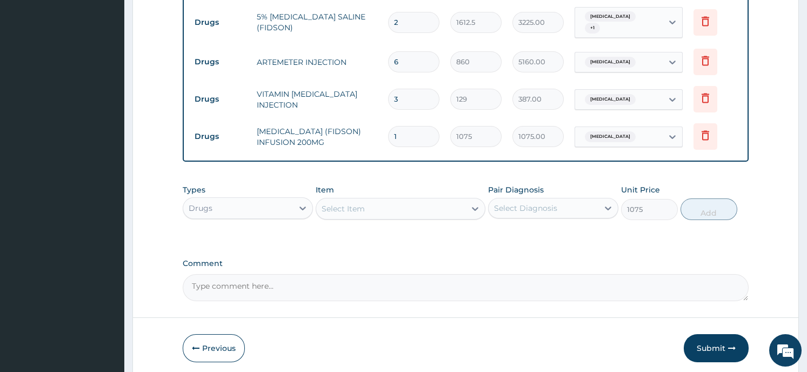
type input "0"
type input "0.00"
type input "3"
type input "3225.00"
type input "3"
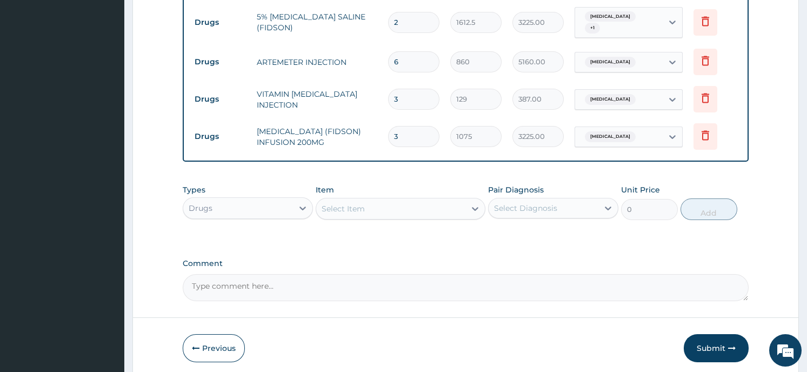
click at [399, 198] on div "Select Item" at bounding box center [401, 209] width 170 height 22
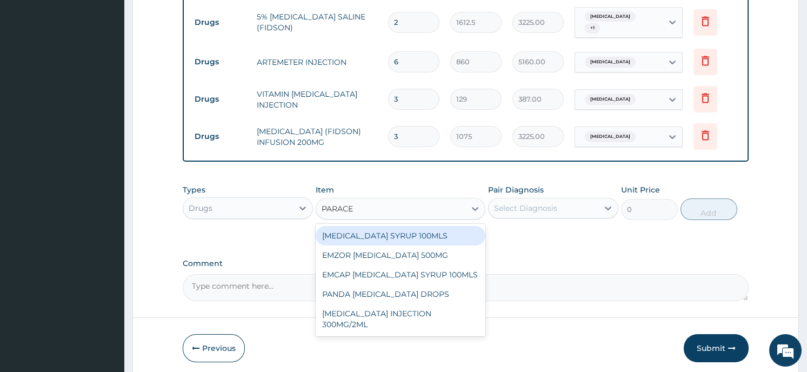
type input "PARACET"
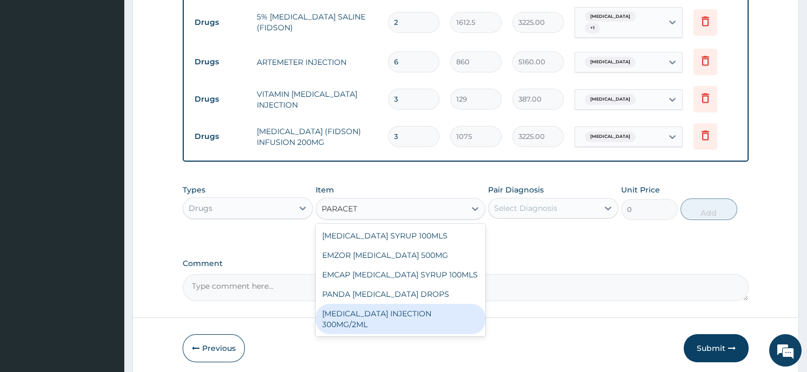
click at [368, 304] on div "PARACETAMOL INJECTION 300MG/2ML" at bounding box center [401, 319] width 170 height 30
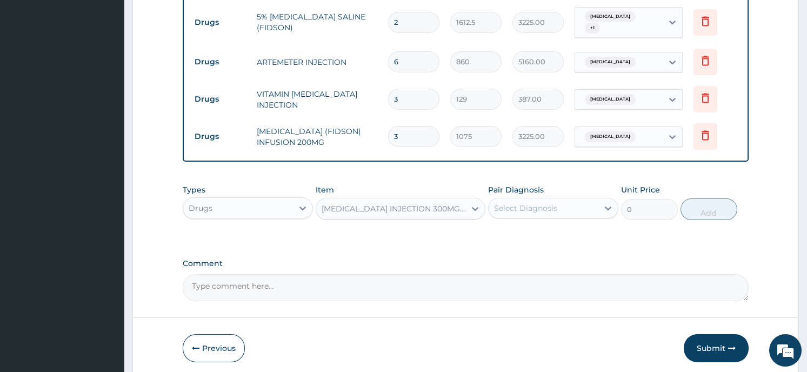
type input "236.5"
click at [591, 205] on div "Select Diagnosis" at bounding box center [544, 207] width 110 height 17
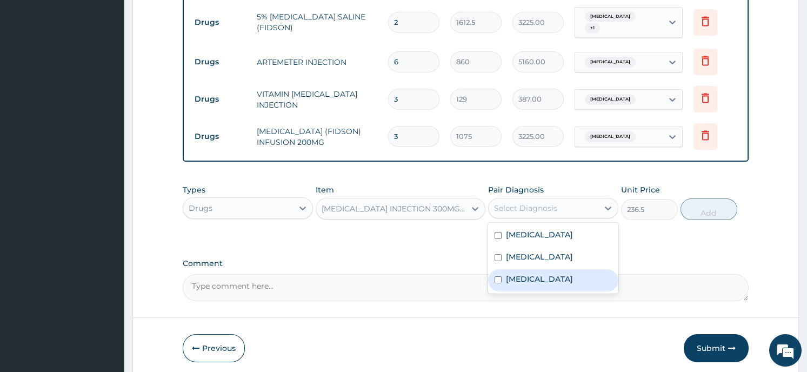
click at [500, 283] on input "checkbox" at bounding box center [498, 279] width 7 height 7
checkbox input "true"
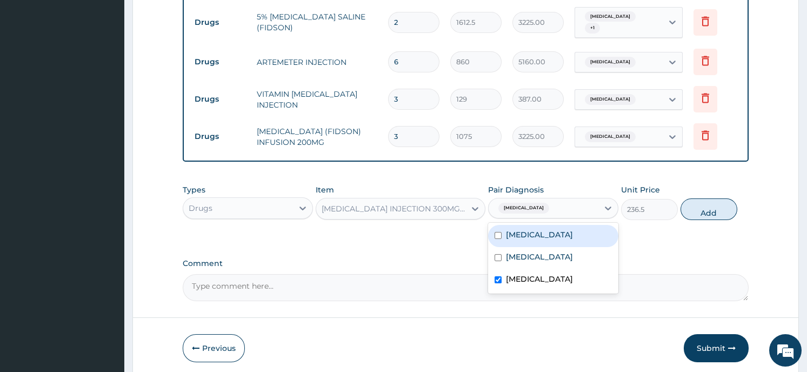
click at [498, 232] on input "checkbox" at bounding box center [498, 235] width 7 height 7
checkbox input "true"
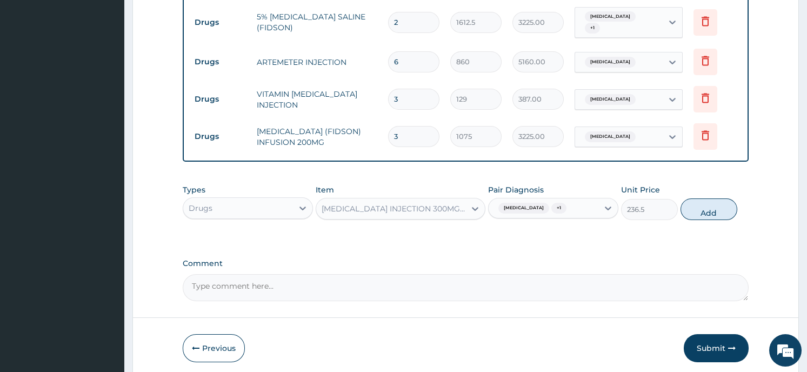
click at [705, 204] on button "Add" at bounding box center [708, 209] width 57 height 22
type input "0"
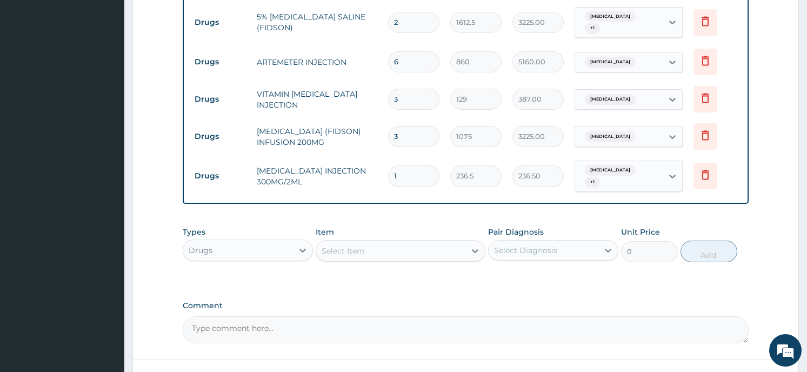
type input "0.00"
type input "5"
type input "1182.50"
type input "5"
click at [366, 253] on div "Select Item" at bounding box center [390, 250] width 149 height 17
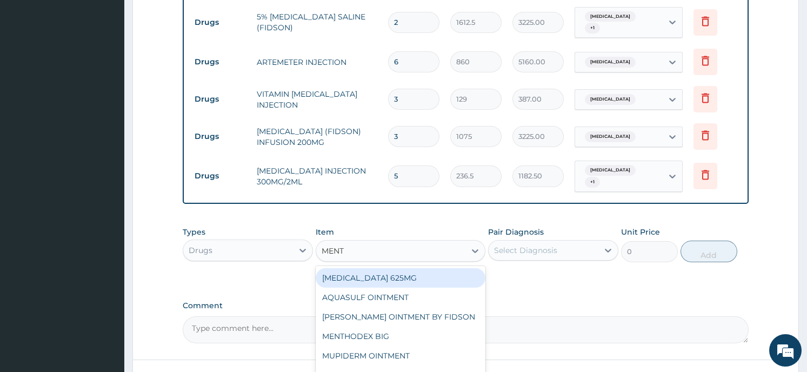
type input "MENTH"
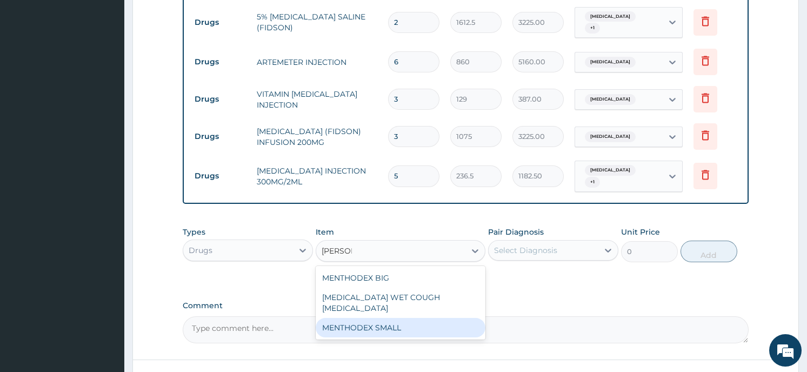
click at [396, 318] on div "MENTHODEX SMALL" at bounding box center [401, 327] width 170 height 19
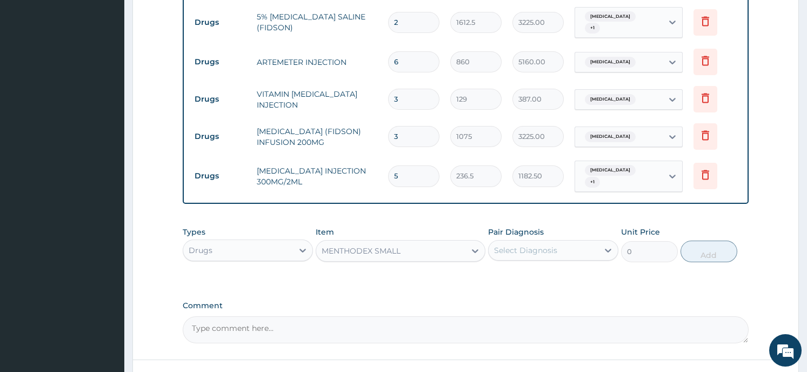
type input "2687.5"
click at [573, 243] on div "Select Diagnosis" at bounding box center [544, 250] width 110 height 17
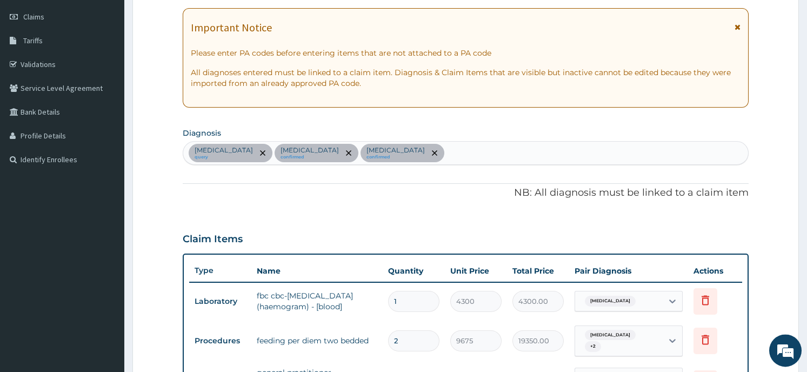
scroll to position [147, 0]
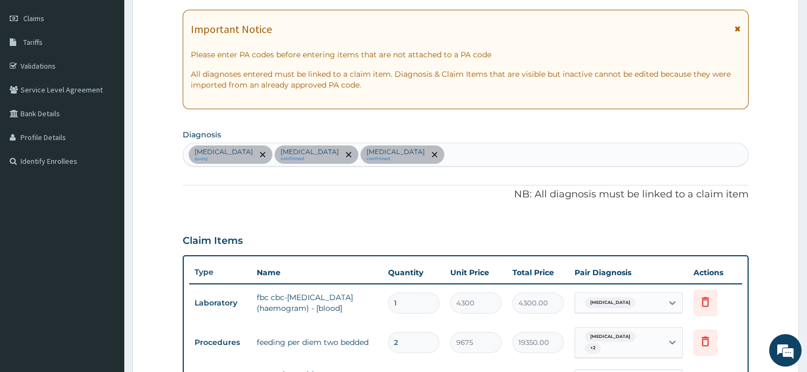
click at [457, 155] on div "Sepsis query Adrenal cortical hypofunction confirmed Falciparum malaria confirm…" at bounding box center [465, 154] width 564 height 23
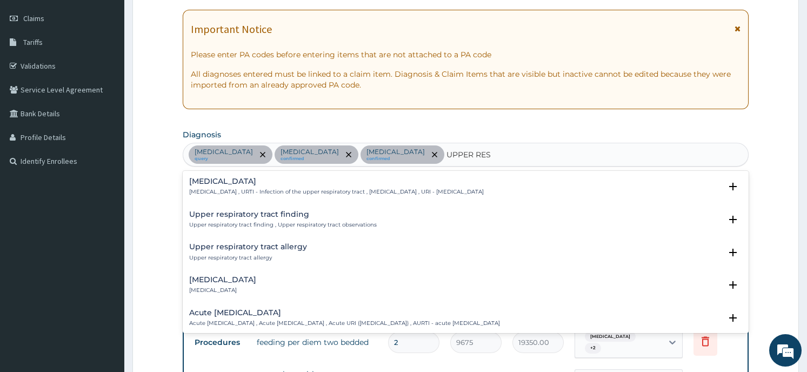
type input "UPPER RESP"
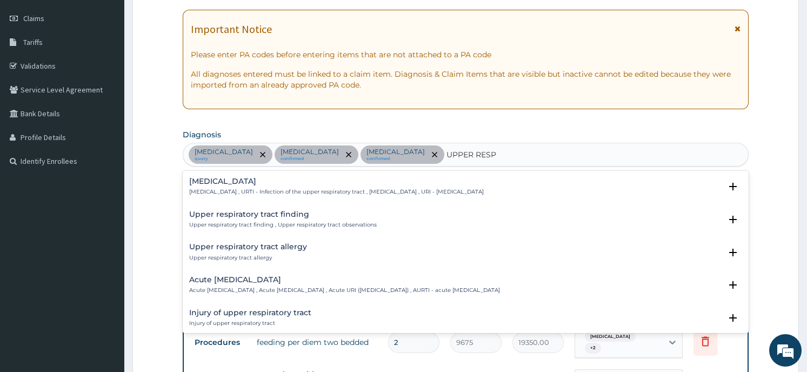
click at [411, 191] on p "Upper respiratory infection , URTI - Infection of the upper respiratory tract ,…" at bounding box center [336, 192] width 295 height 8
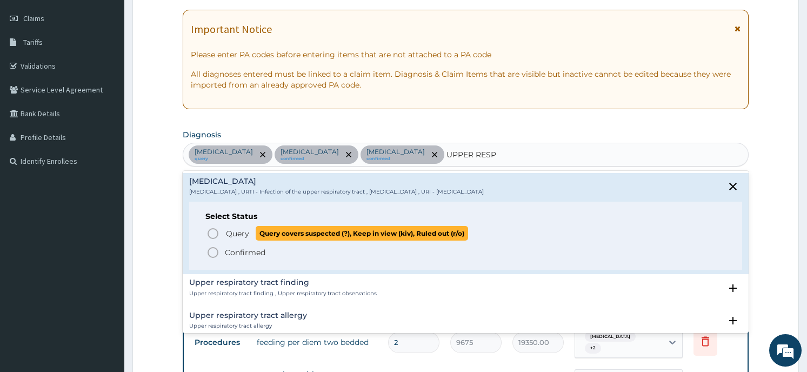
click at [341, 234] on span "Query covers suspected (?), Keep in view (kiv), Ruled out (r/o)" at bounding box center [362, 233] width 212 height 15
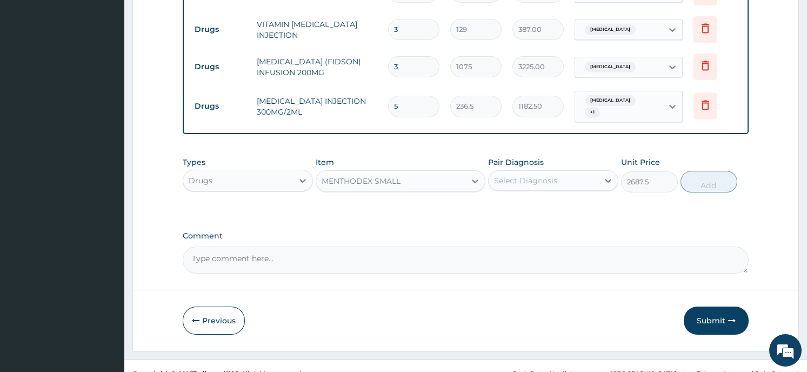
scroll to position [748, 0]
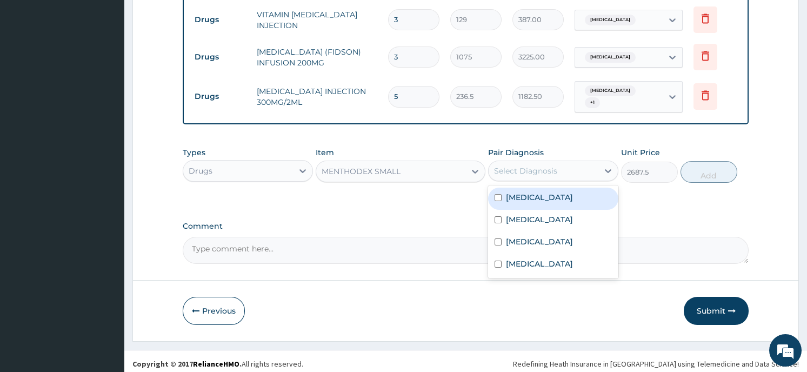
click at [539, 167] on div "Select Diagnosis" at bounding box center [525, 170] width 63 height 11
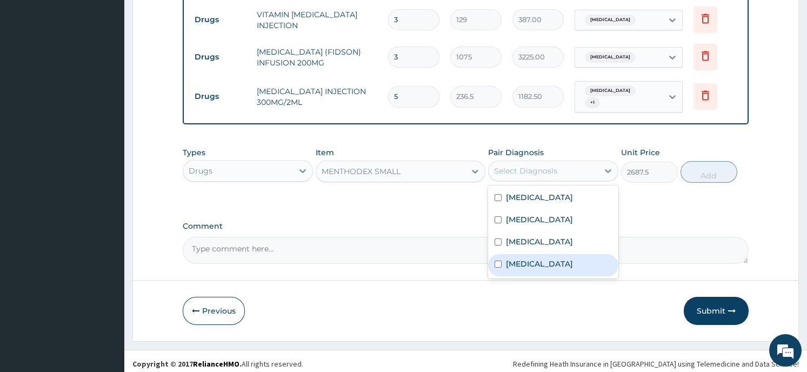
click at [533, 269] on label "Upper respiratory infection" at bounding box center [539, 263] width 67 height 11
checkbox input "true"
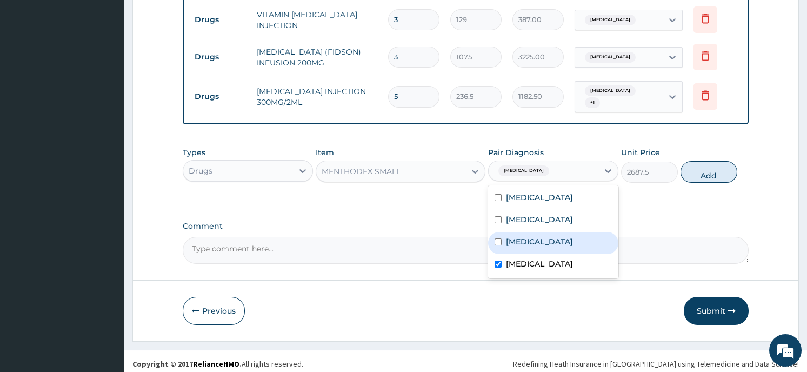
click at [707, 169] on button "Add" at bounding box center [708, 172] width 57 height 22
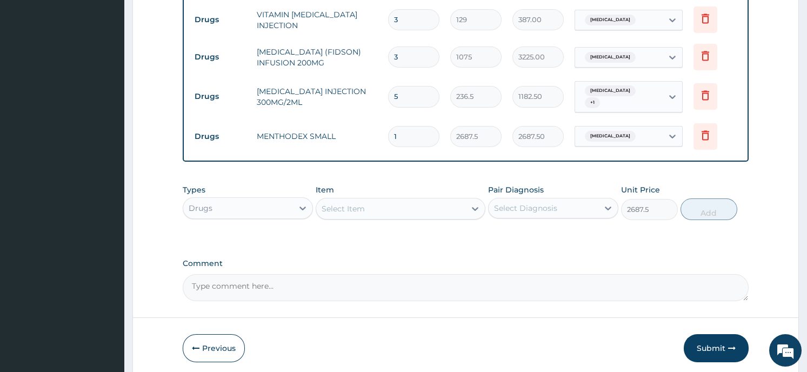
type input "0"
click at [425, 203] on div "Select Item" at bounding box center [390, 208] width 149 height 17
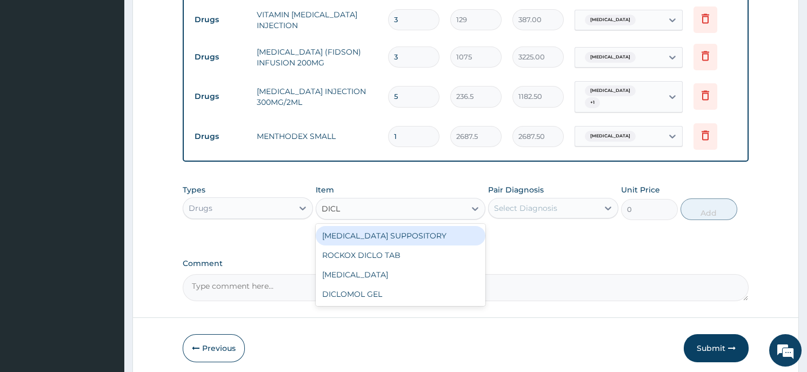
type input "DICLO"
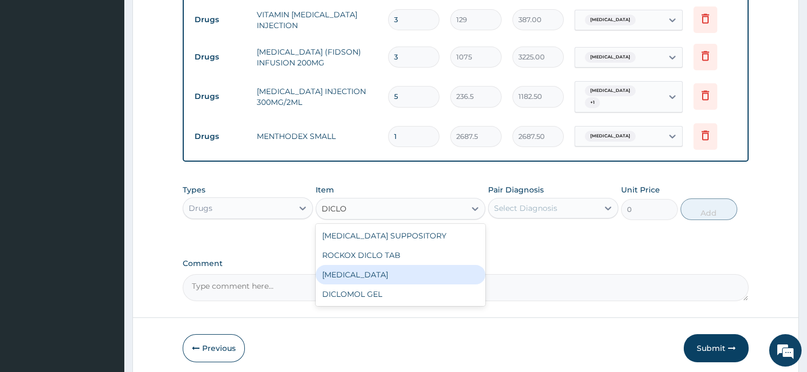
click at [397, 270] on div "DICLOFENAC" at bounding box center [401, 274] width 170 height 19
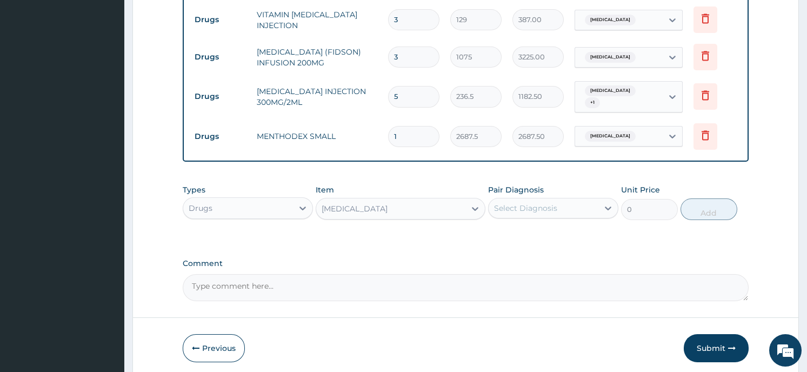
type input "322.5"
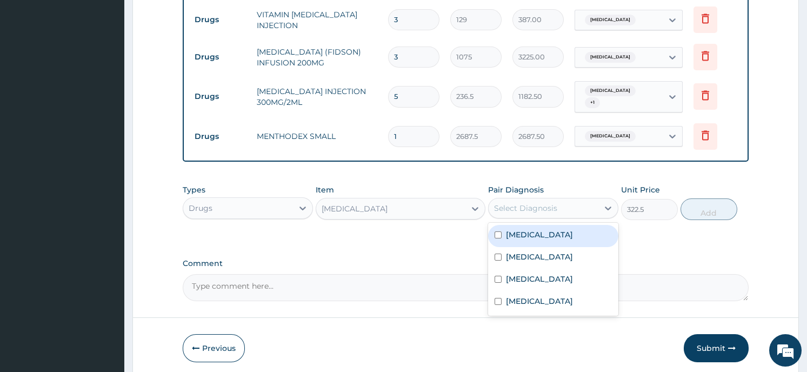
click at [542, 199] on div "Select Diagnosis" at bounding box center [544, 207] width 110 height 17
click at [497, 231] on input "checkbox" at bounding box center [498, 234] width 7 height 7
click at [497, 232] on input "checkbox" at bounding box center [498, 234] width 7 height 7
checkbox input "true"
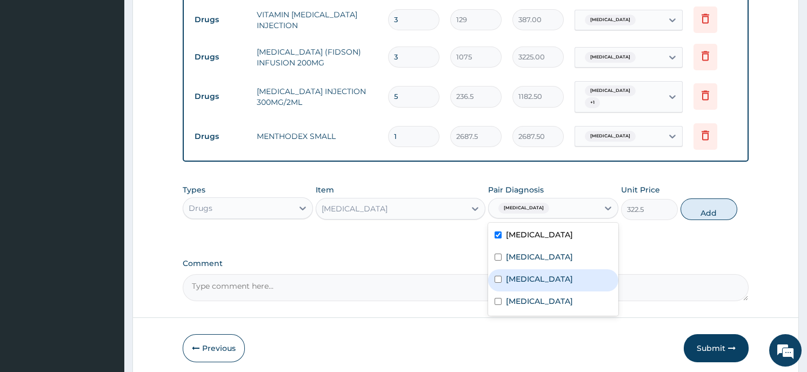
click at [498, 283] on input "checkbox" at bounding box center [498, 279] width 7 height 7
checkbox input "true"
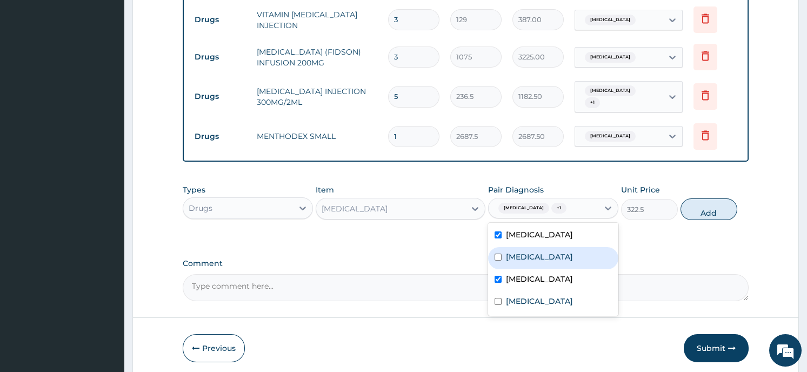
click at [704, 203] on button "Add" at bounding box center [708, 209] width 57 height 22
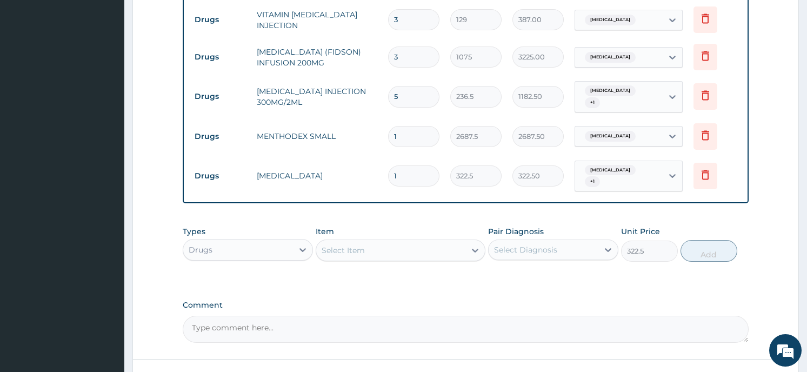
type input "0"
click at [384, 242] on div "Select Item" at bounding box center [390, 250] width 149 height 17
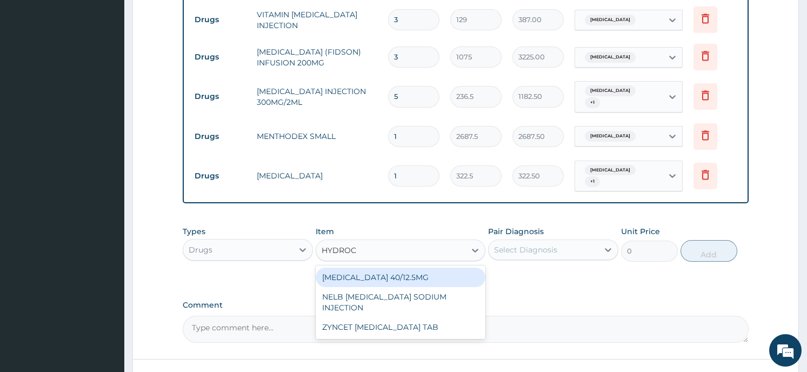
type input "HYDROCO"
click at [368, 274] on div "NELB HYDROCORTISONE SODIUM INJECTION" at bounding box center [401, 283] width 170 height 30
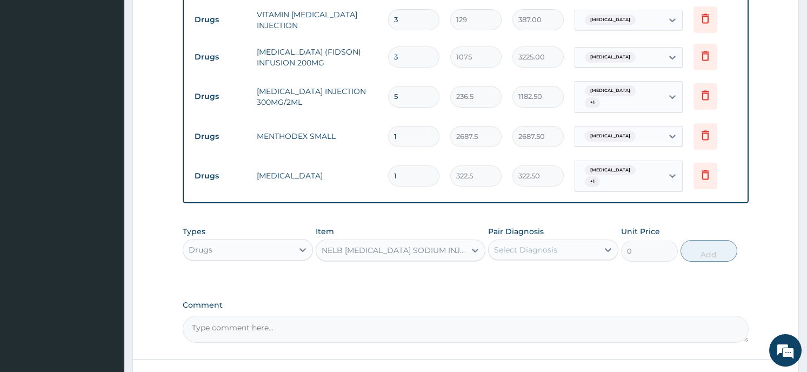
type input "268.75"
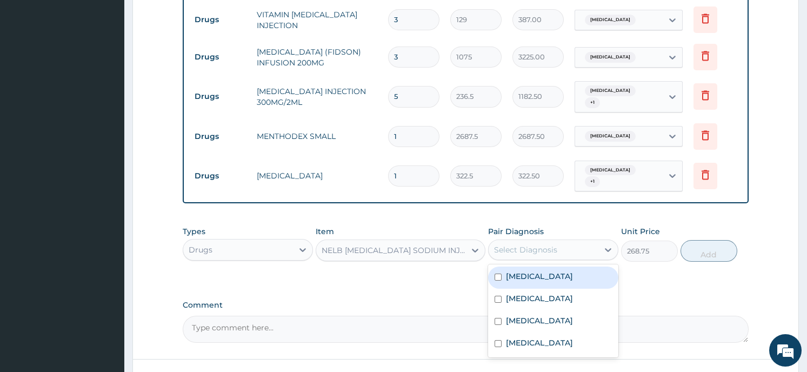
click at [546, 244] on div "Select Diagnosis" at bounding box center [525, 249] width 63 height 11
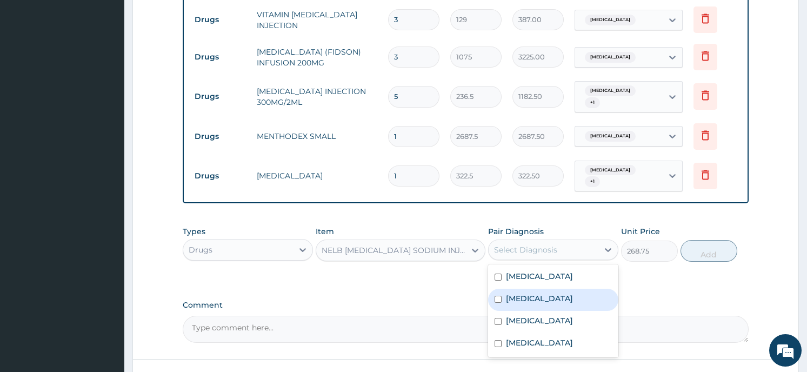
click at [497, 296] on input "checkbox" at bounding box center [498, 299] width 7 height 7
checkbox input "true"
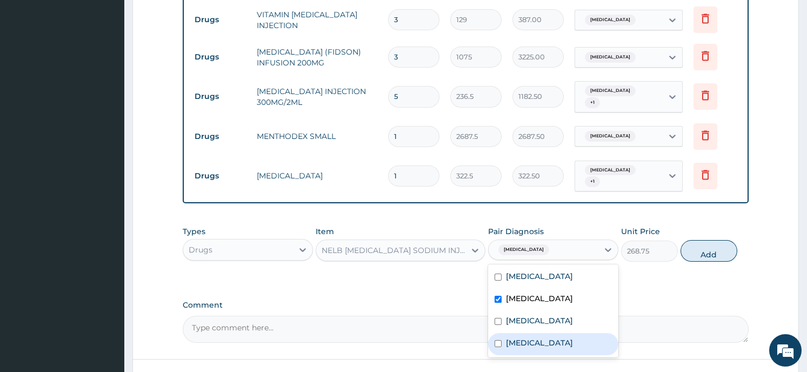
click at [500, 346] on input "checkbox" at bounding box center [498, 343] width 7 height 7
checkbox input "true"
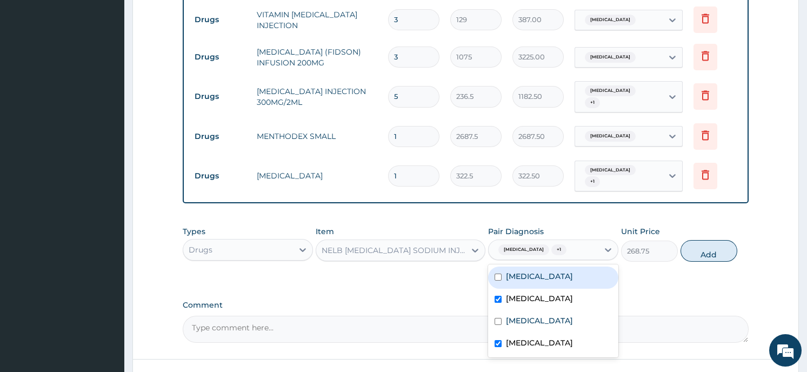
click at [702, 246] on button "Add" at bounding box center [708, 251] width 57 height 22
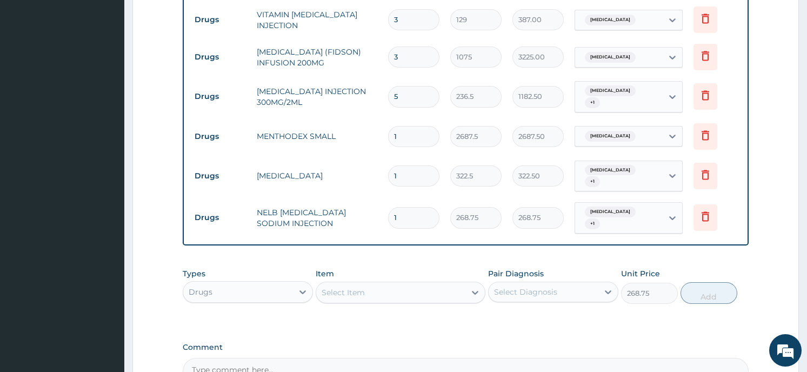
type input "0"
click at [345, 287] on div "Select Item" at bounding box center [343, 292] width 43 height 11
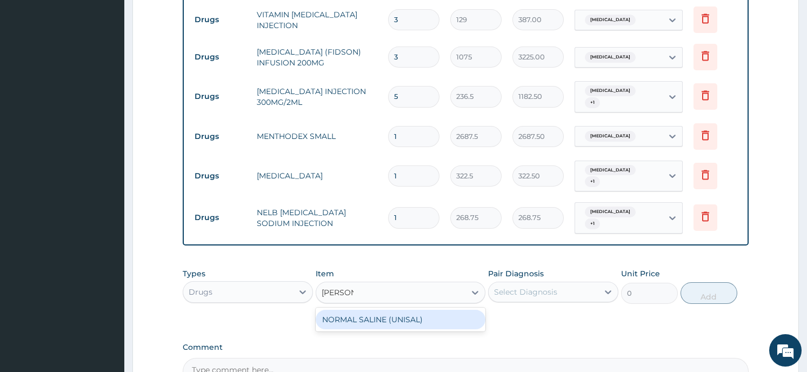
type input "NORMAL"
click at [350, 311] on div "NORMAL SALINE (UNISAL)" at bounding box center [401, 319] width 170 height 19
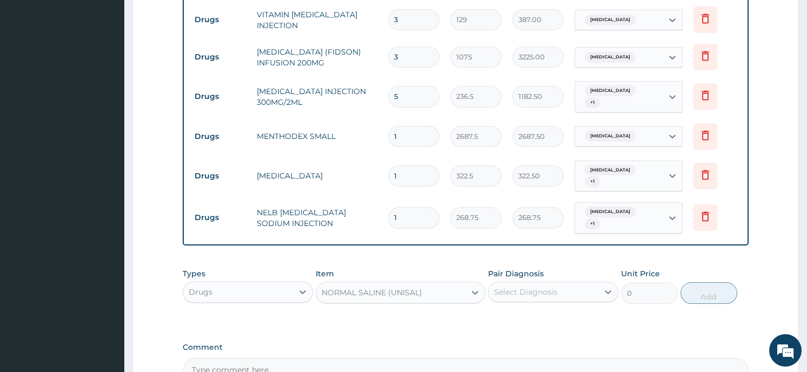
type input "1612.5"
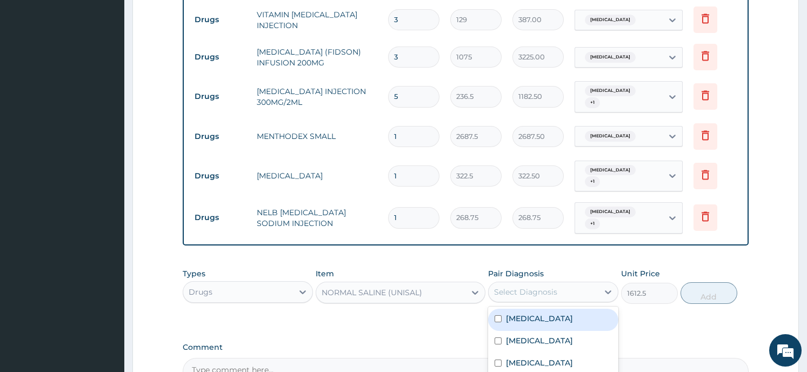
click at [515, 286] on div "Select Diagnosis" at bounding box center [525, 291] width 63 height 11
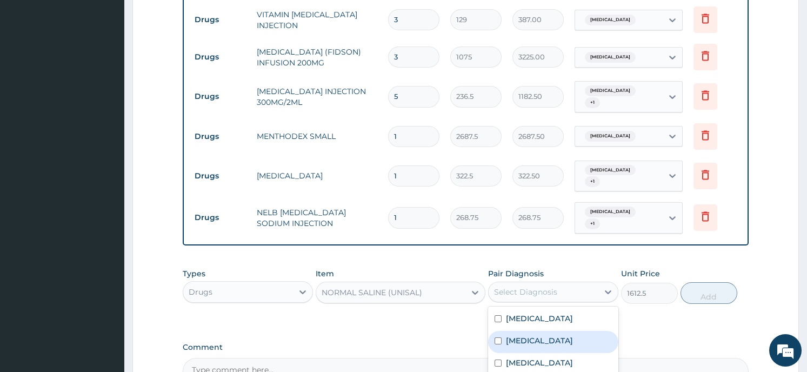
click at [497, 337] on input "checkbox" at bounding box center [498, 340] width 7 height 7
checkbox input "true"
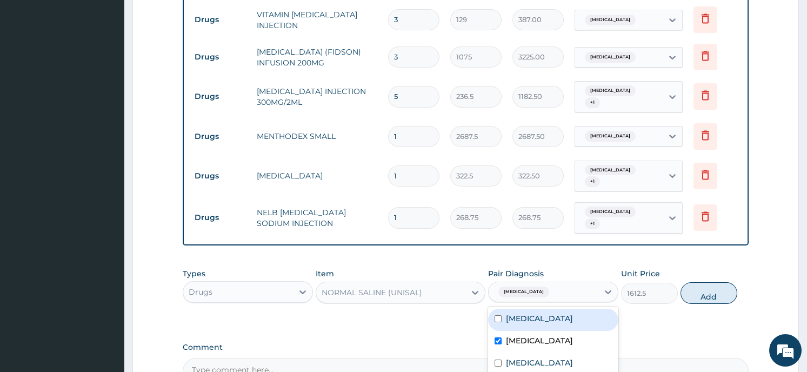
click at [497, 315] on input "checkbox" at bounding box center [498, 318] width 7 height 7
checkbox input "true"
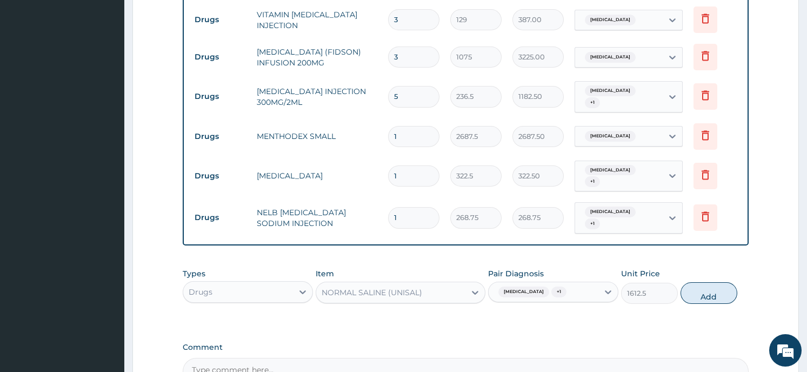
click at [709, 289] on button "Add" at bounding box center [708, 293] width 57 height 22
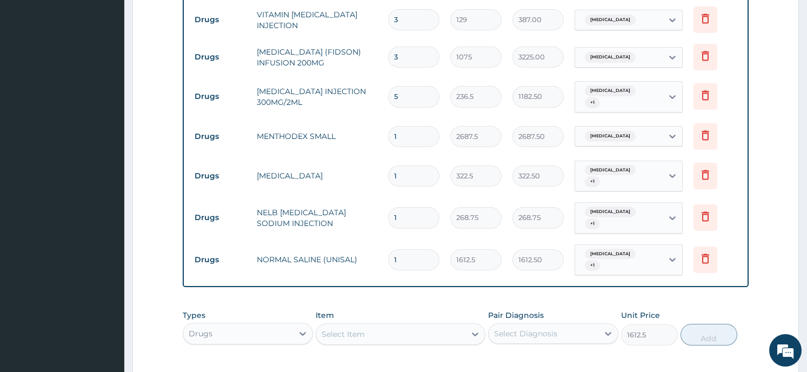
type input "0"
click at [426, 325] on div "Select Item" at bounding box center [390, 333] width 149 height 17
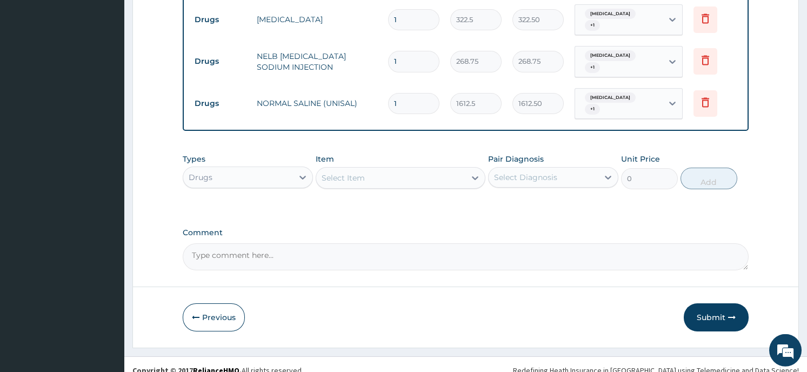
scroll to position [907, 0]
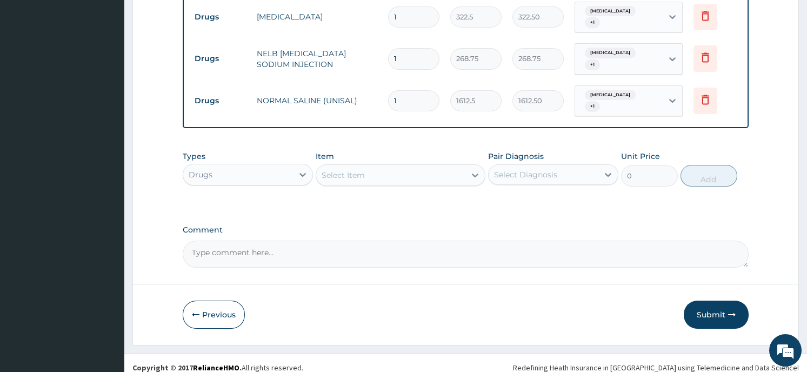
click at [396, 166] on div "Select Item" at bounding box center [390, 174] width 149 height 17
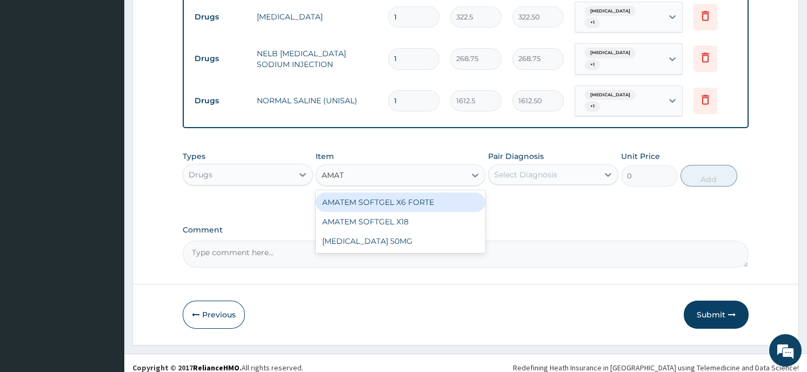
type input "AMATE"
click at [395, 201] on div "AMATEM SOFTGEL X6 FORTE" at bounding box center [401, 201] width 170 height 19
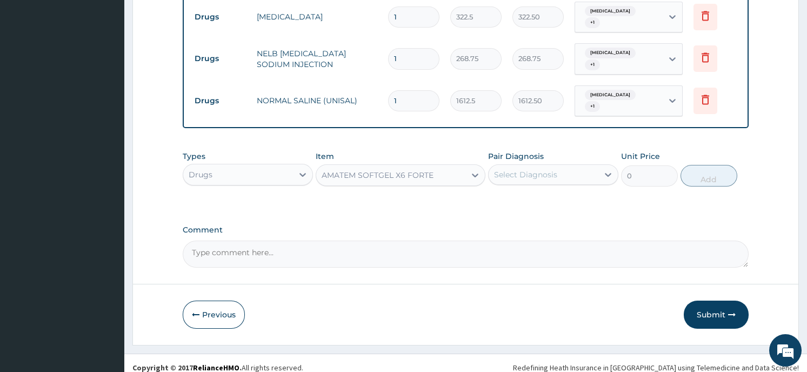
type input "430"
click at [546, 169] on div "Select Diagnosis" at bounding box center [525, 174] width 63 height 11
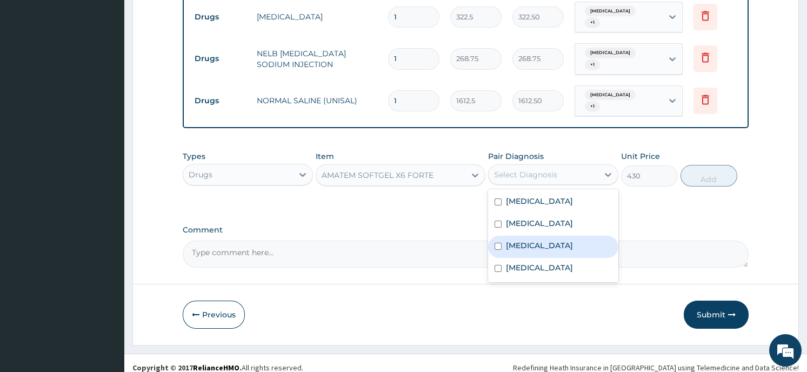
click at [545, 251] on label "Falciparum malaria" at bounding box center [539, 245] width 67 height 11
checkbox input "true"
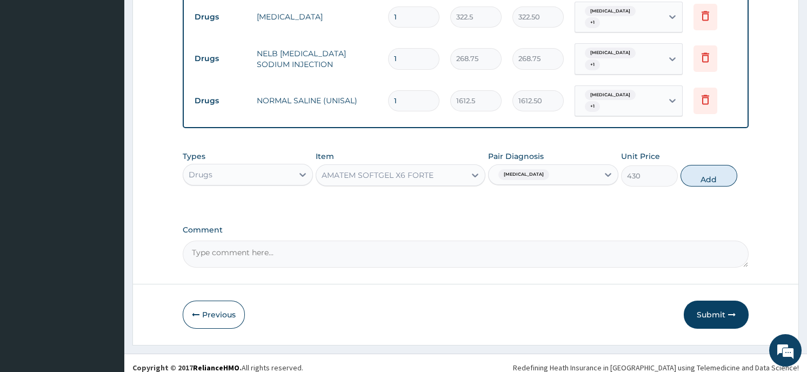
click at [697, 165] on button "Add" at bounding box center [708, 176] width 57 height 22
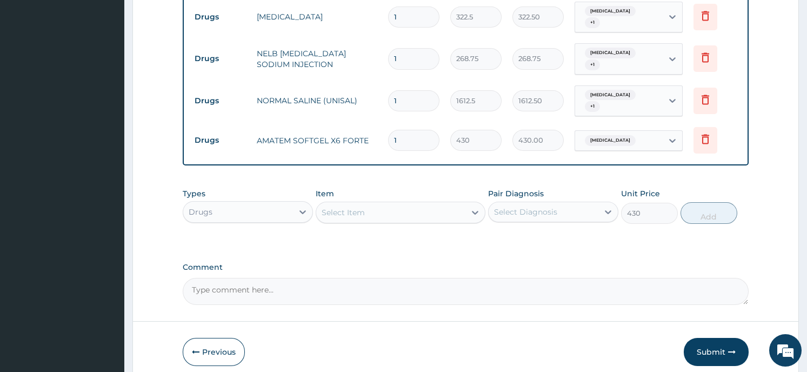
type input "0"
drag, startPoint x: 697, startPoint y: 162, endPoint x: 683, endPoint y: 165, distance: 14.4
click at [398, 130] on input "1" at bounding box center [413, 140] width 51 height 21
type input "0.00"
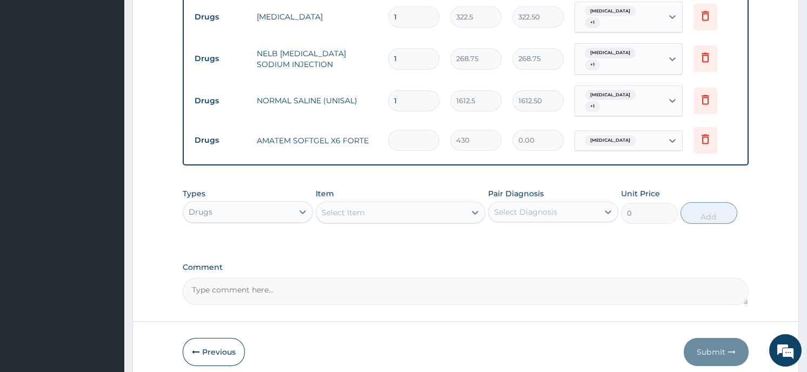
type input "6"
type input "2580.00"
type input "6"
click at [365, 209] on div "Select Item" at bounding box center [390, 212] width 149 height 17
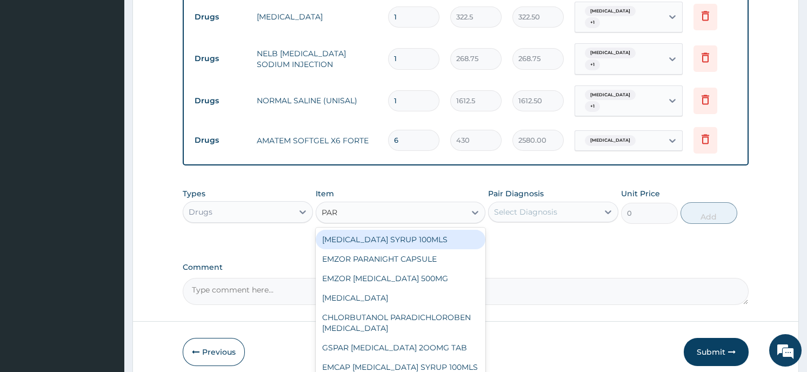
type input "PARA"
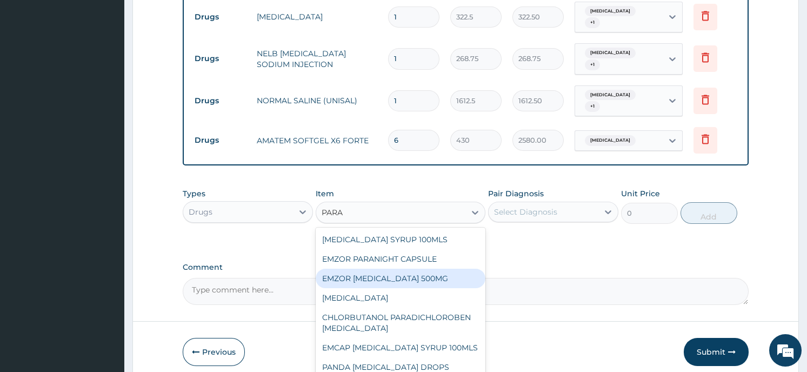
click at [367, 269] on div "EMZOR PARACETAMOL 500MG" at bounding box center [401, 278] width 170 height 19
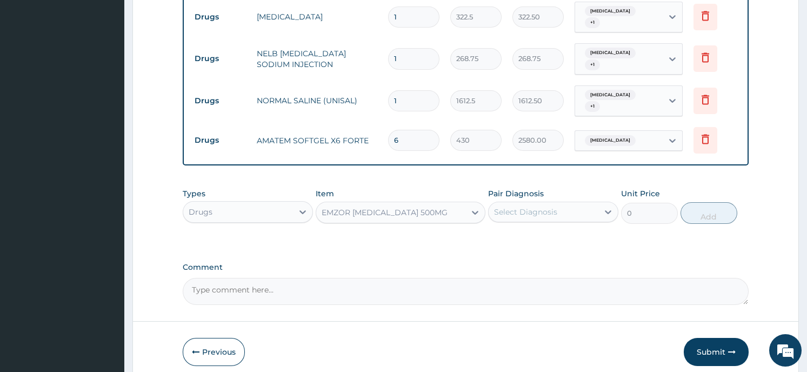
type input "21.5"
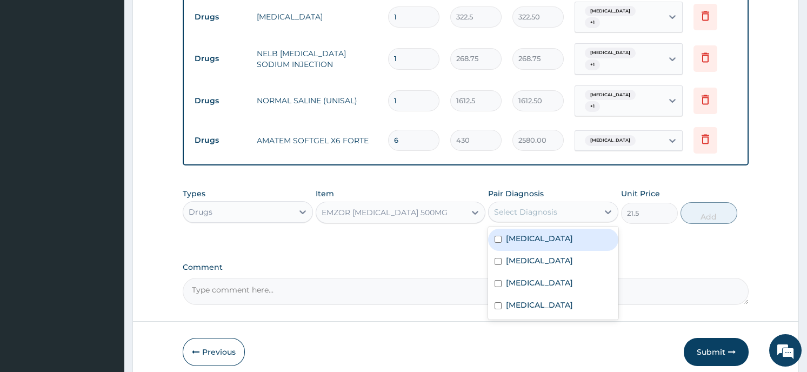
click at [552, 206] on div "Select Diagnosis" at bounding box center [525, 211] width 63 height 11
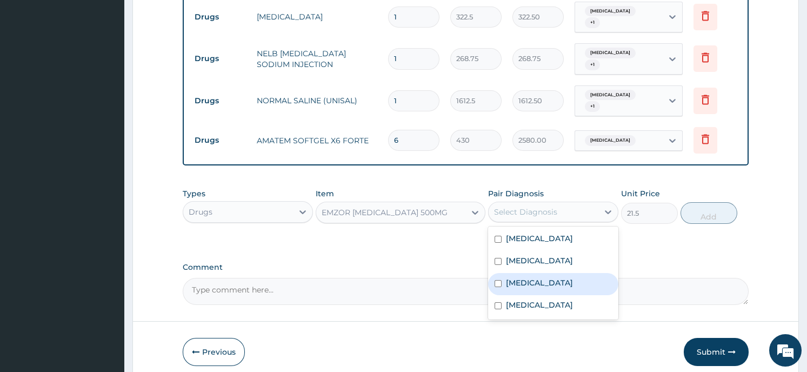
click at [517, 290] on div "Falciparum malaria" at bounding box center [553, 284] width 130 height 22
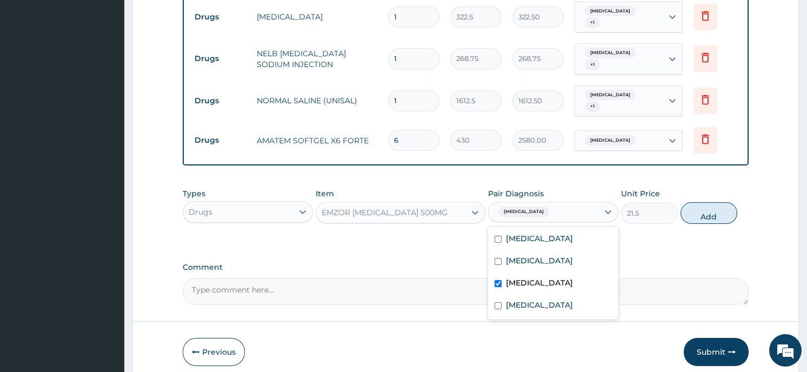
checkbox input "true"
click at [498, 236] on input "checkbox" at bounding box center [498, 239] width 7 height 7
checkbox input "true"
click at [716, 205] on button "Add" at bounding box center [708, 213] width 57 height 22
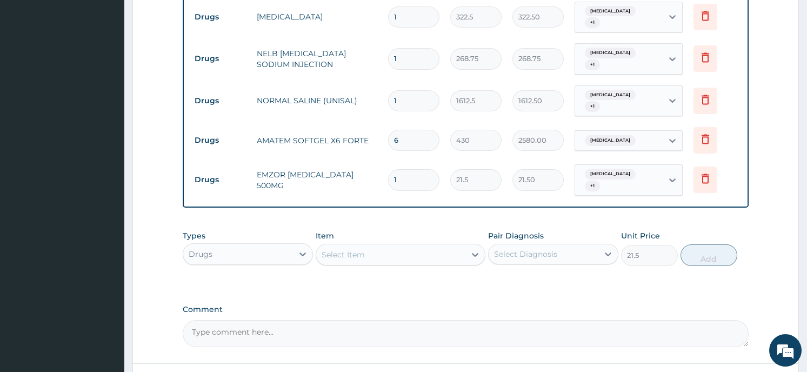
type input "0"
click at [543, 188] on tr "Drugs EMZOR PARACETAMOL 500MG 1 21.5 21.50 Falciparum malaria + 1 Delete" at bounding box center [465, 180] width 552 height 42
drag, startPoint x: 543, startPoint y: 188, endPoint x: 400, endPoint y: 172, distance: 143.5
click at [400, 172] on input "1" at bounding box center [413, 179] width 51 height 21
type input "0.00"
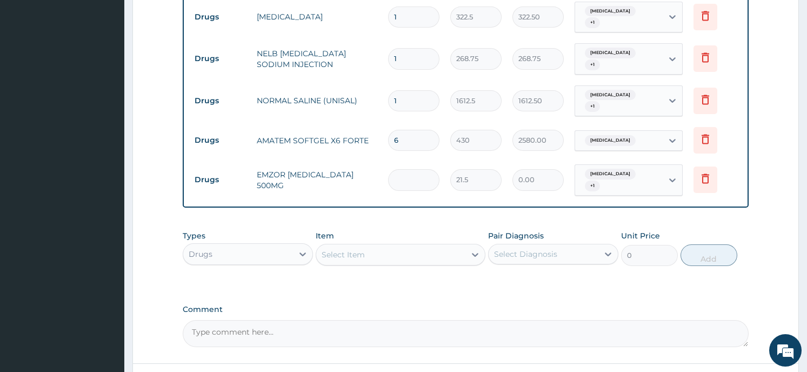
type input "2"
type input "43.00"
type input "20"
type input "430.00"
type input "20"
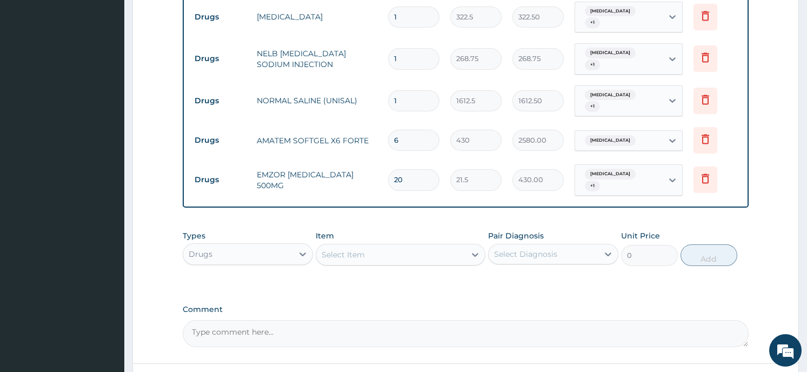
click at [365, 246] on div "Select Item" at bounding box center [390, 254] width 149 height 17
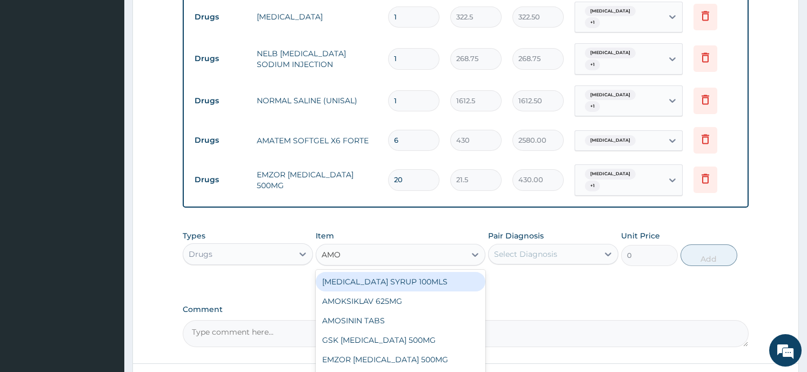
type input "AMOX"
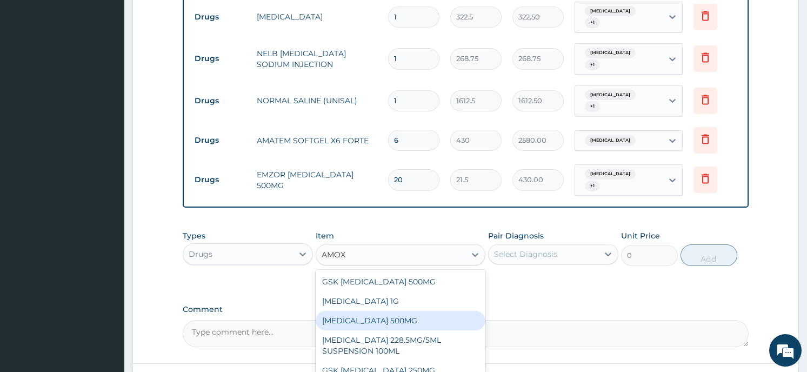
click at [359, 311] on div "AMOXICILLIN 500MG" at bounding box center [401, 320] width 170 height 19
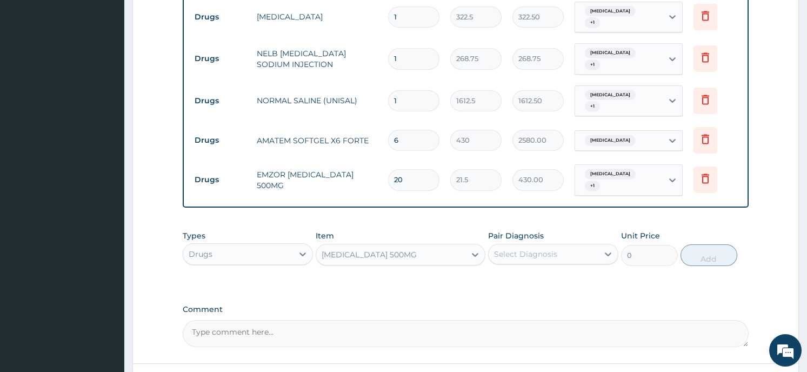
type input "64.5"
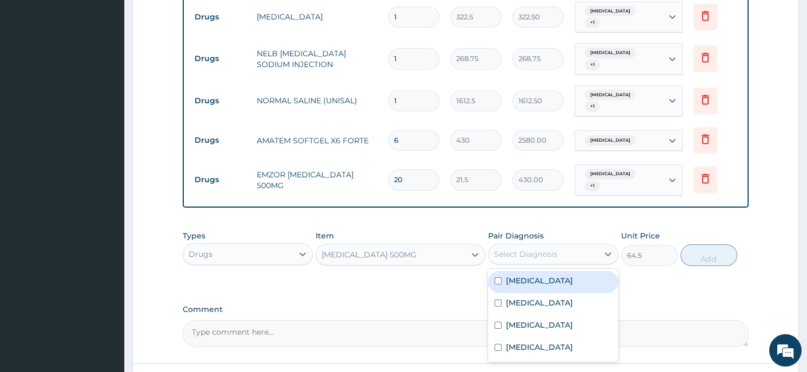
click at [589, 245] on div "Select Diagnosis" at bounding box center [544, 253] width 110 height 17
click at [522, 278] on div "Sepsis" at bounding box center [553, 282] width 130 height 22
checkbox input "true"
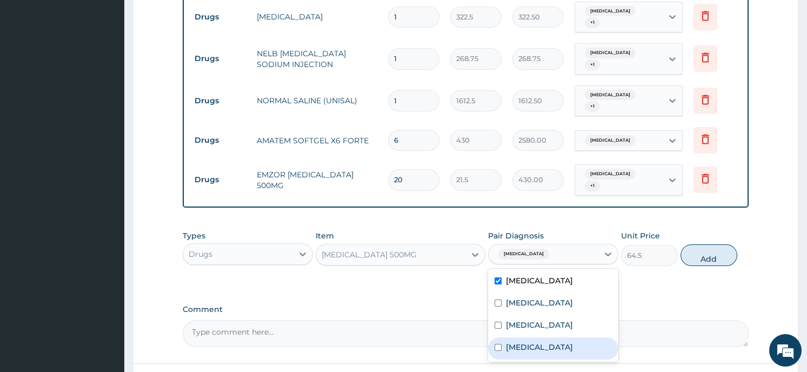
click at [528, 351] on label "Upper respiratory infection" at bounding box center [539, 347] width 67 height 11
checkbox input "true"
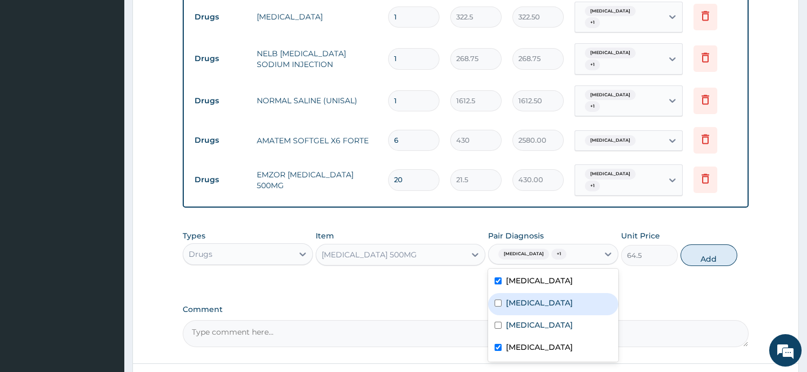
click at [703, 245] on button "Add" at bounding box center [708, 255] width 57 height 22
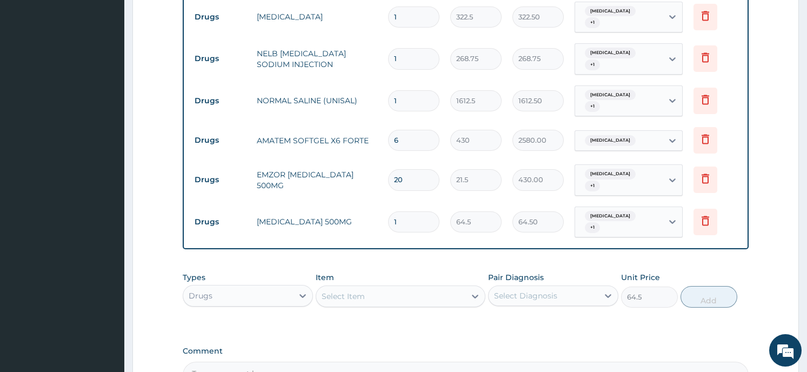
type input "0"
type input "15"
type input "967.50"
type input "15"
click at [438, 301] on div "Types Drugs Item Select Item Pair Diagnosis Select Diagnosis Unit Price 0 Add" at bounding box center [465, 297] width 565 height 63
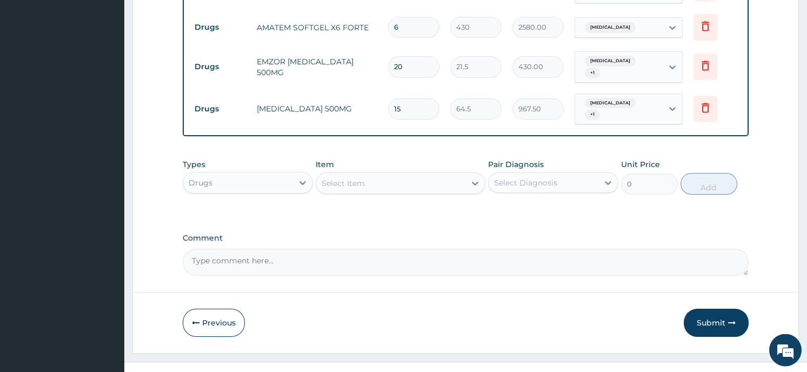
scroll to position [1023, 0]
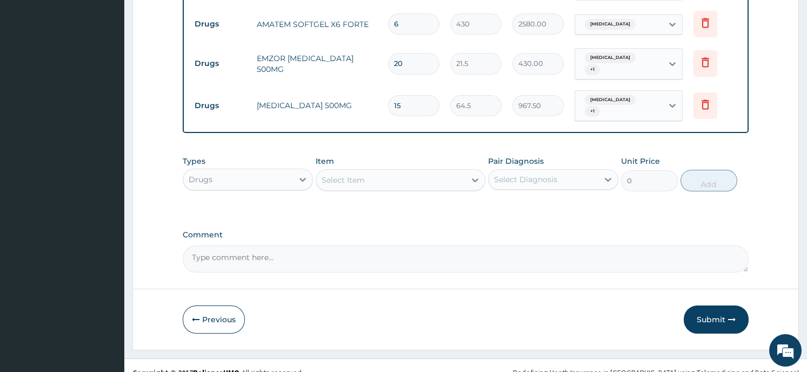
click at [707, 305] on button "Submit" at bounding box center [716, 319] width 65 height 28
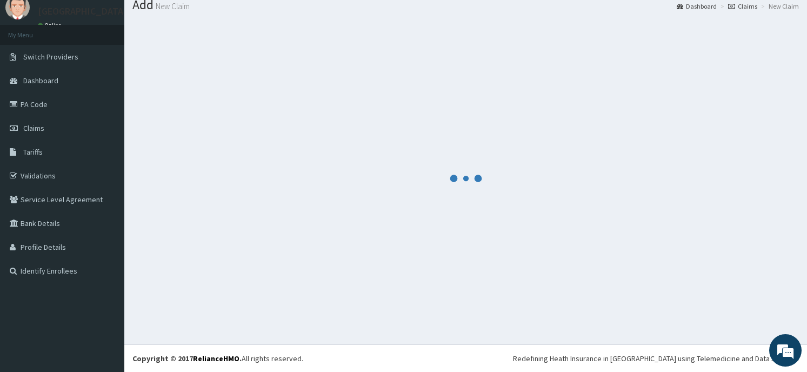
scroll to position [37, 0]
click at [457, 201] on div at bounding box center [465, 178] width 666 height 316
click at [471, 196] on div at bounding box center [465, 178] width 666 height 316
drag, startPoint x: 471, startPoint y: 197, endPoint x: 296, endPoint y: 143, distance: 183.1
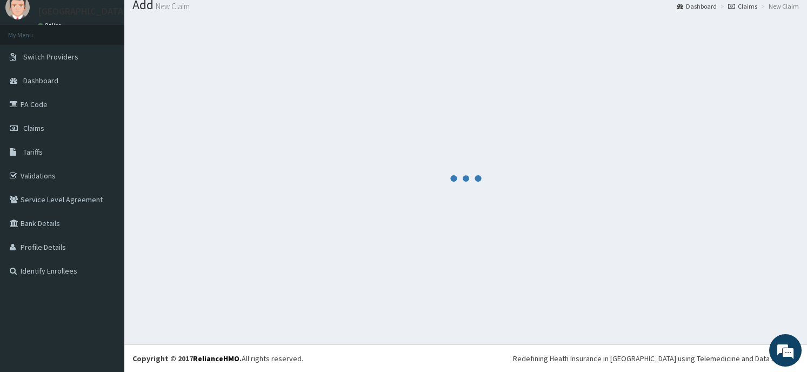
click at [296, 143] on div at bounding box center [465, 178] width 666 height 316
click at [473, 174] on icon "audio-loading" at bounding box center [466, 178] width 32 height 32
click at [460, 254] on div at bounding box center [465, 178] width 666 height 316
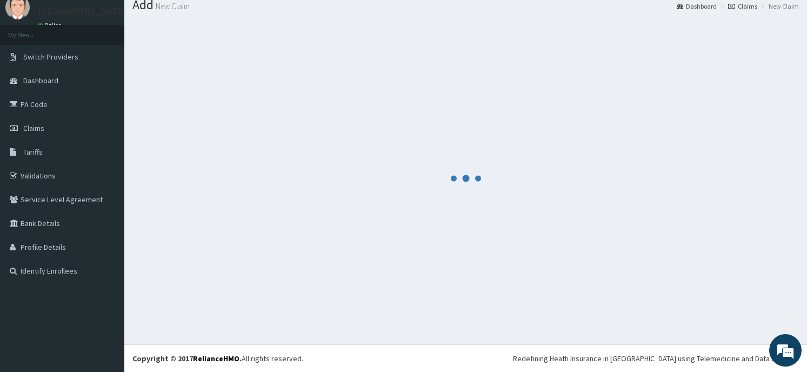
click at [460, 254] on div at bounding box center [465, 178] width 666 height 316
click at [462, 171] on icon "audio-loading" at bounding box center [466, 178] width 32 height 32
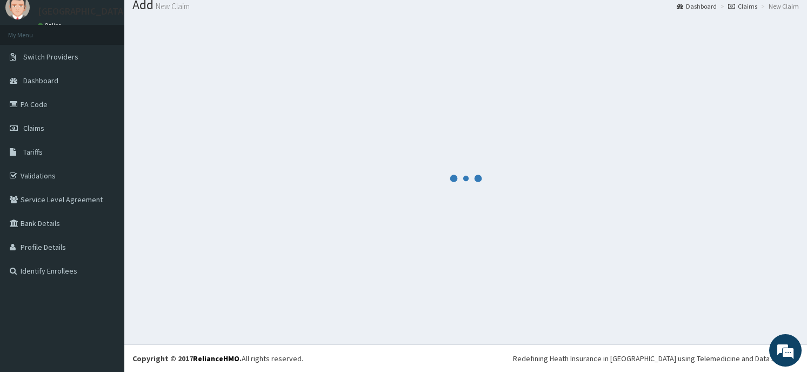
click at [462, 171] on icon "audio-loading" at bounding box center [466, 178] width 32 height 32
drag, startPoint x: 462, startPoint y: 171, endPoint x: 580, endPoint y: 166, distance: 119.0
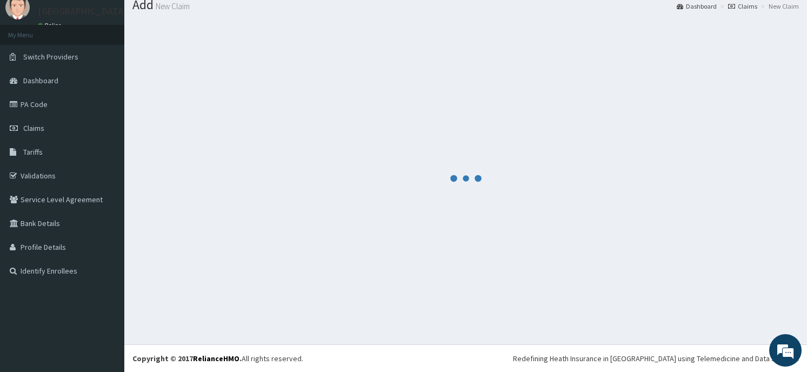
click at [580, 166] on div at bounding box center [465, 178] width 666 height 316
drag, startPoint x: 348, startPoint y: 245, endPoint x: 247, endPoint y: 104, distance: 173.7
click at [247, 104] on div at bounding box center [465, 178] width 666 height 316
click at [465, 176] on circle "audio-loading" at bounding box center [465, 178] width 5 height 5
click at [465, 175] on icon "audio-loading" at bounding box center [466, 178] width 32 height 32
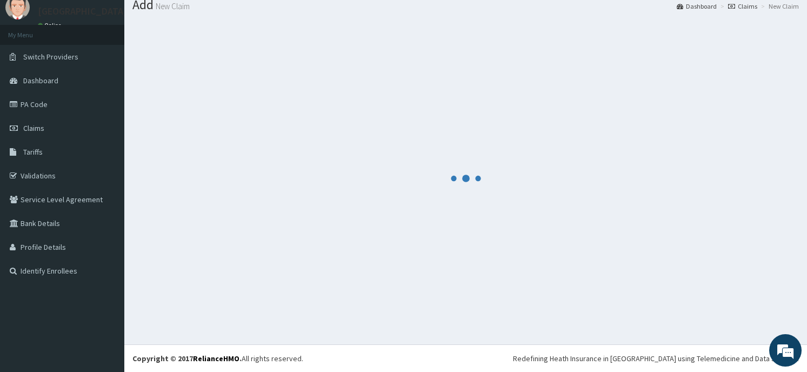
click at [642, 62] on div at bounding box center [465, 178] width 666 height 316
click at [376, 166] on div at bounding box center [465, 178] width 666 height 316
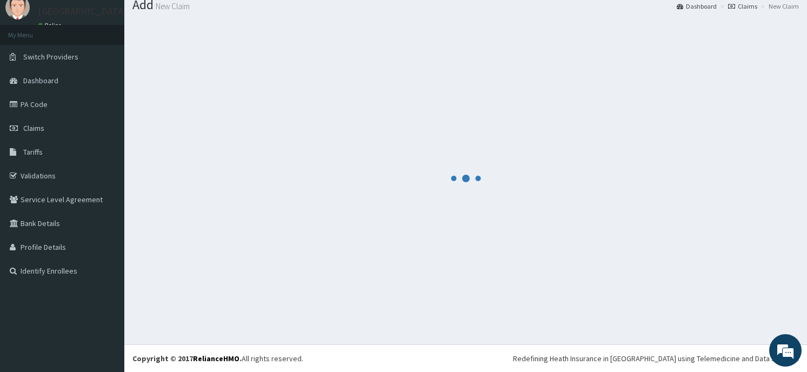
click at [376, 166] on div at bounding box center [465, 178] width 666 height 316
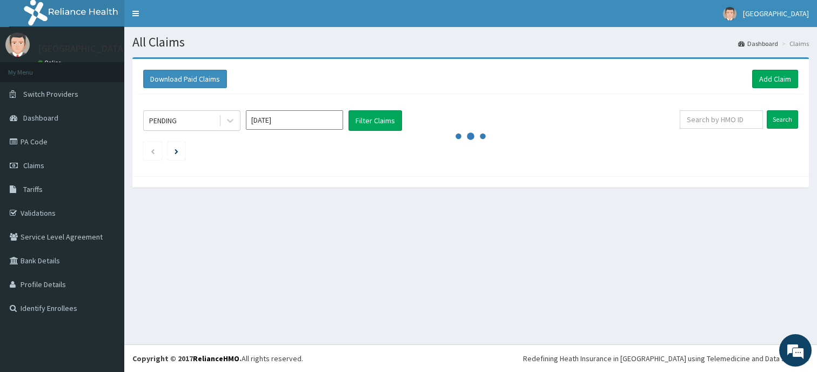
click at [277, 125] on input "Sep 2025" at bounding box center [294, 119] width 97 height 19
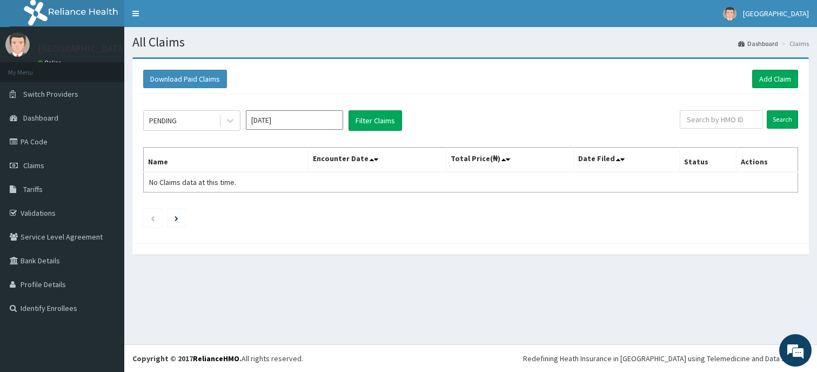
click at [290, 78] on div "Download Paid Claims Add Claim" at bounding box center [470, 79] width 655 height 18
click at [284, 117] on input "Sep 2025" at bounding box center [294, 119] width 97 height 19
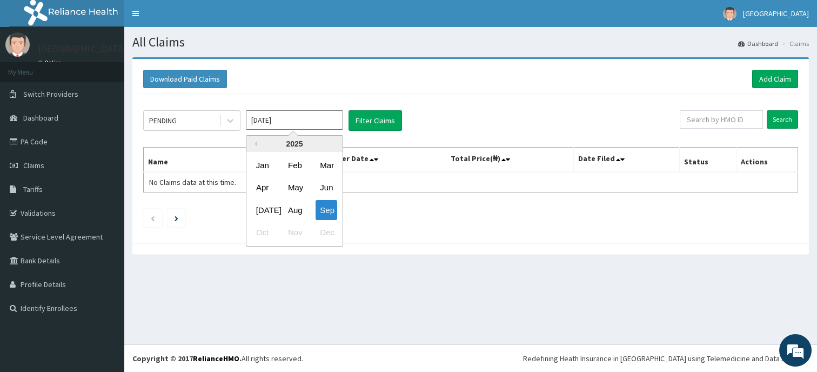
click at [291, 209] on div "Aug" at bounding box center [295, 210] width 22 height 20
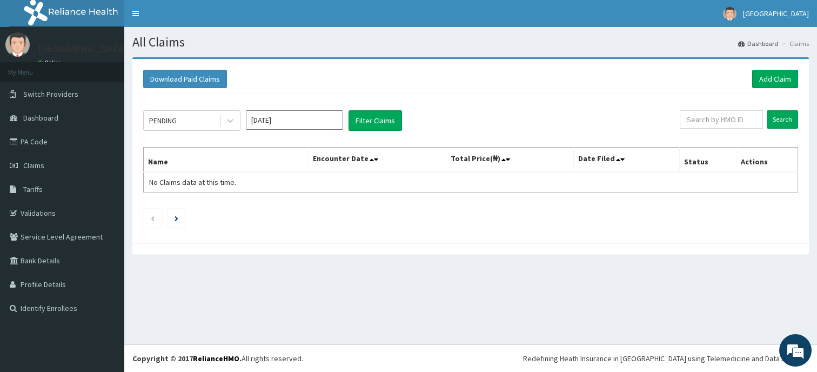
type input "Aug 2025"
click at [377, 114] on button "Filter Claims" at bounding box center [376, 120] width 54 height 21
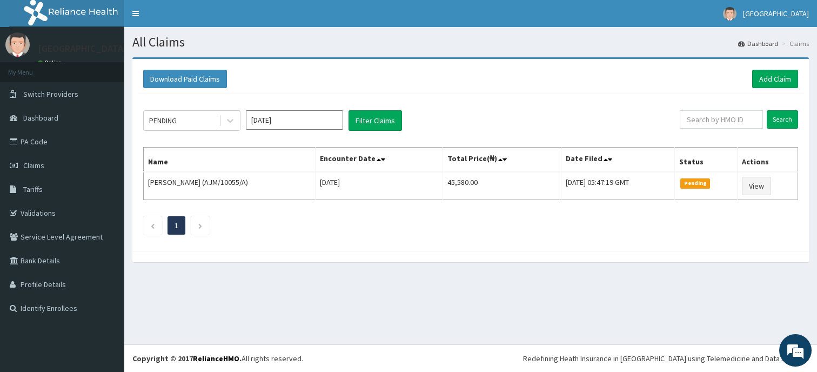
click at [229, 118] on icon at bounding box center [230, 120] width 11 height 11
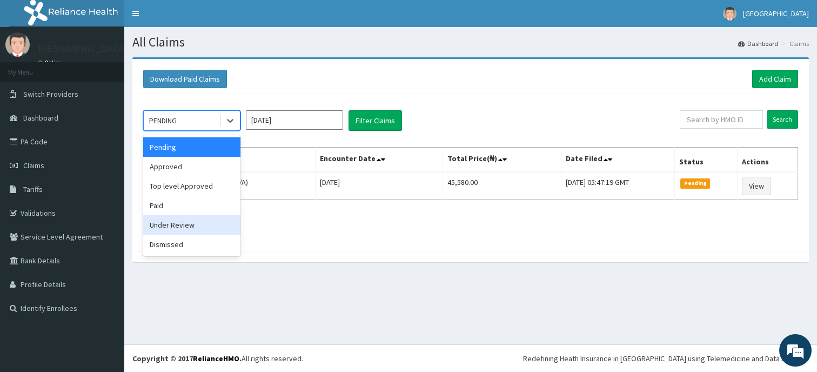
click at [191, 227] on div "Under Review" at bounding box center [191, 224] width 97 height 19
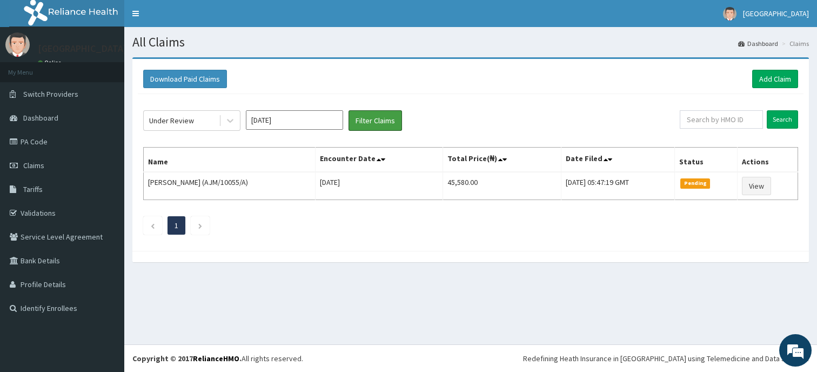
click at [358, 117] on button "Filter Claims" at bounding box center [376, 120] width 54 height 21
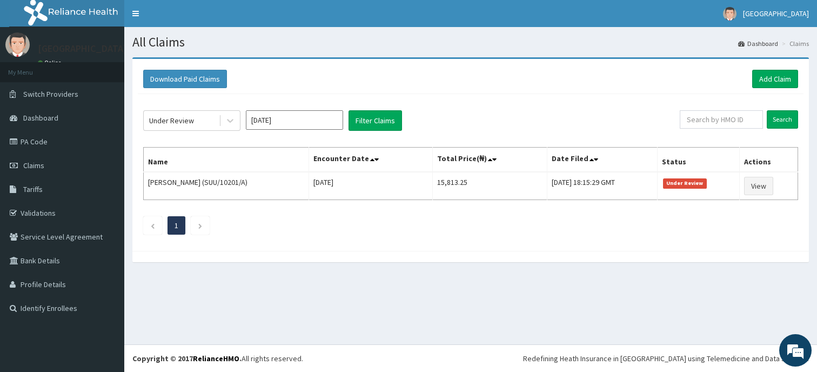
click at [229, 124] on icon at bounding box center [230, 120] width 11 height 11
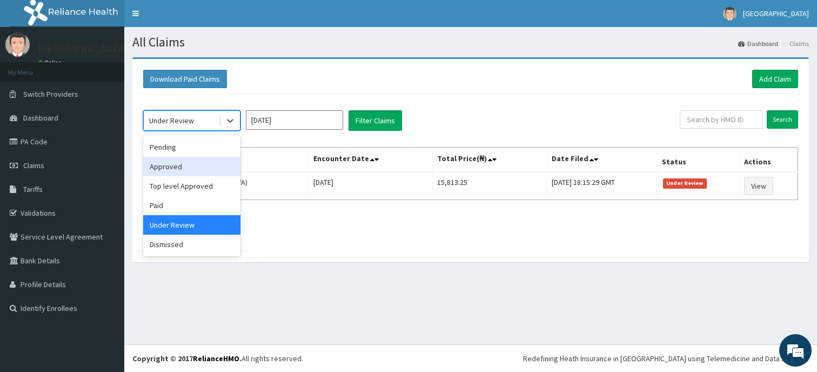
click at [211, 162] on div "Approved" at bounding box center [191, 166] width 97 height 19
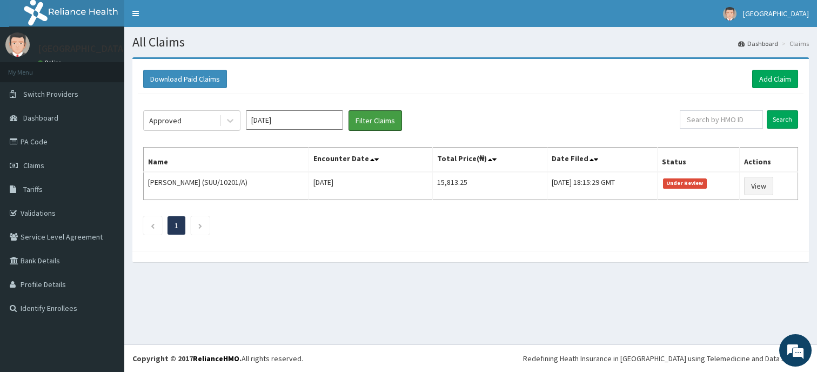
click at [379, 115] on button "Filter Claims" at bounding box center [376, 120] width 54 height 21
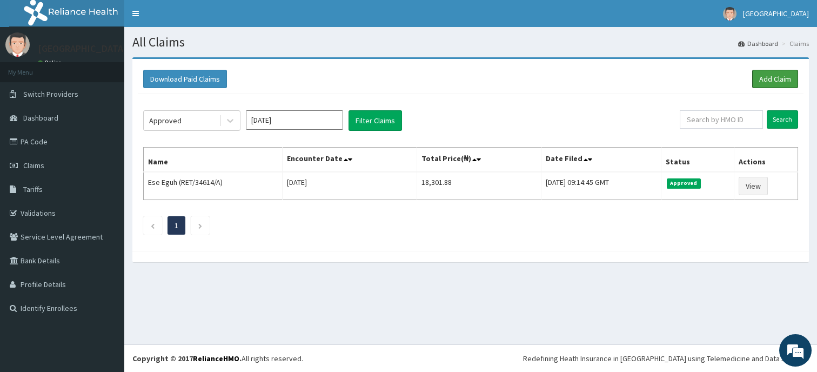
click at [775, 75] on link "Add Claim" at bounding box center [775, 79] width 46 height 18
